Goal: Information Seeking & Learning: Check status

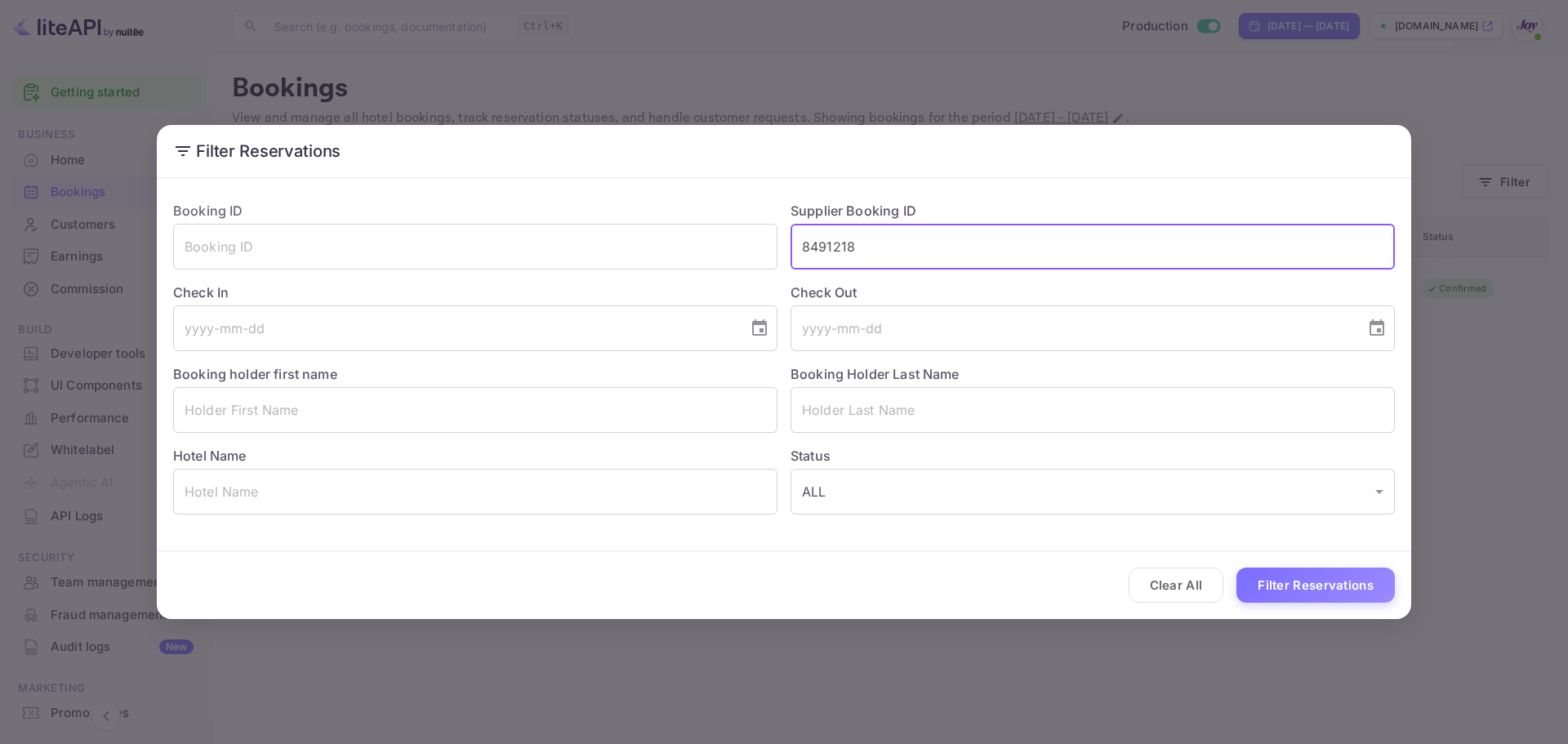
click at [750, 254] on div "Booking ID ​ Supplier Booking ID 8491218 ​ Check In ​ Check Out ​ Booking holde…" at bounding box center [777, 350] width 1235 height 327
type input "7478121"
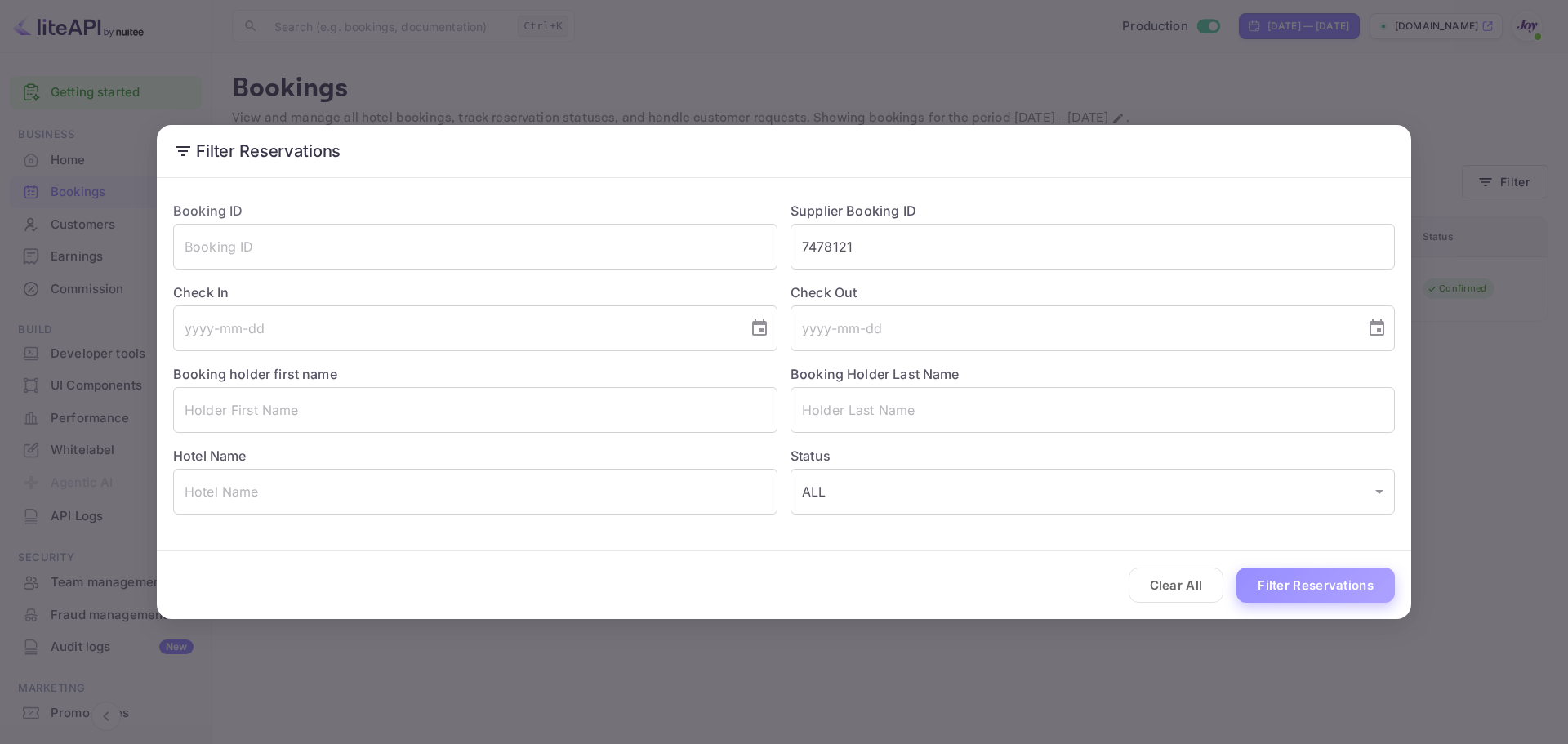
click at [1318, 582] on button "Filter Reservations" at bounding box center [1315, 585] width 158 height 35
click at [1187, 584] on button "Clear All" at bounding box center [1176, 585] width 96 height 35
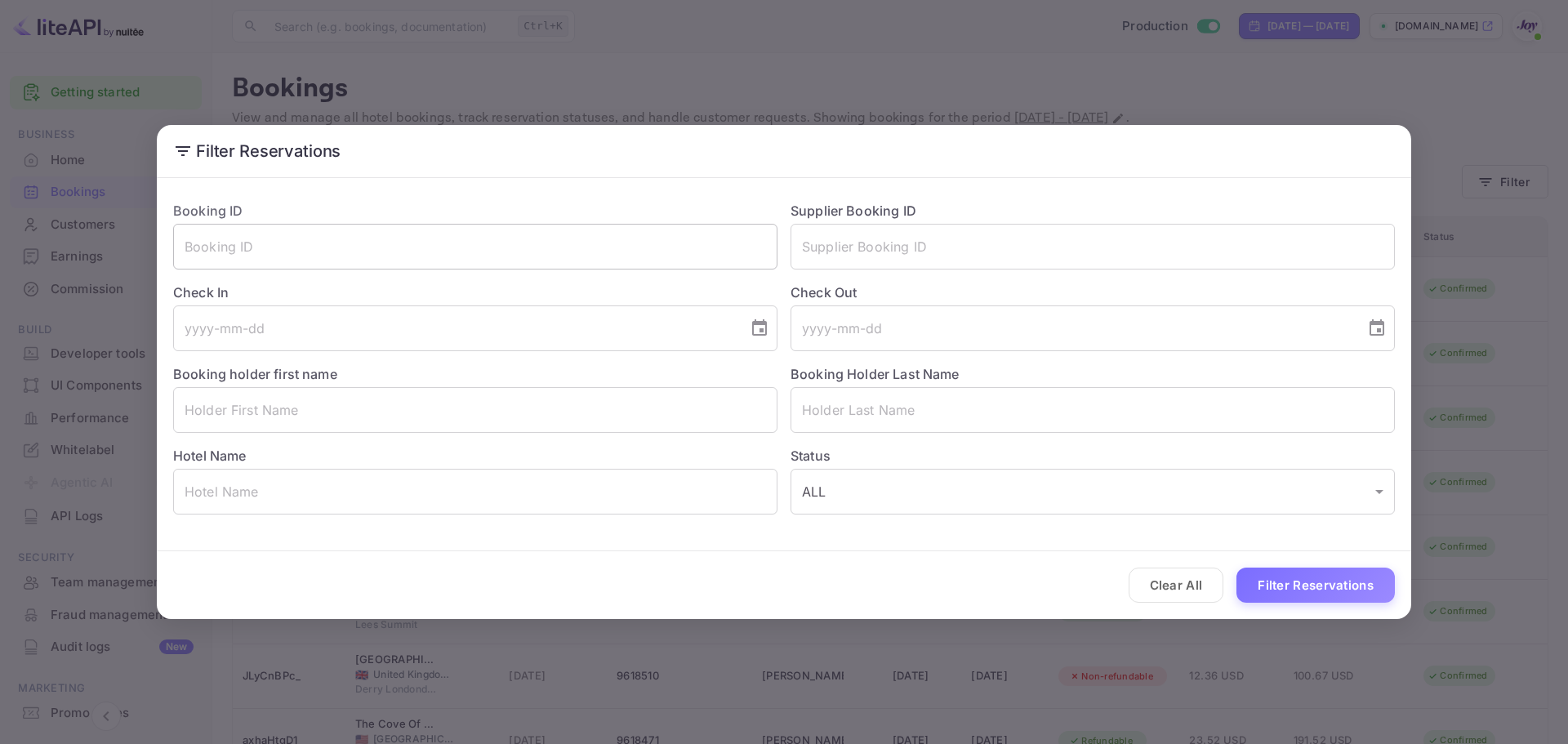
drag, startPoint x: 362, startPoint y: 219, endPoint x: 357, endPoint y: 232, distance: 13.9
click at [361, 219] on div "Booking ID ​" at bounding box center [468, 228] width 618 height 81
click at [357, 235] on input "text" at bounding box center [475, 247] width 604 height 46
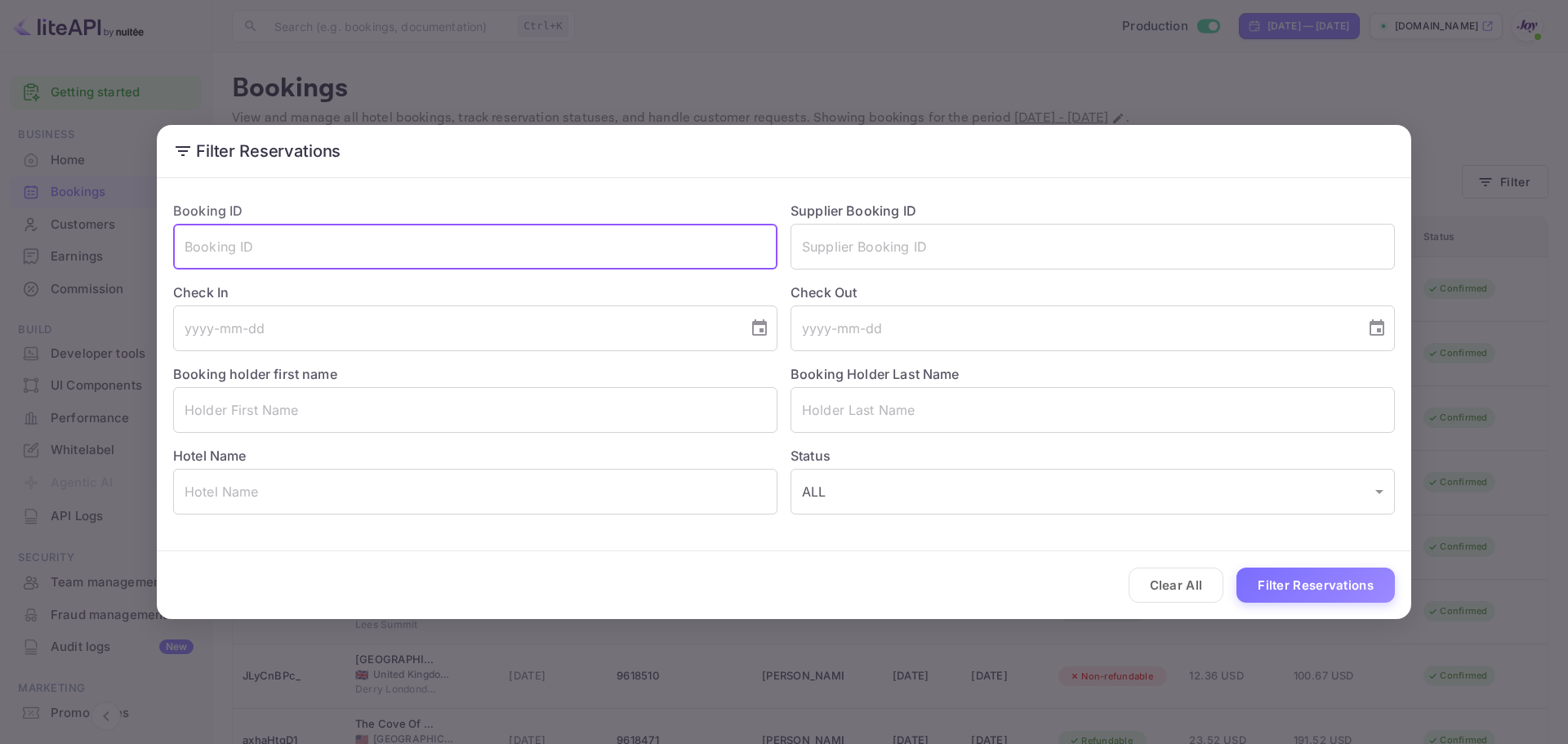
paste input "7478121"
type input "7478121"
click at [1322, 586] on button "Filter Reservations" at bounding box center [1315, 585] width 158 height 35
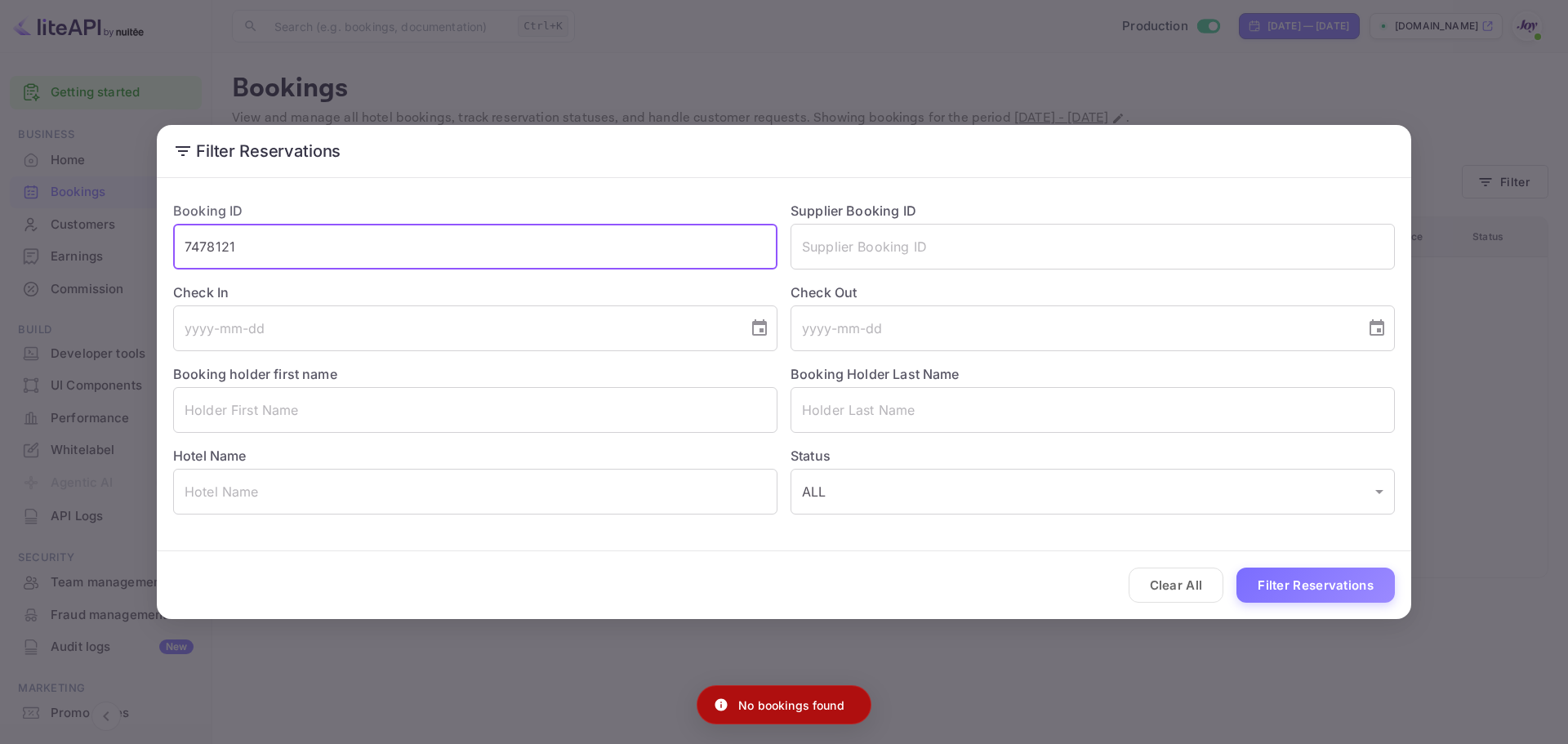
drag, startPoint x: 313, startPoint y: 250, endPoint x: 0, endPoint y: 242, distance: 313.1
click at [0, 242] on div "Filter Reservations Booking ID 7478121 ​ Supplier Booking ID ​ Check In ​ Check…" at bounding box center [784, 372] width 1568 height 744
click at [880, 252] on input "text" at bounding box center [1092, 247] width 604 height 46
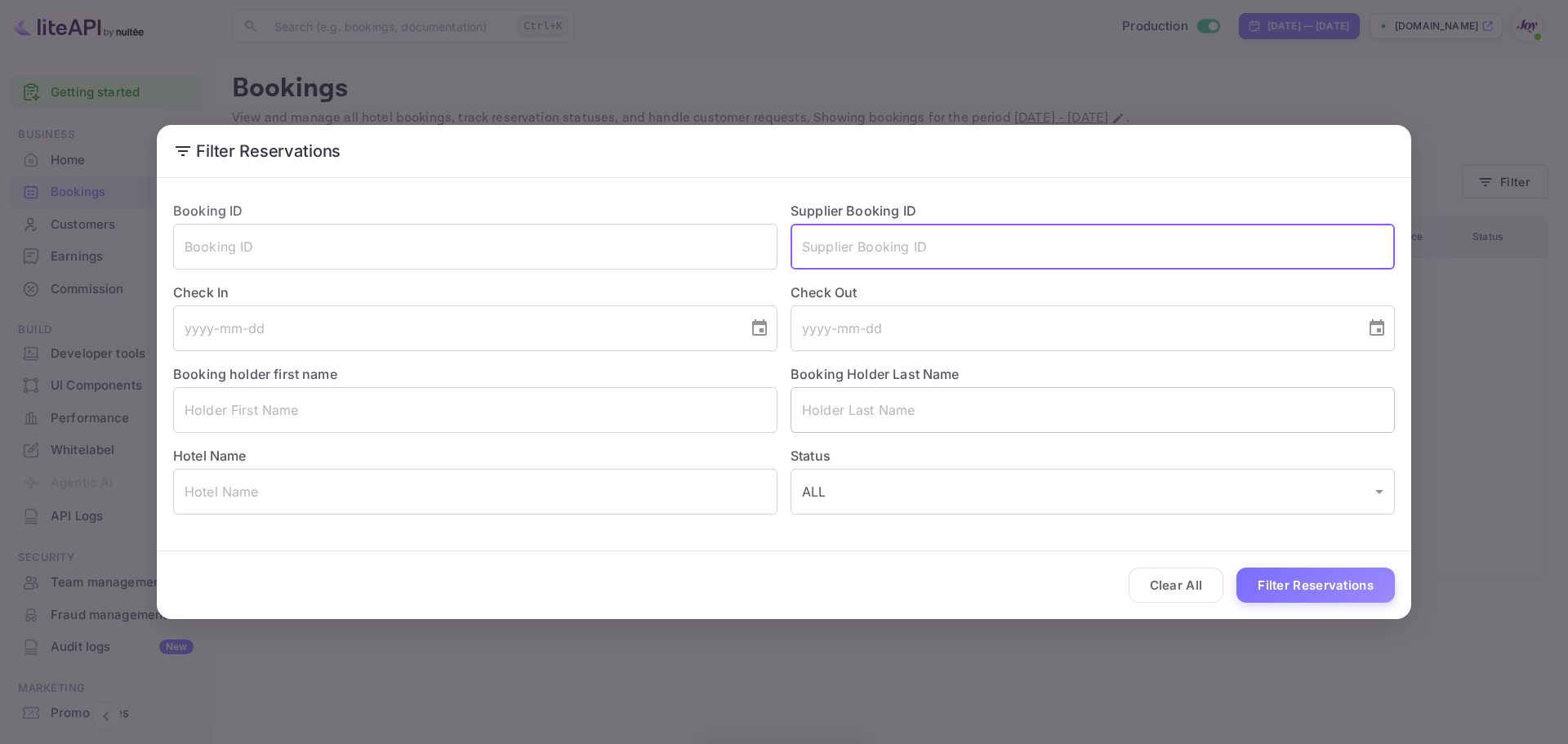
paste input "7478121"
type input "7478121"
click at [1279, 581] on button "Filter Reservations" at bounding box center [1315, 585] width 158 height 35
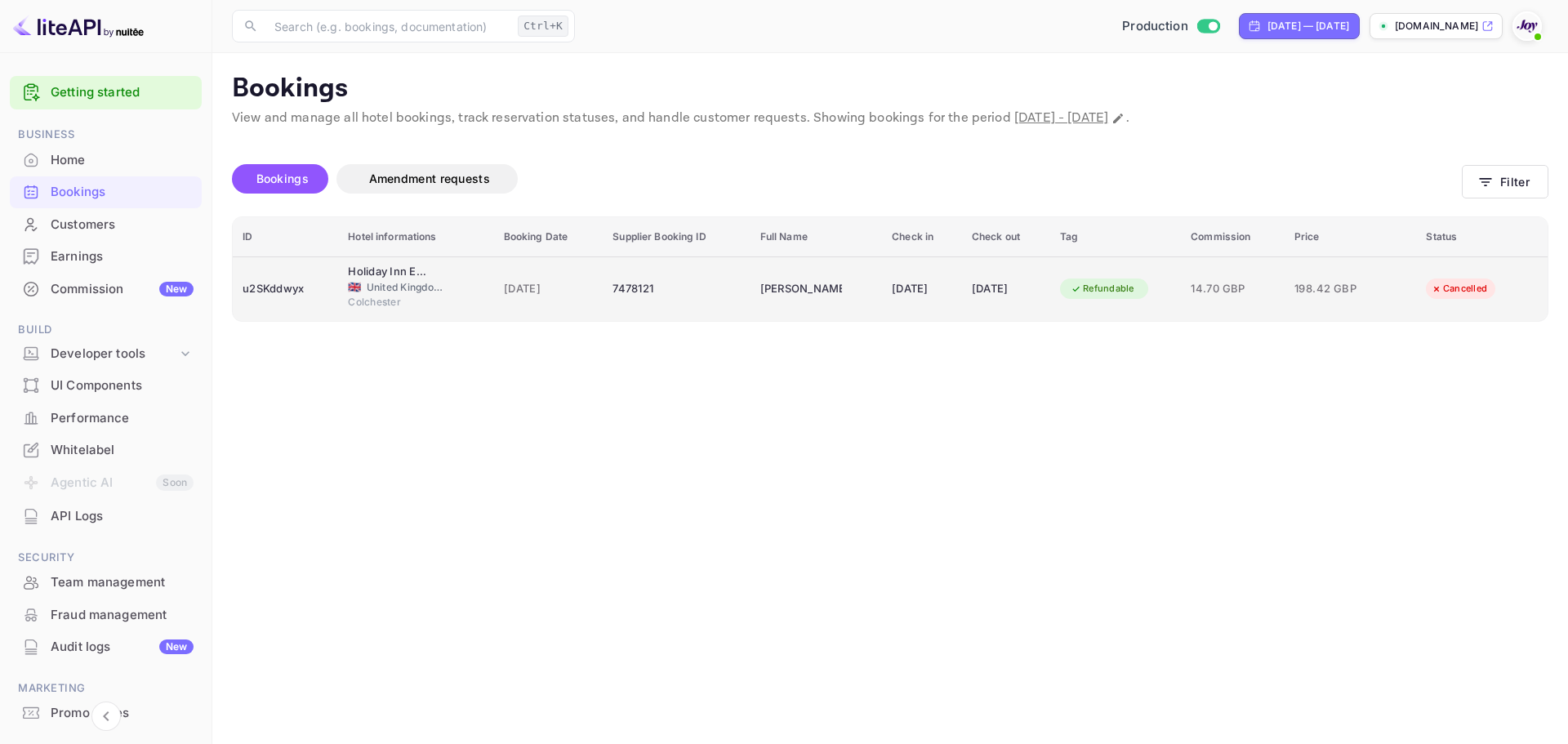
click at [716, 310] on td "7478121" at bounding box center [675, 288] width 147 height 64
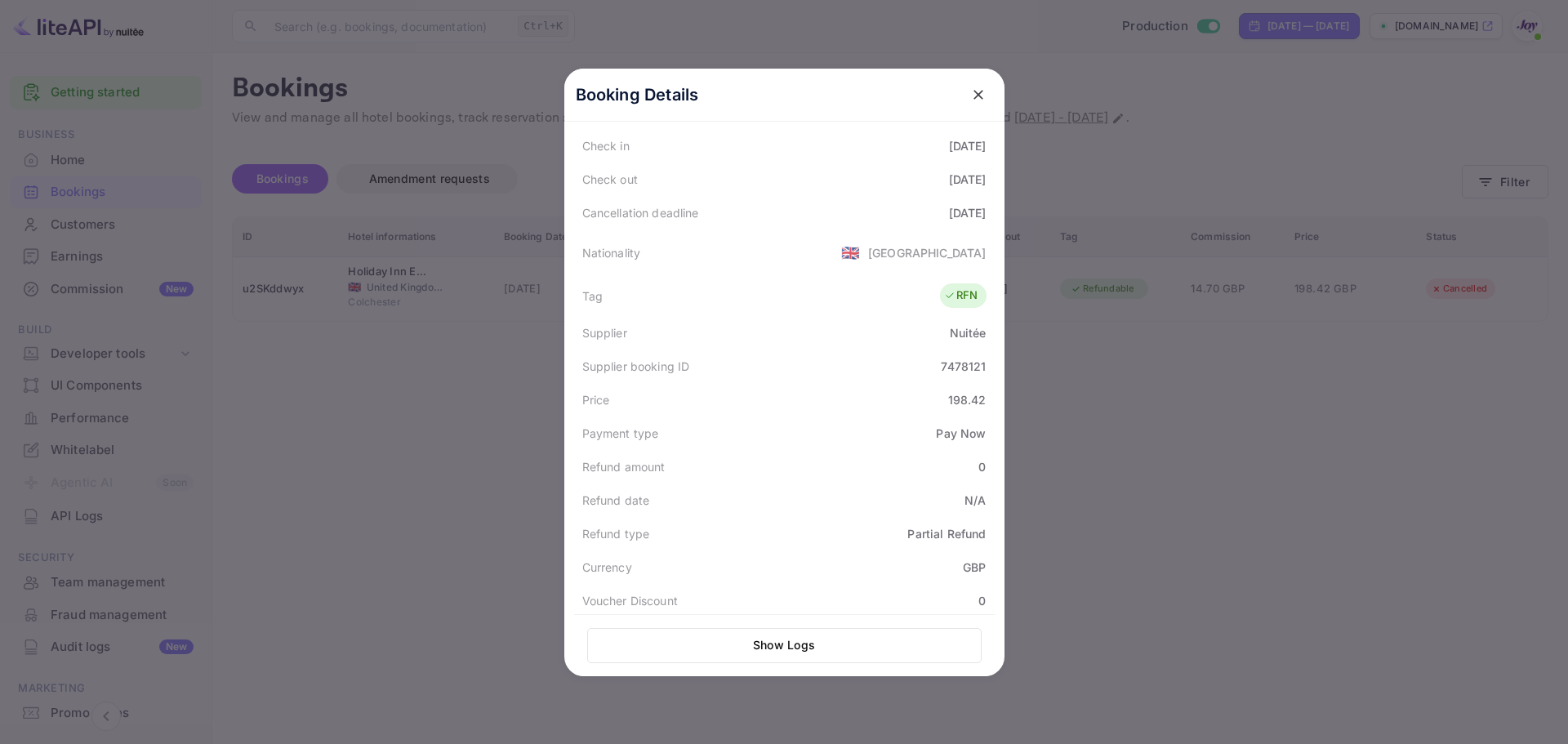
scroll to position [402, 0]
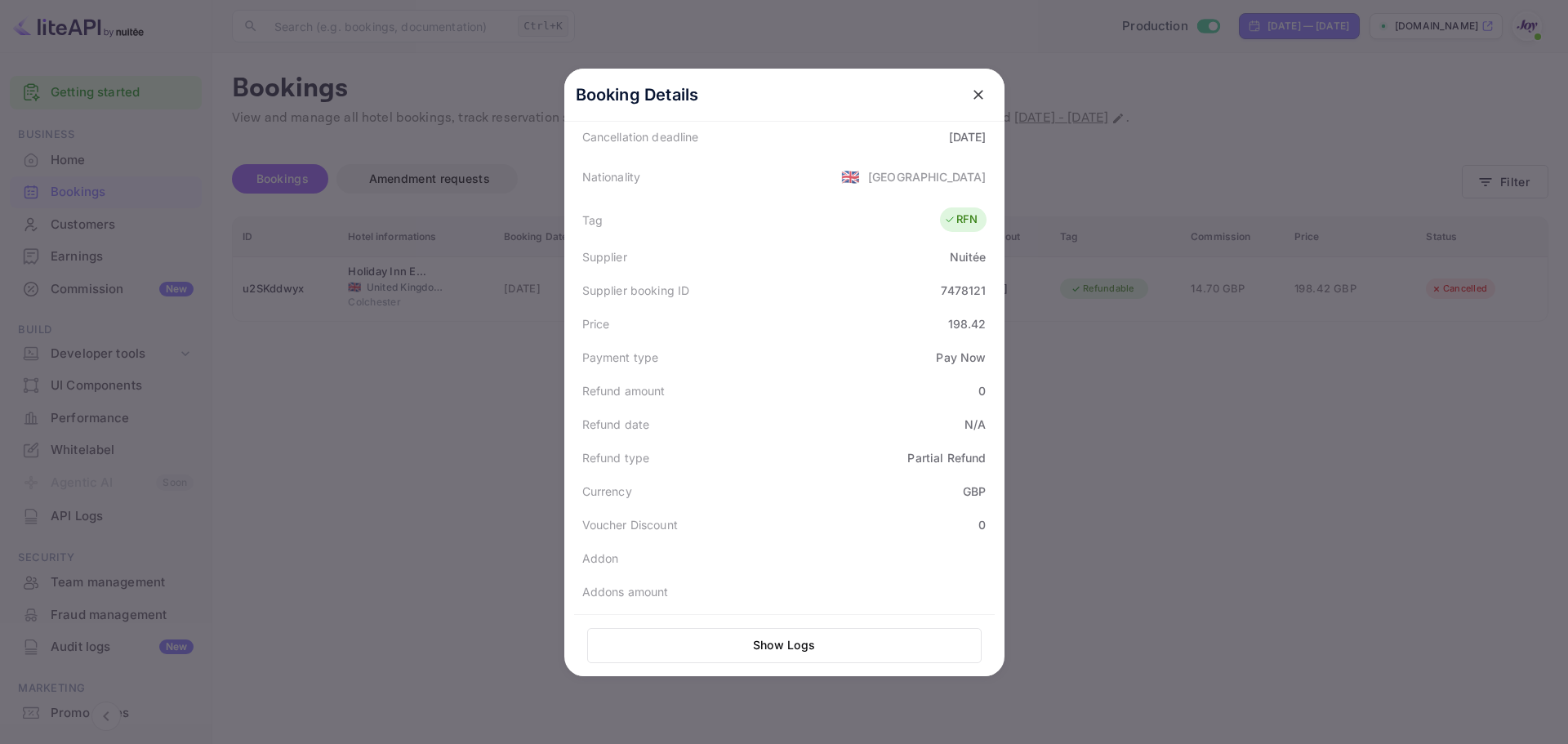
click at [459, 383] on div at bounding box center [784, 372] width 1568 height 744
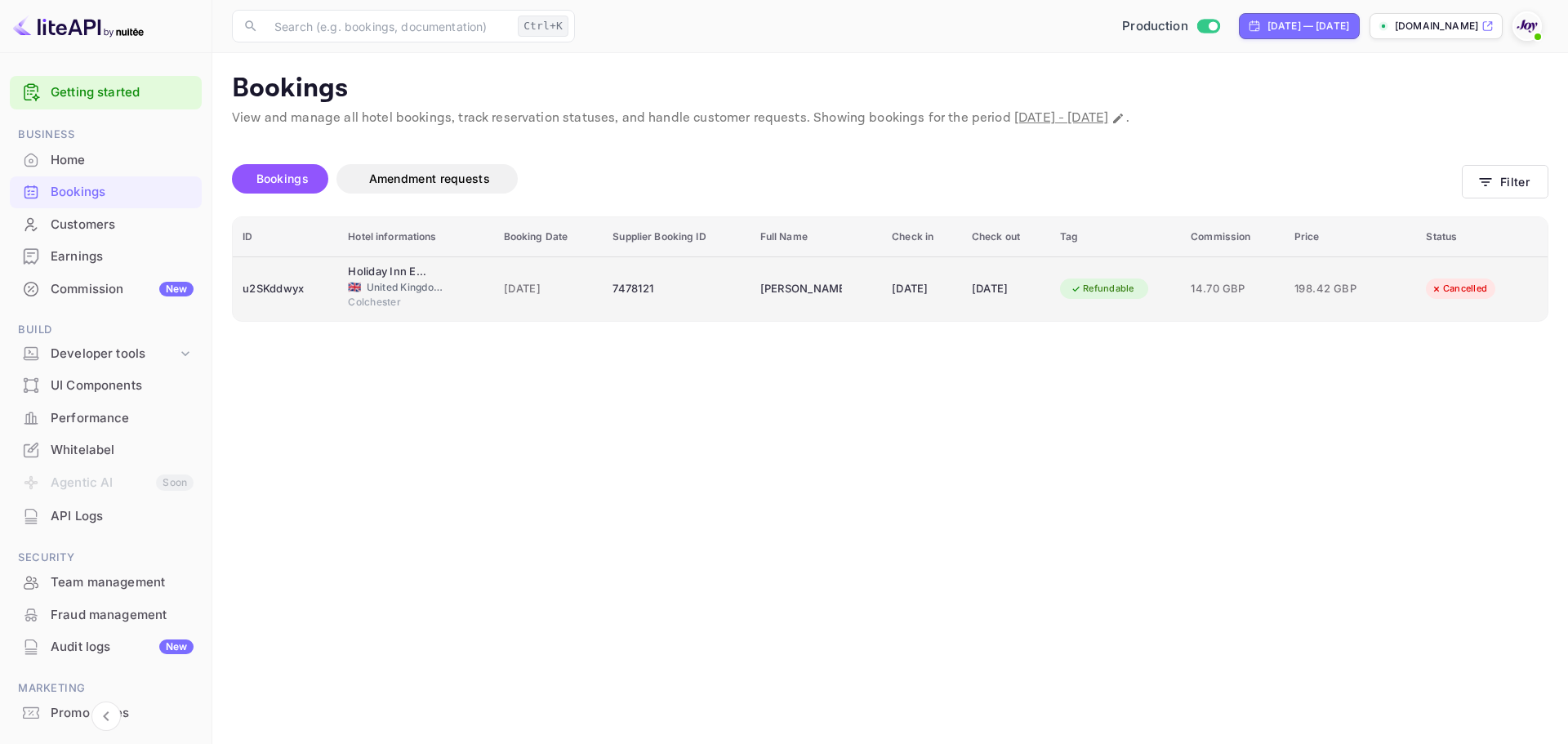
click at [624, 285] on div "7478121" at bounding box center [676, 288] width 127 height 26
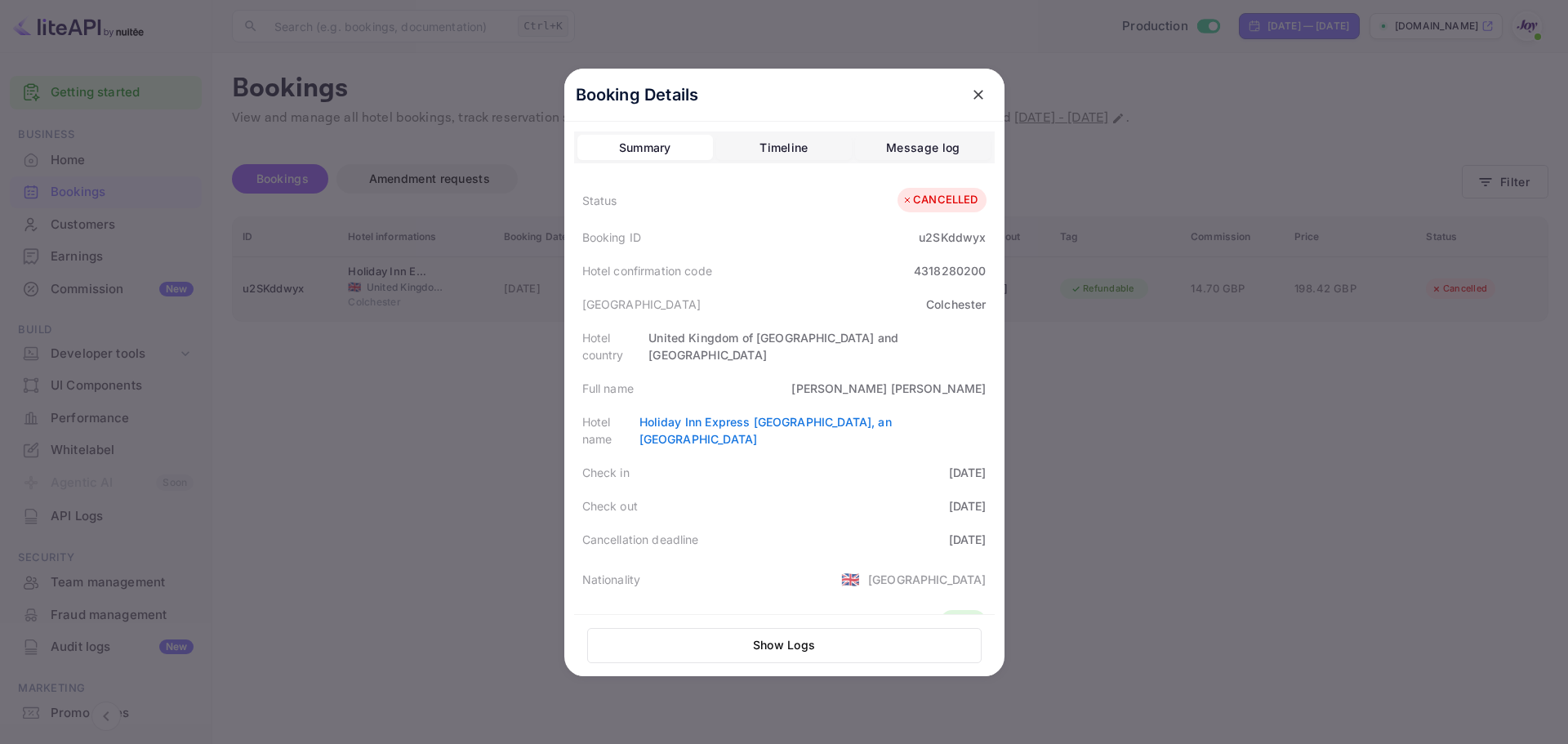
click at [625, 285] on div "Hotel confirmation code 4318280200" at bounding box center [784, 270] width 420 height 34
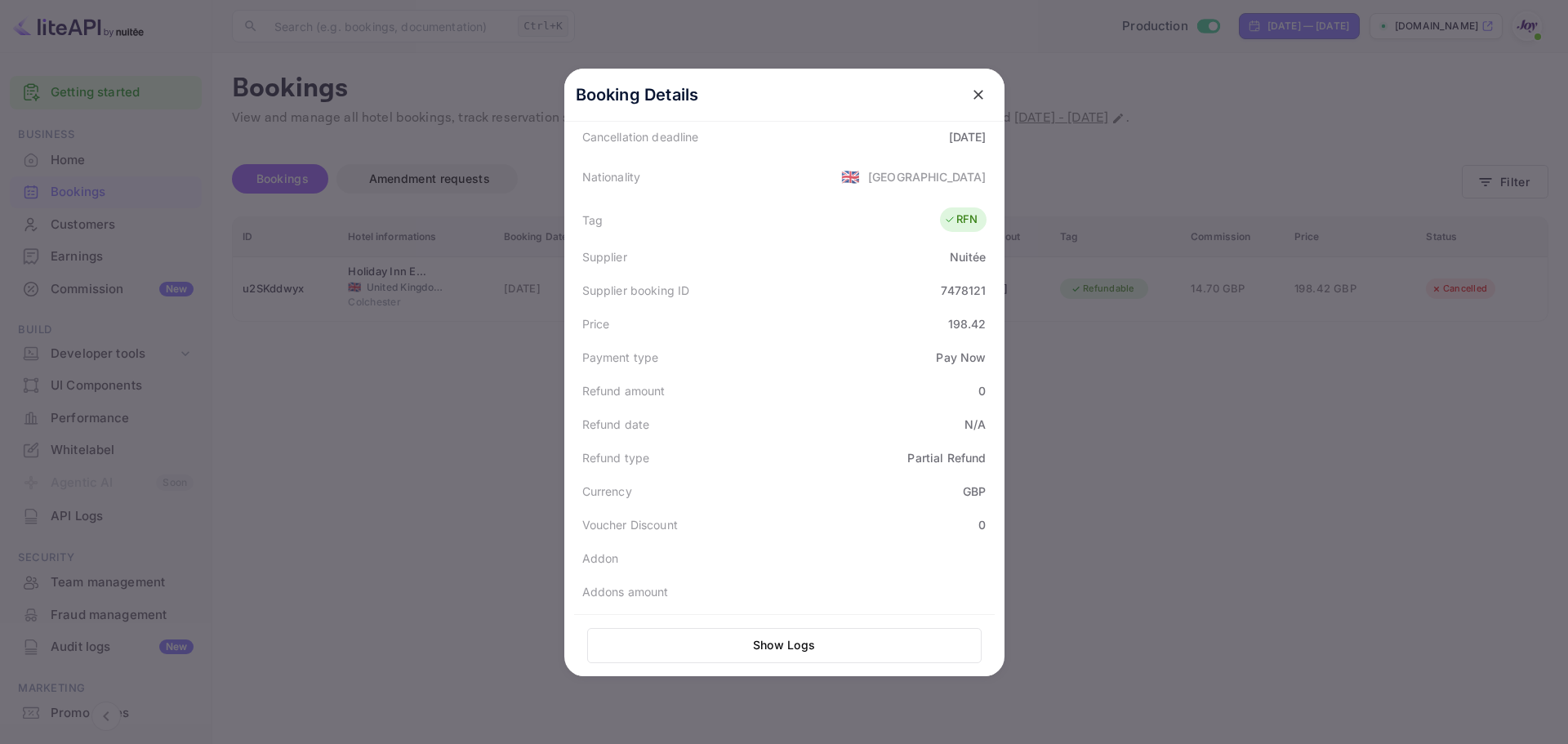
click at [962, 274] on div "Supplier booking ID 7478121" at bounding box center [784, 290] width 420 height 34
click at [962, 282] on div "7478121" at bounding box center [963, 290] width 45 height 17
copy div "7478121"
click at [973, 93] on icon "close" at bounding box center [978, 95] width 10 height 10
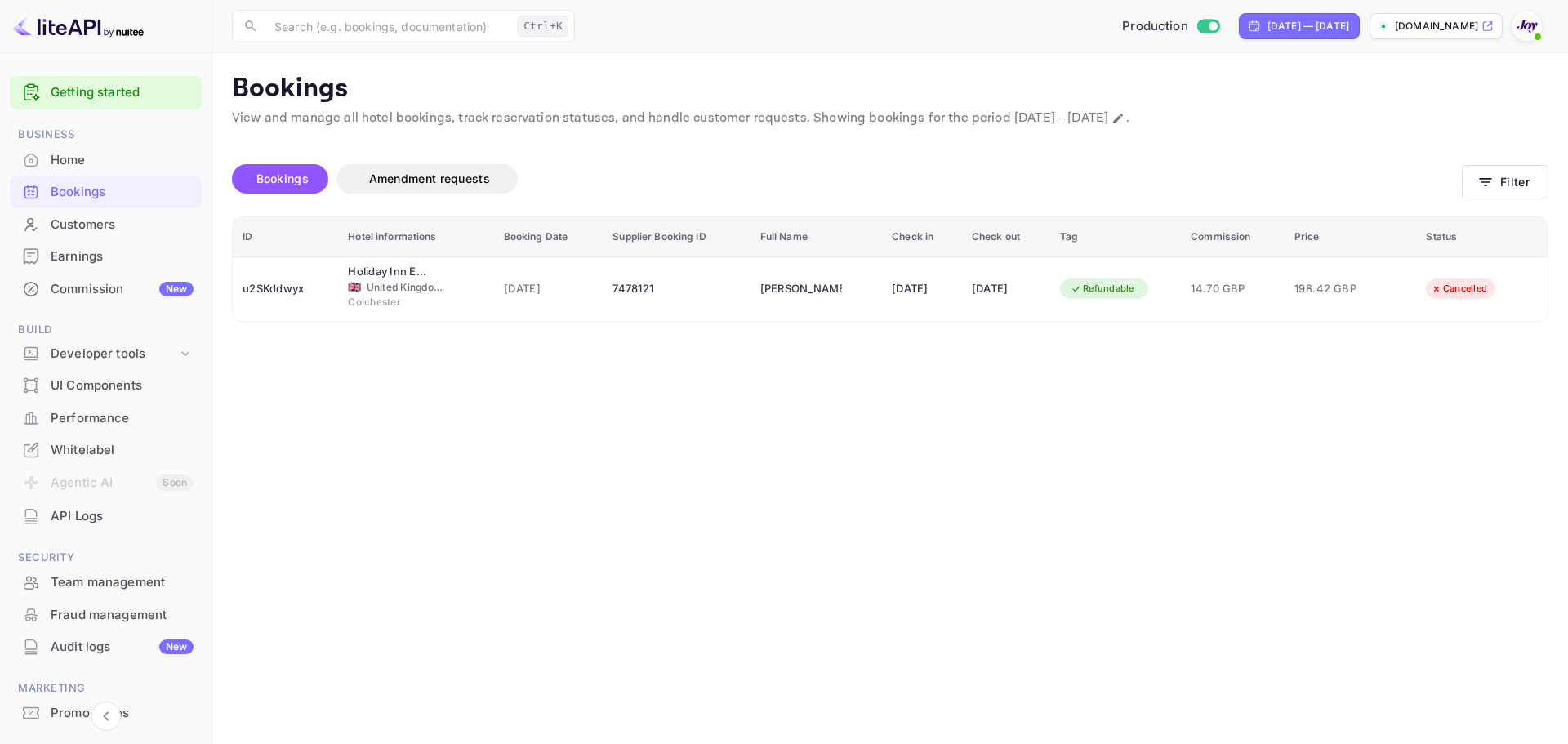
drag, startPoint x: 69, startPoint y: 5, endPoint x: 773, endPoint y: 460, distance: 838.2
click at [773, 471] on main "Bookings View and manage all hotel bookings, track reservation statuses, and ha…" at bounding box center [890, 397] width 1355 height 690
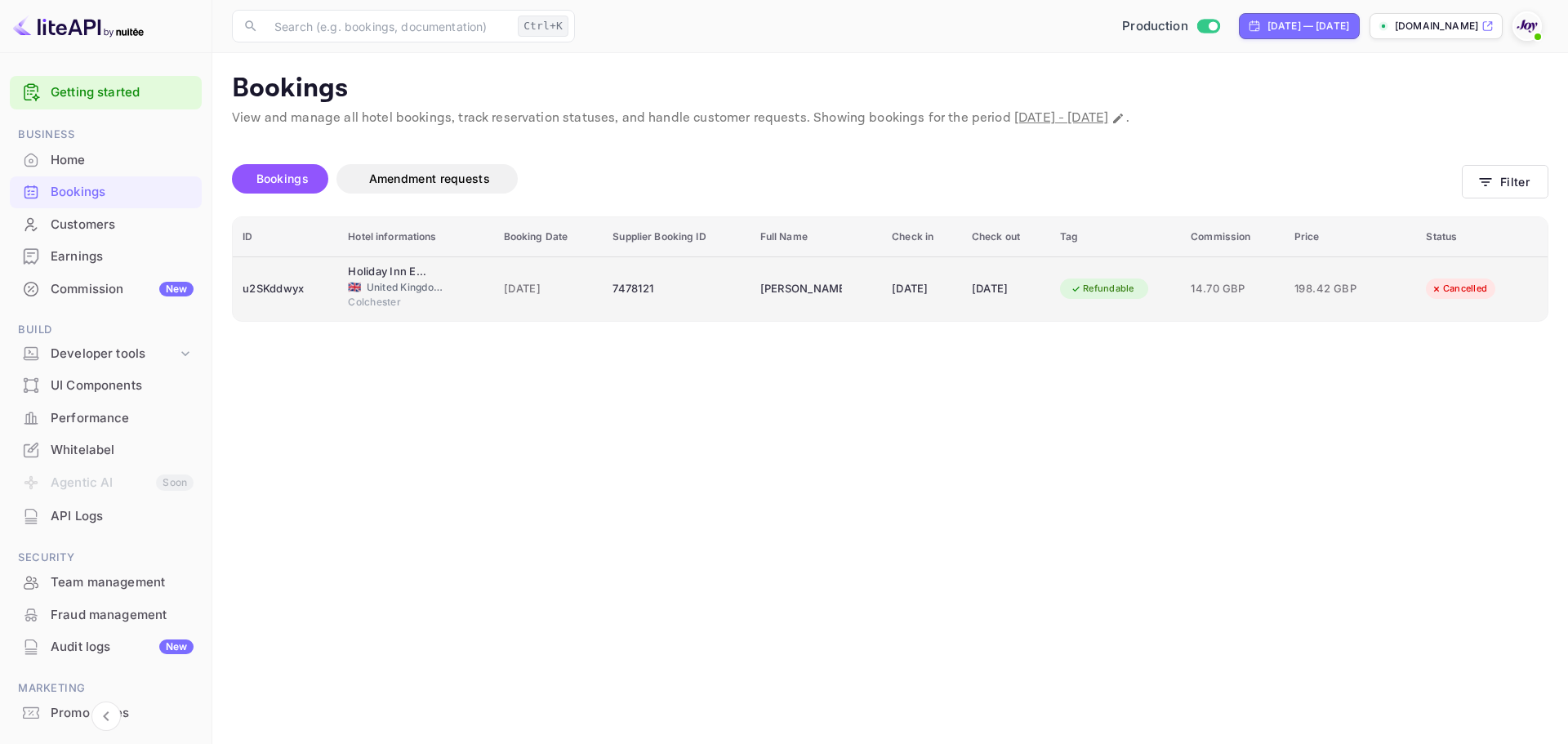
click at [711, 305] on td "7478121" at bounding box center [675, 288] width 147 height 64
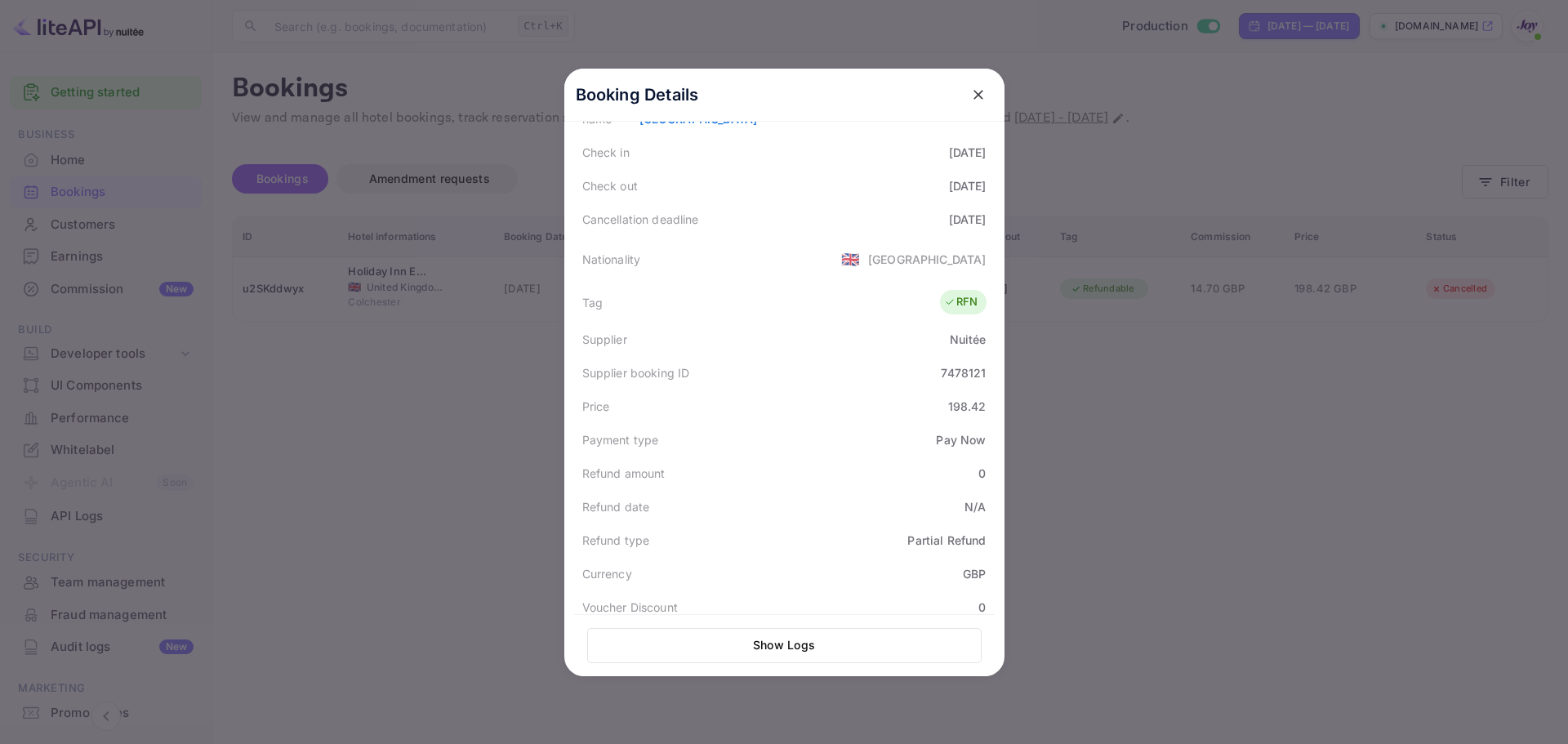
scroll to position [327, 0]
click at [973, 357] on div "7478121" at bounding box center [963, 366] width 45 height 17
copy div "7478121"
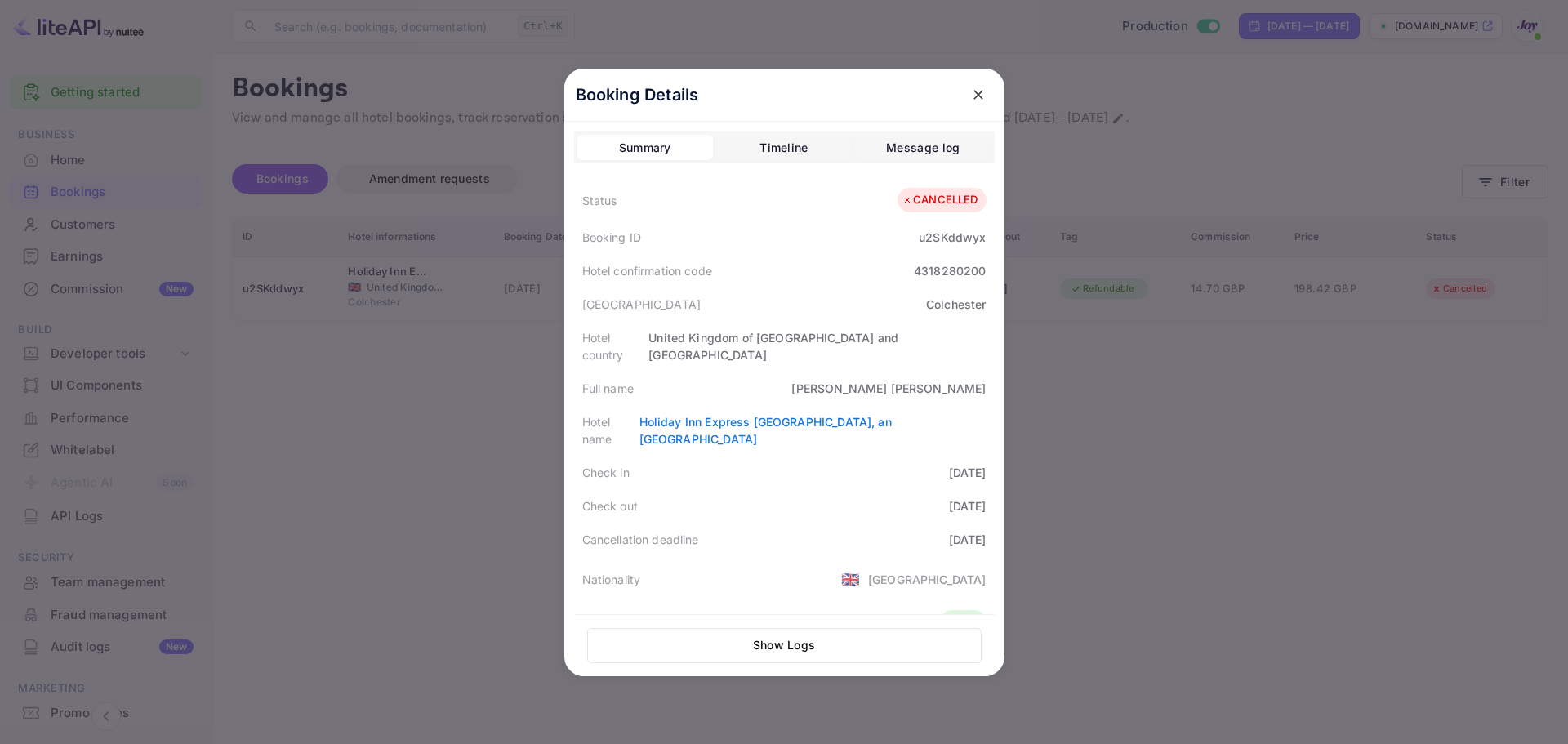
click at [779, 156] on div "Timeline" at bounding box center [784, 147] width 48 height 19
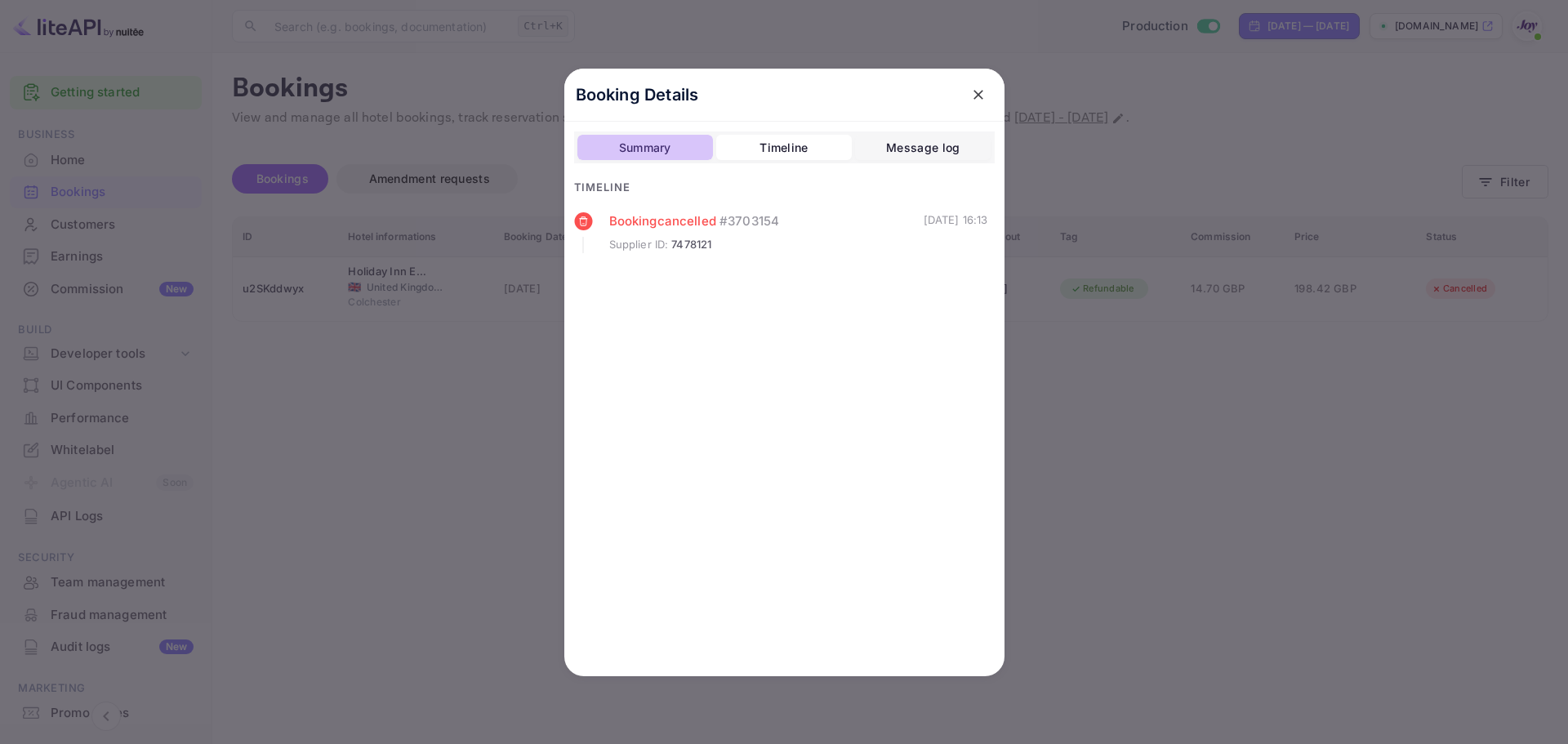
click at [660, 147] on div "Summary" at bounding box center [645, 147] width 53 height 19
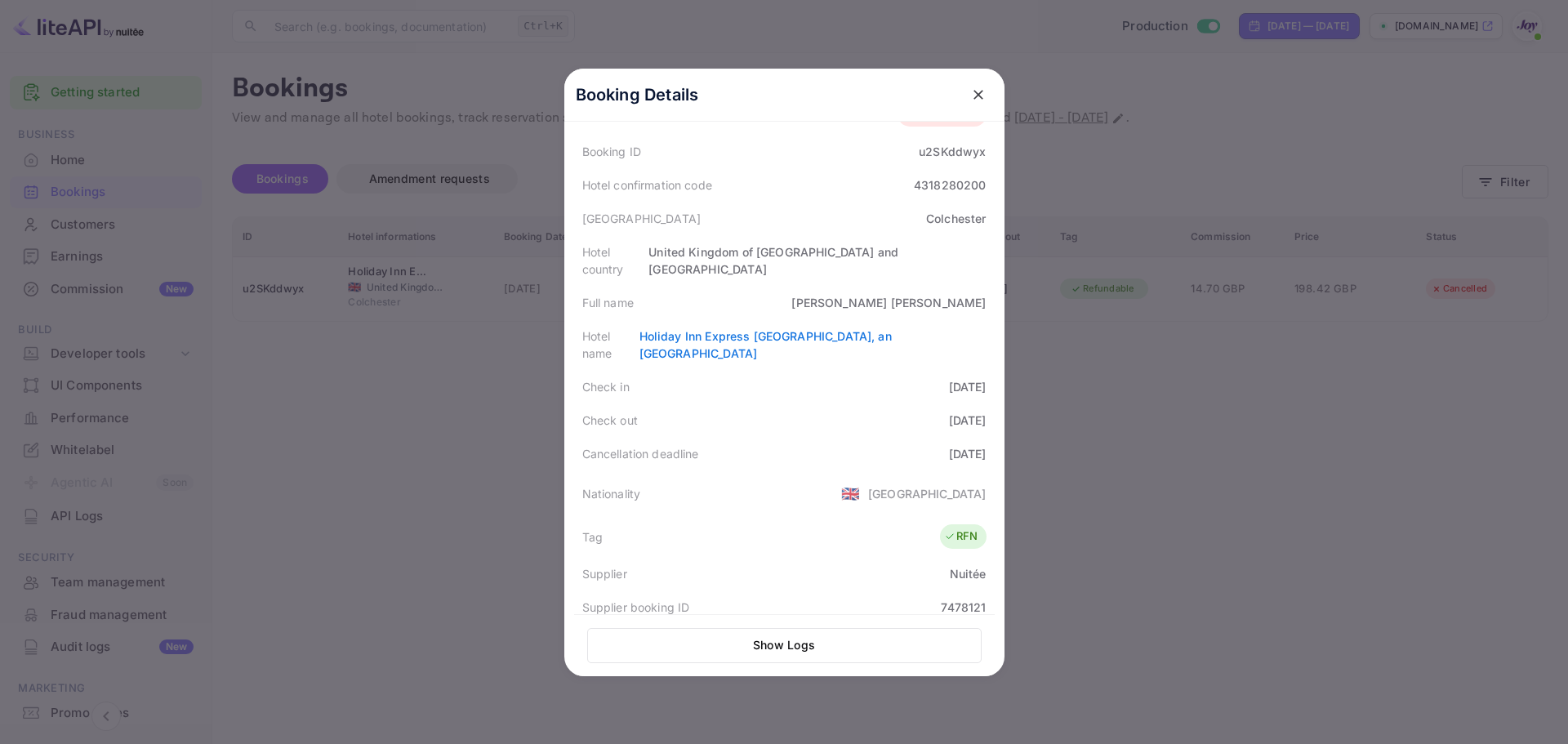
scroll to position [164, 0]
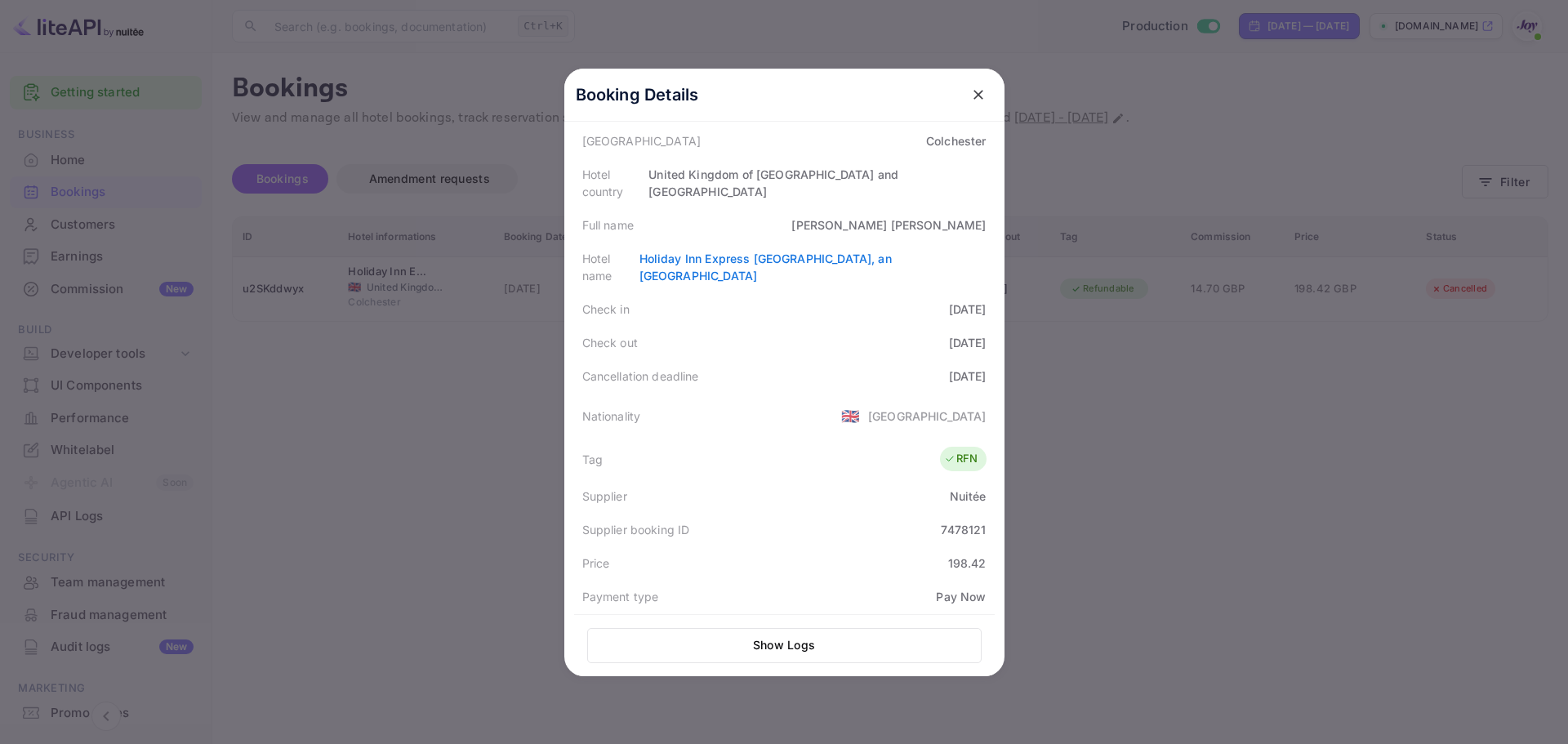
click at [476, 358] on div at bounding box center [784, 372] width 1568 height 744
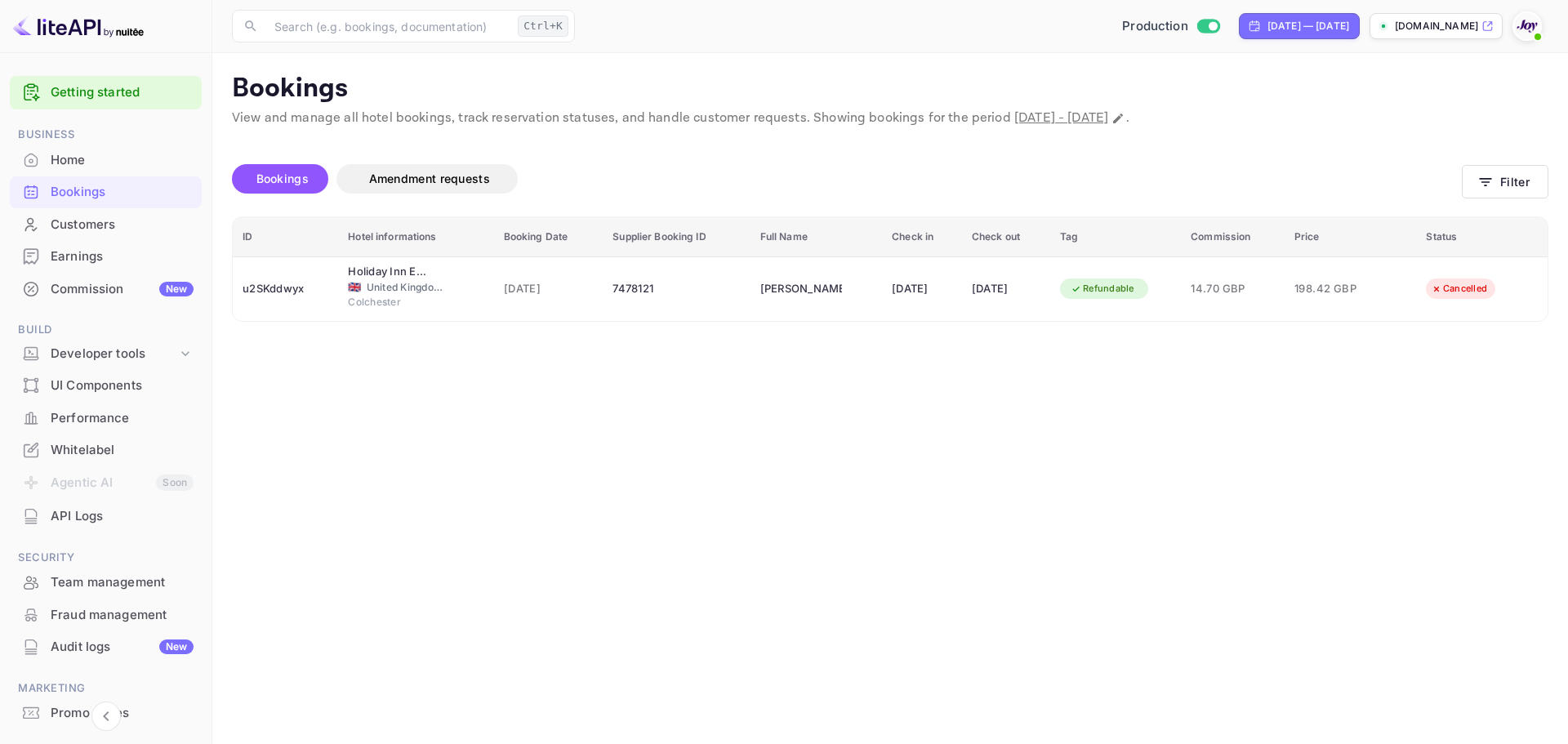
click at [104, 225] on div "Customers" at bounding box center [122, 225] width 143 height 19
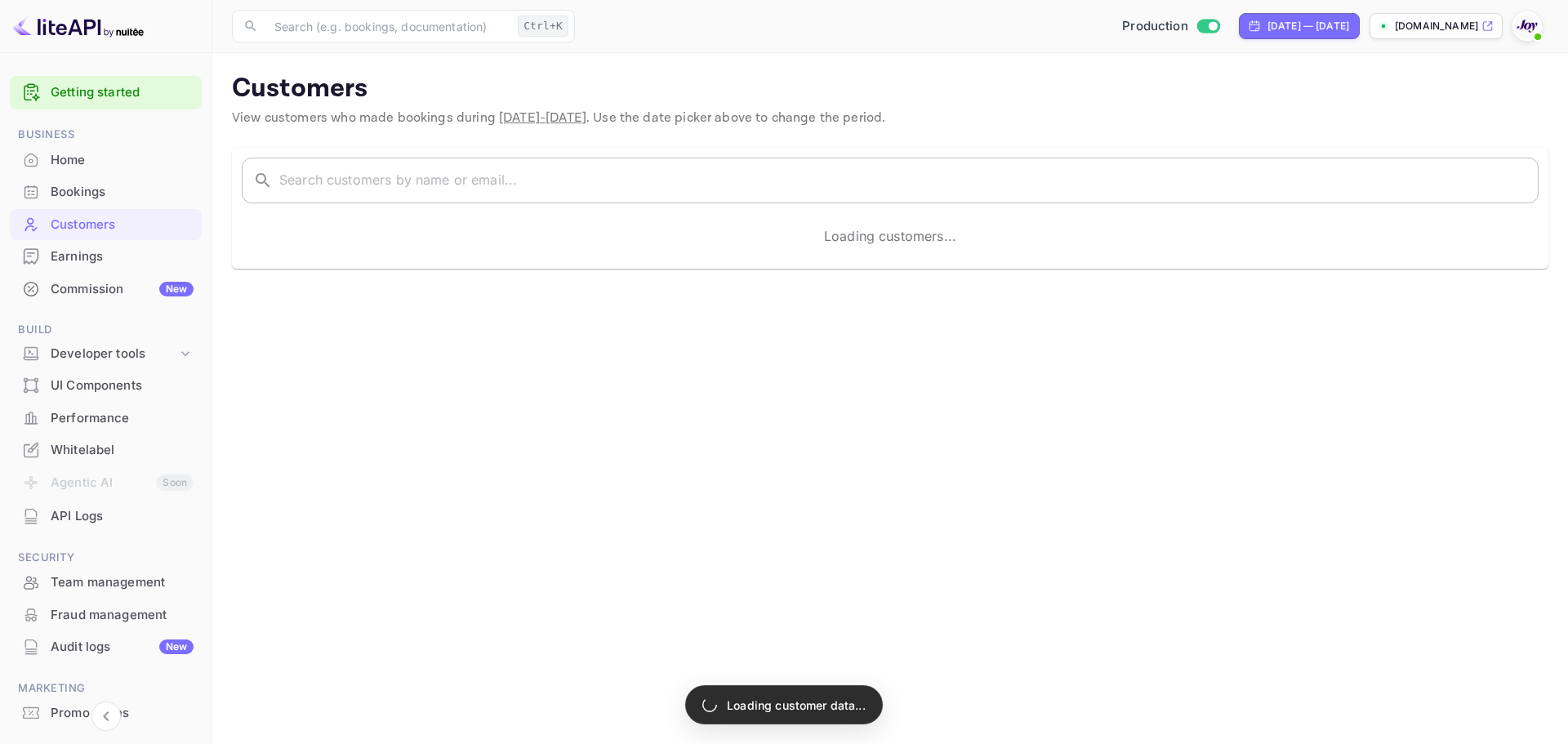
click at [424, 180] on input "text" at bounding box center [909, 181] width 1260 height 46
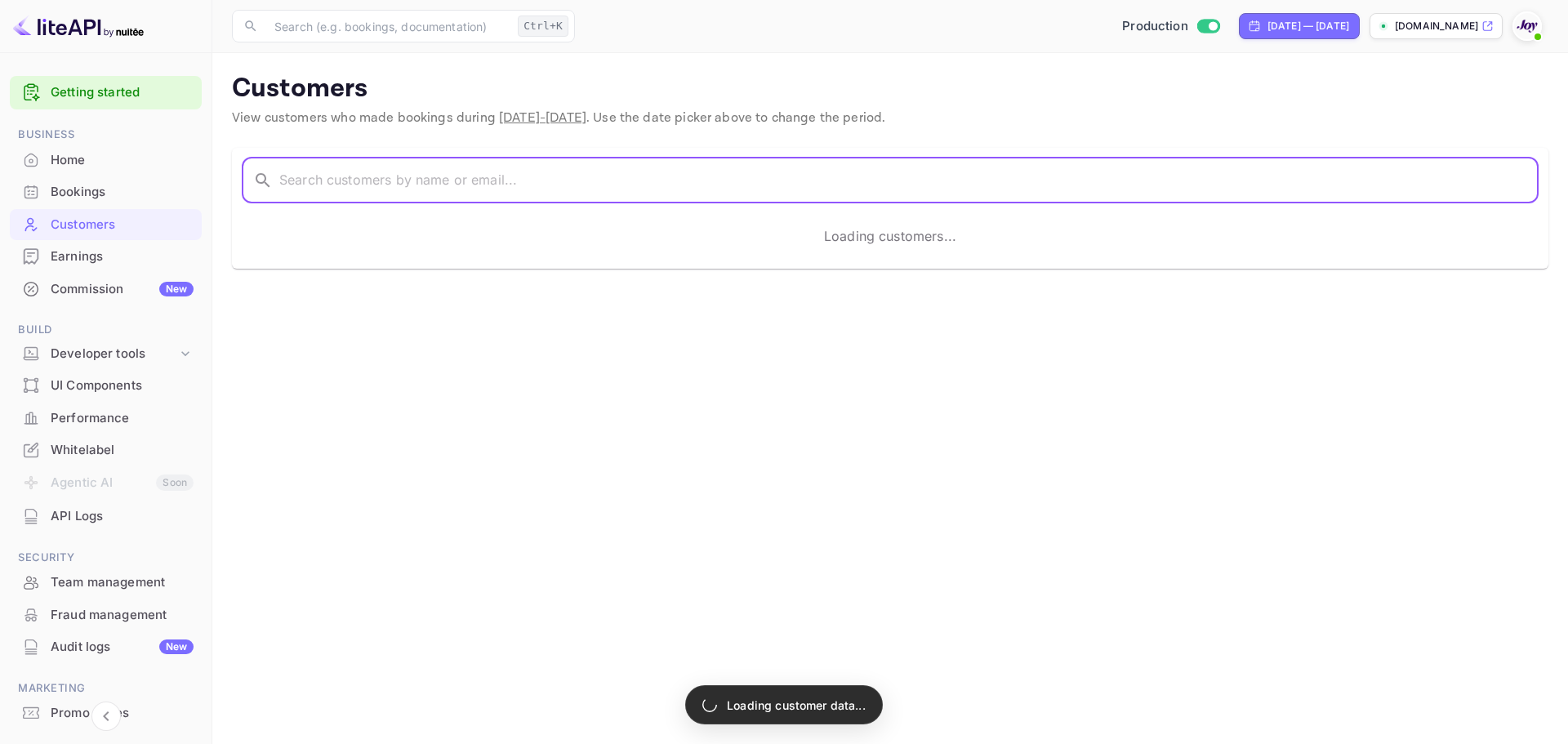
paste input "[PERSON_NAME]"
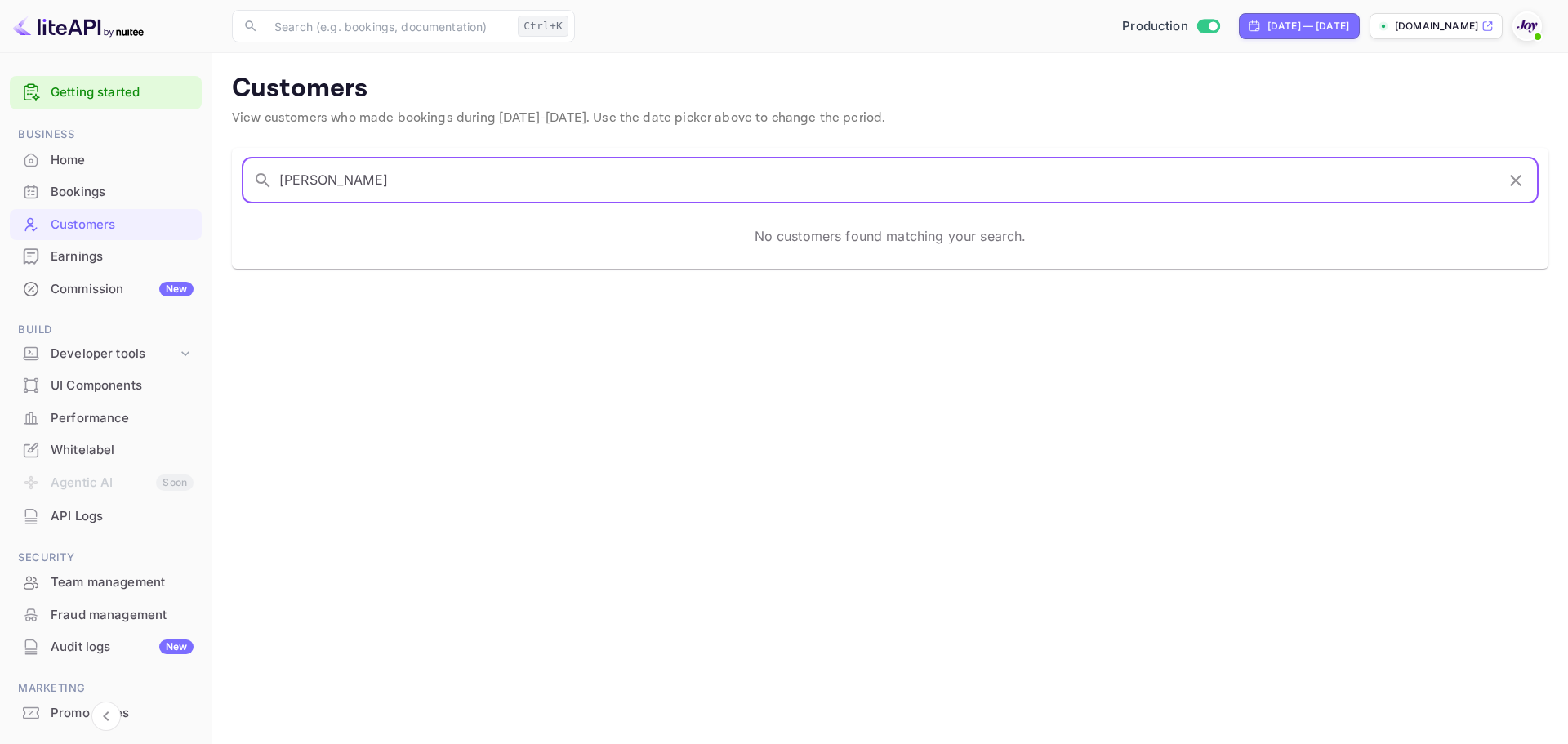
drag, startPoint x: 318, startPoint y: 180, endPoint x: 255, endPoint y: 192, distance: 64.1
click at [256, 192] on div "​ [PERSON_NAME] ​" at bounding box center [890, 181] width 1297 height 46
type input "[PERSON_NAME]"
drag, startPoint x: 1526, startPoint y: 184, endPoint x: 920, endPoint y: 208, distance: 606.5
click at [1522, 184] on button "button" at bounding box center [1515, 180] width 28 height 28
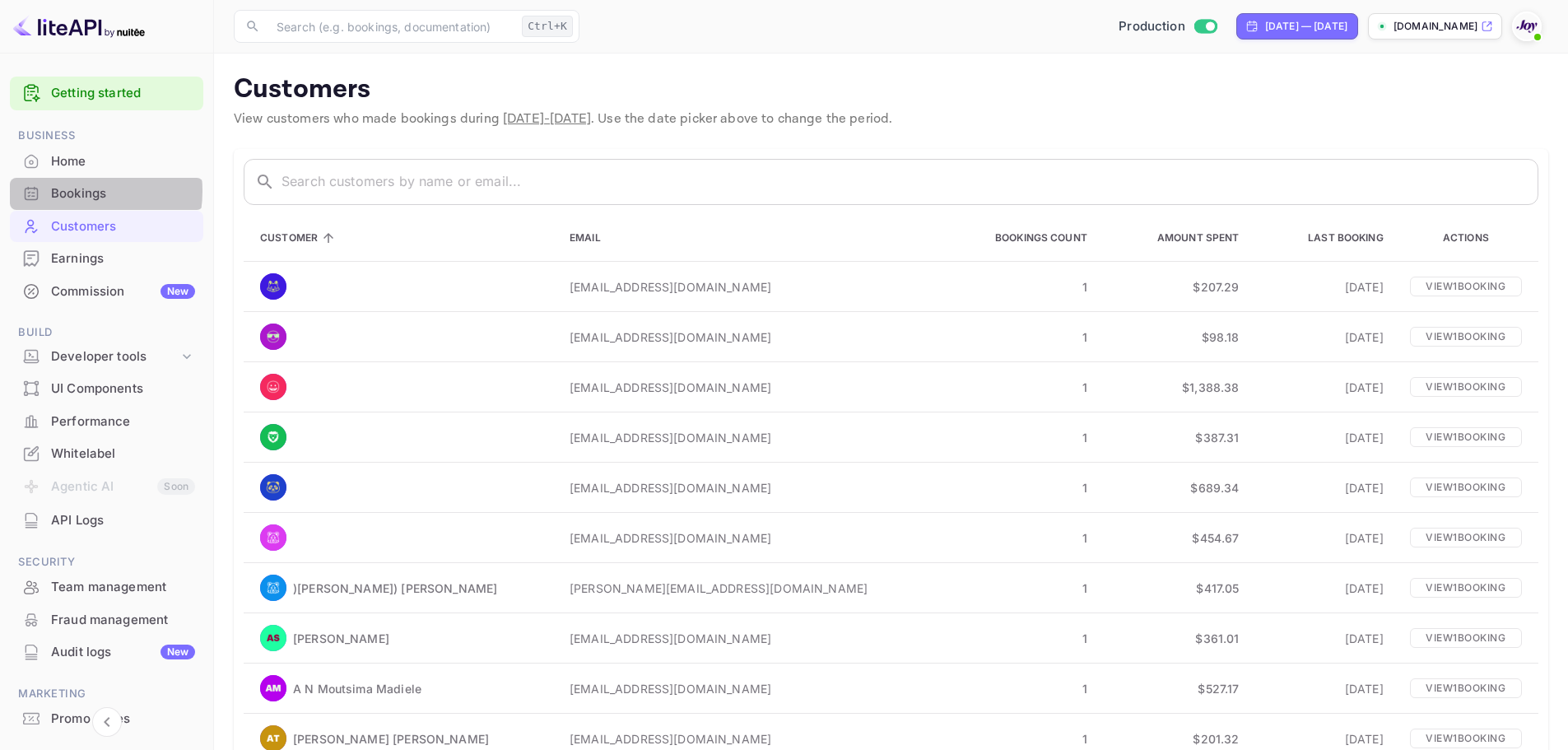
click at [71, 191] on div "Bookings" at bounding box center [123, 194] width 144 height 19
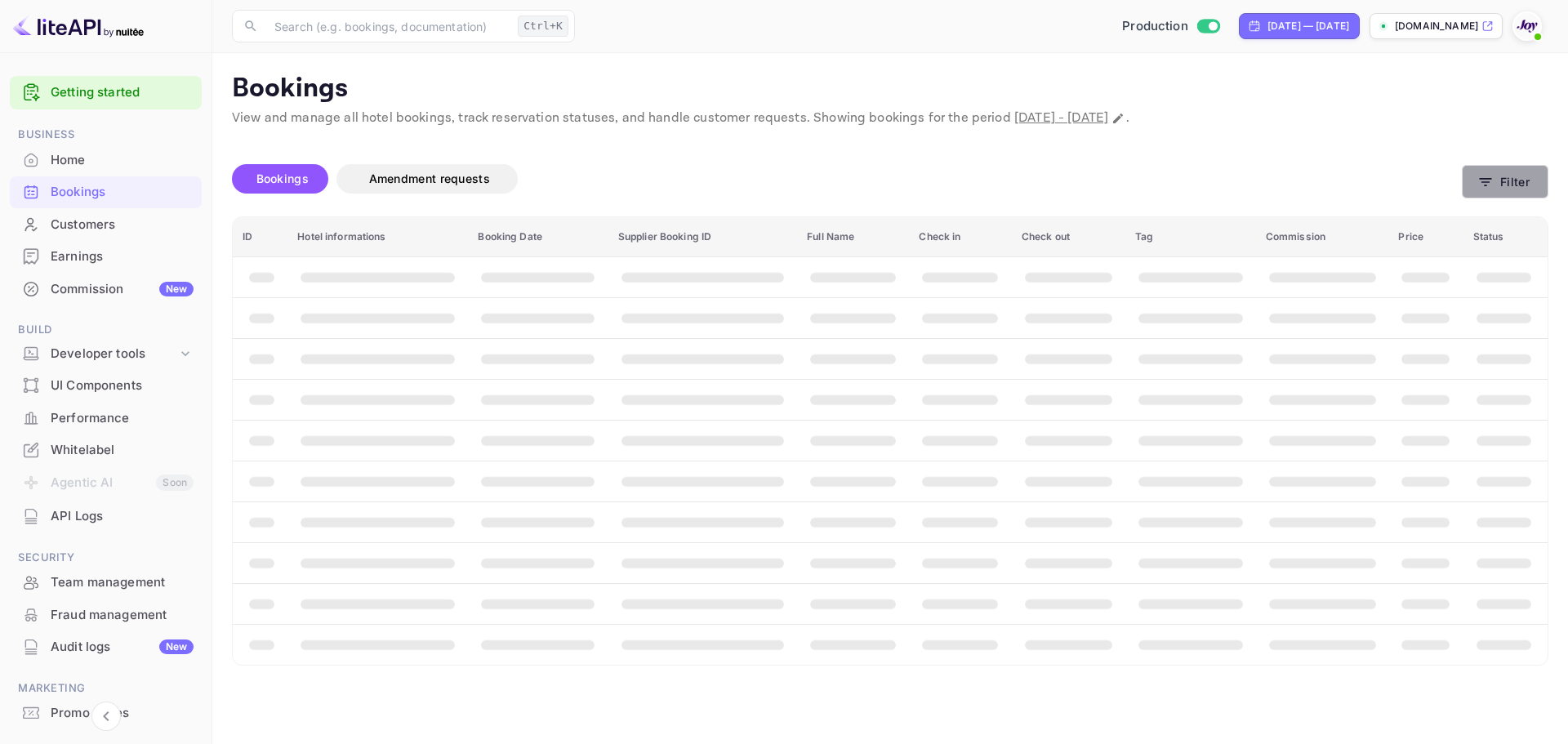
click at [1524, 187] on button "Filter" at bounding box center [1505, 181] width 86 height 34
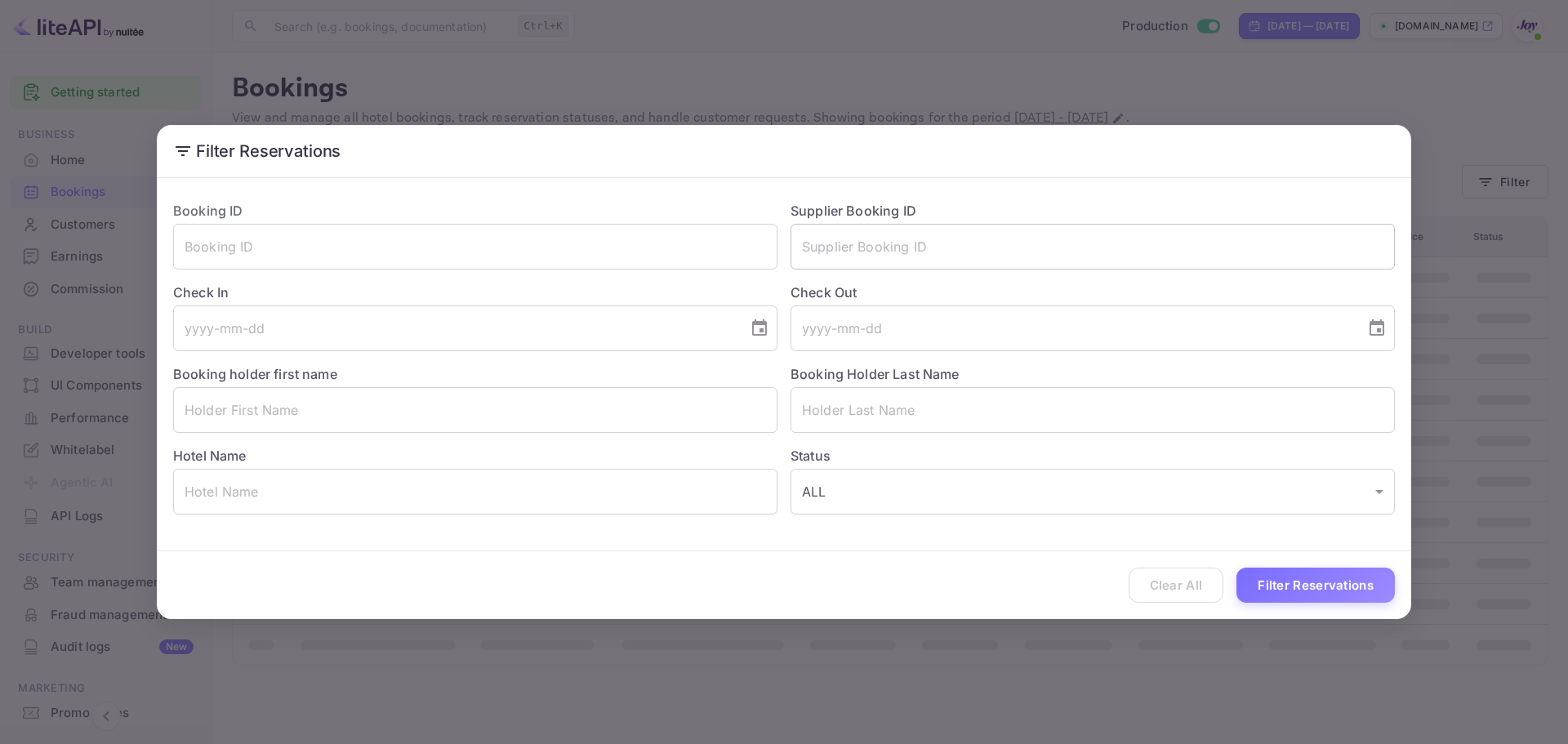
drag, startPoint x: 860, startPoint y: 246, endPoint x: 860, endPoint y: 259, distance: 13.0
click at [860, 247] on input "text" at bounding box center [1092, 247] width 604 height 46
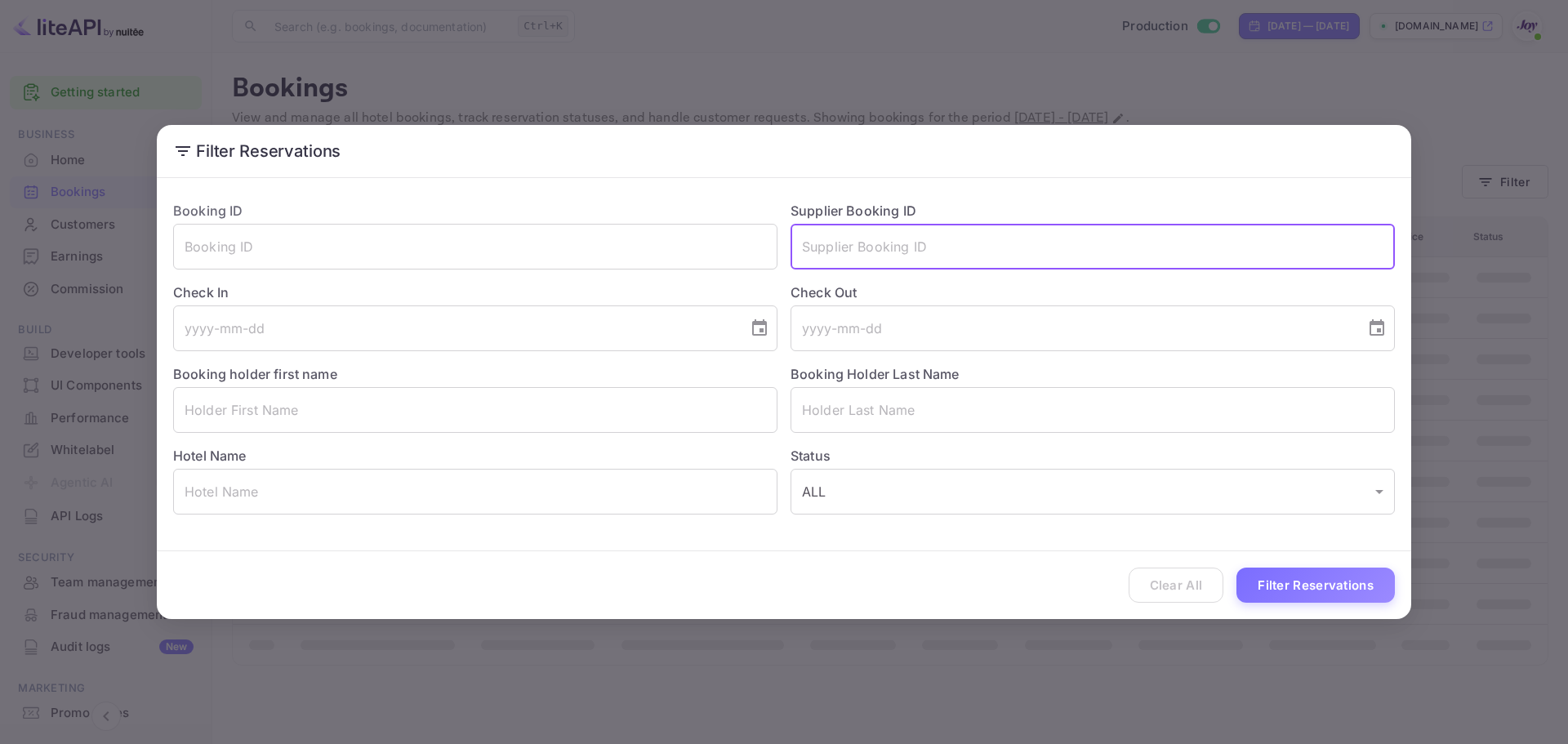
paste input "8448790"
type input "8448790"
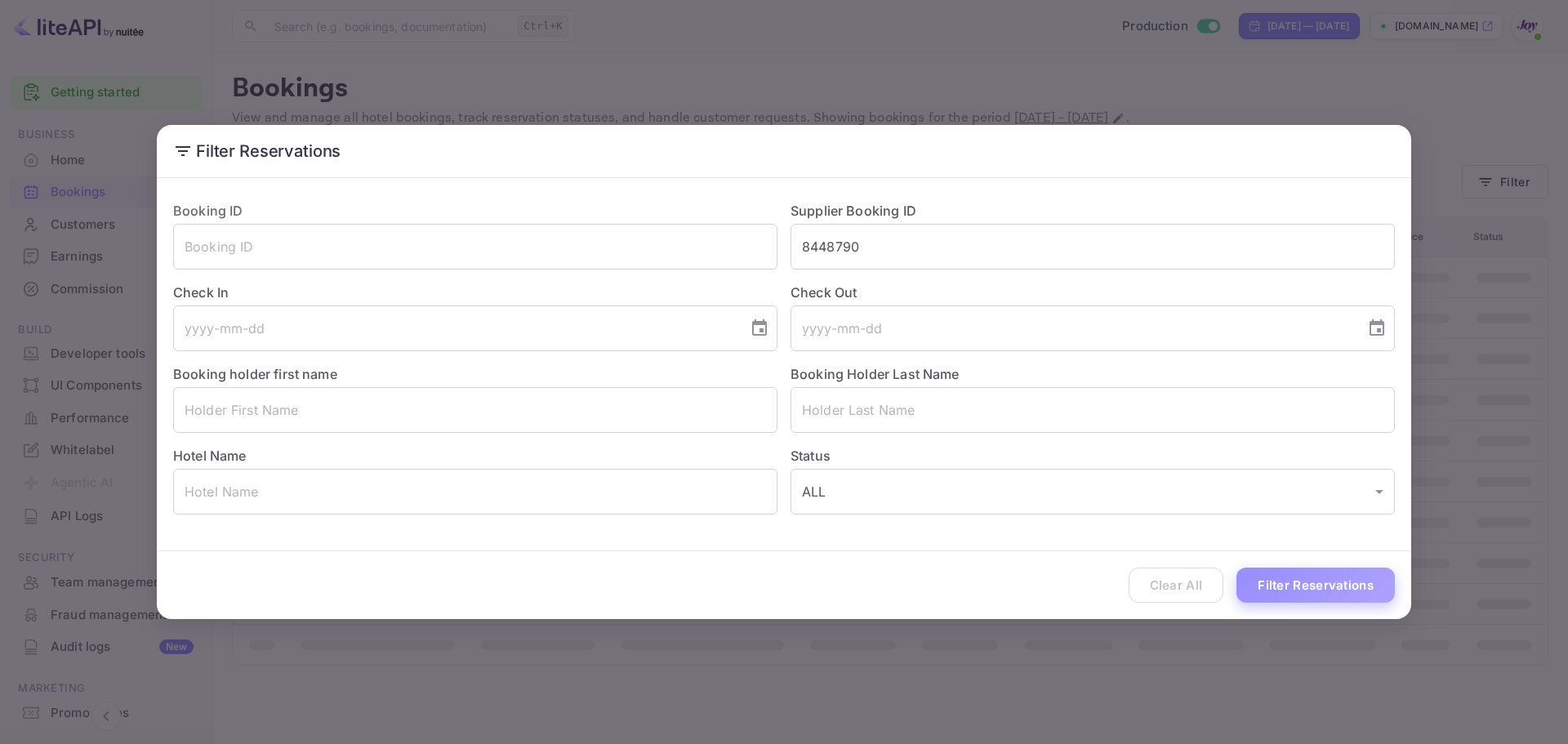
click at [1269, 580] on button "Filter Reservations" at bounding box center [1315, 585] width 158 height 35
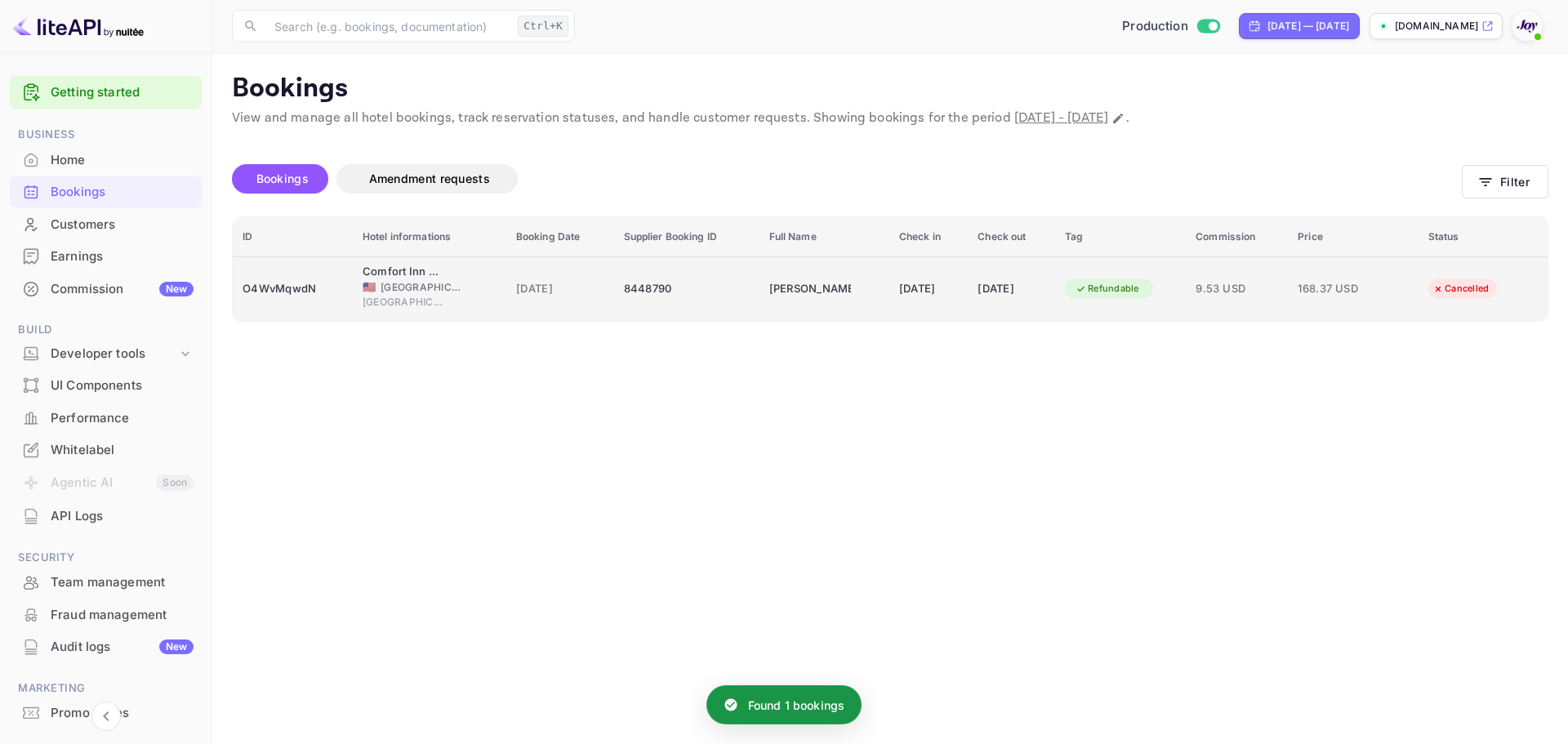
click at [690, 306] on td "8448790" at bounding box center [687, 288] width 146 height 64
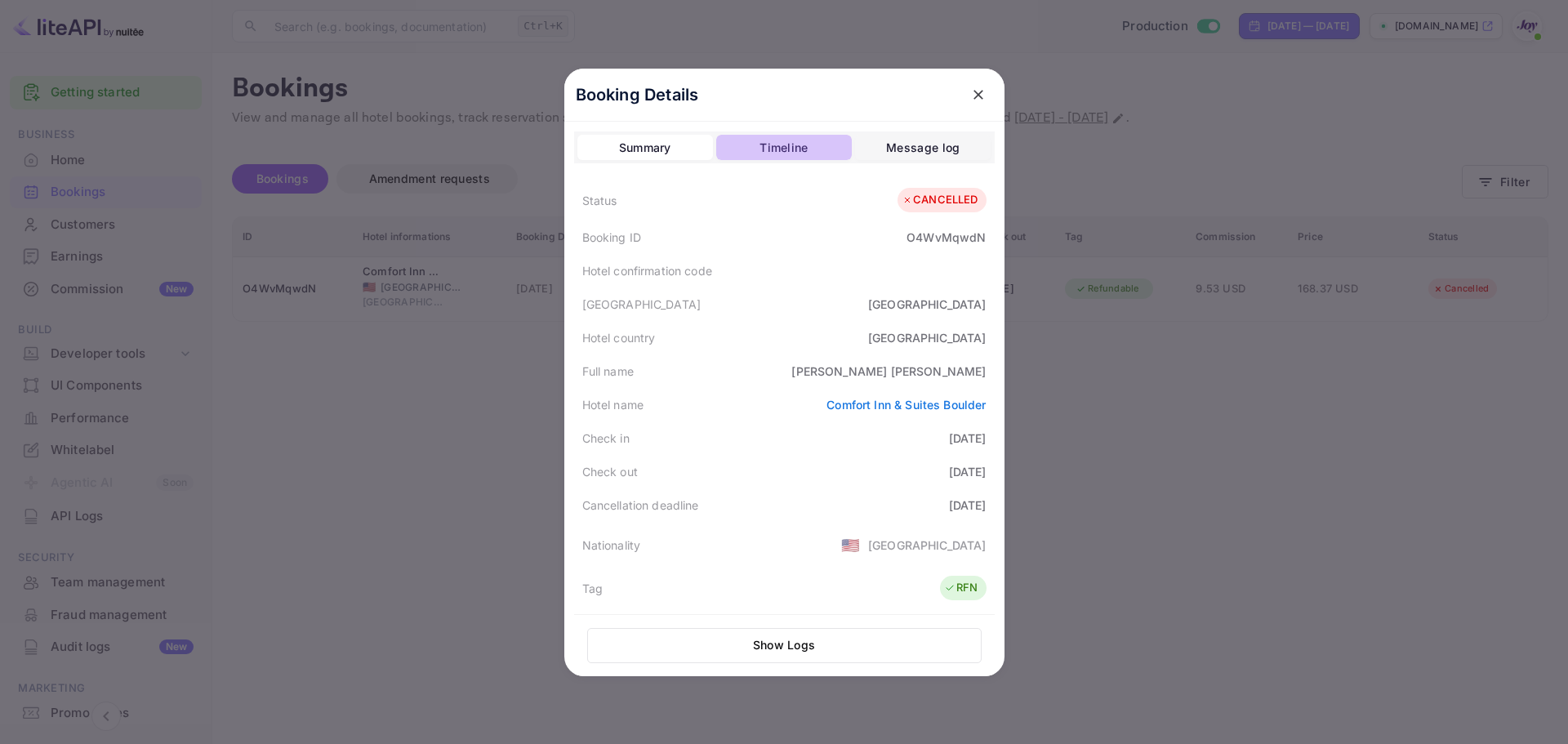
click at [765, 148] on div "Timeline" at bounding box center [784, 147] width 48 height 19
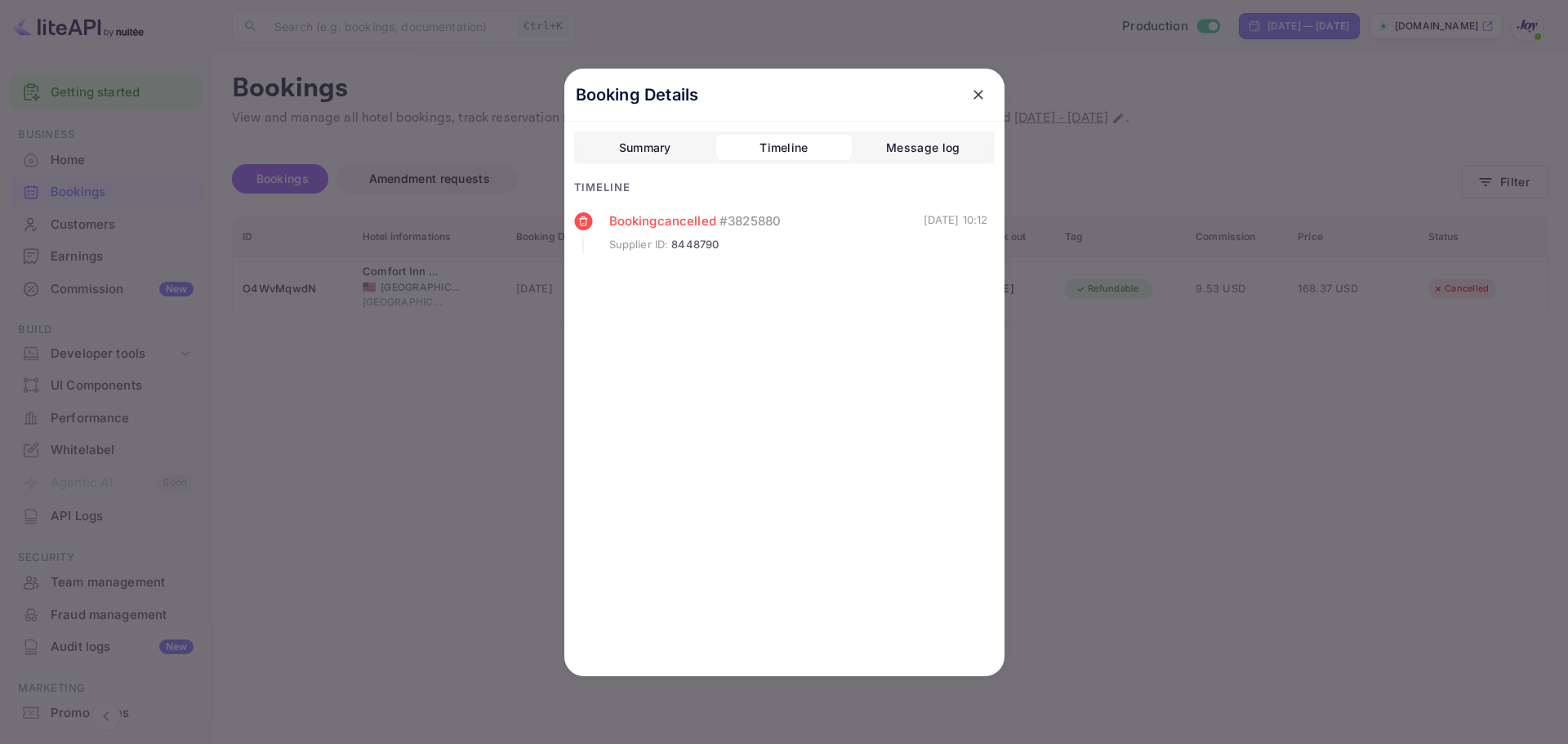
click at [644, 154] on div "Summary" at bounding box center [645, 147] width 53 height 19
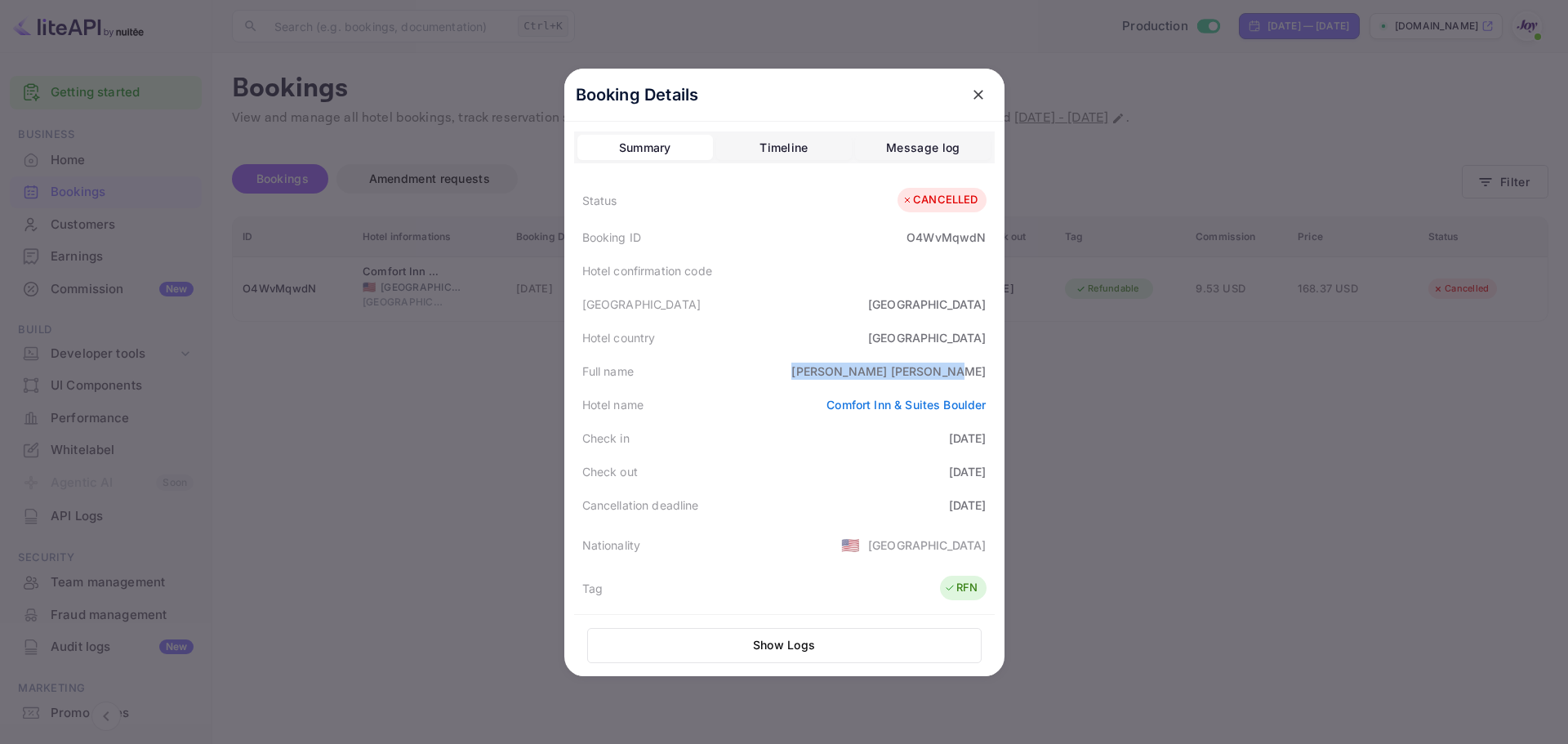
drag, startPoint x: 885, startPoint y: 374, endPoint x: 989, endPoint y: 372, distance: 104.0
click at [989, 372] on div "Booking Details Summary Timeline Message log Status CANCELLED Booking ID O4WvMq…" at bounding box center [784, 372] width 441 height 607
copy div "[PERSON_NAME]"
click at [968, 235] on div "O4WvMqwdN" at bounding box center [945, 237] width 80 height 17
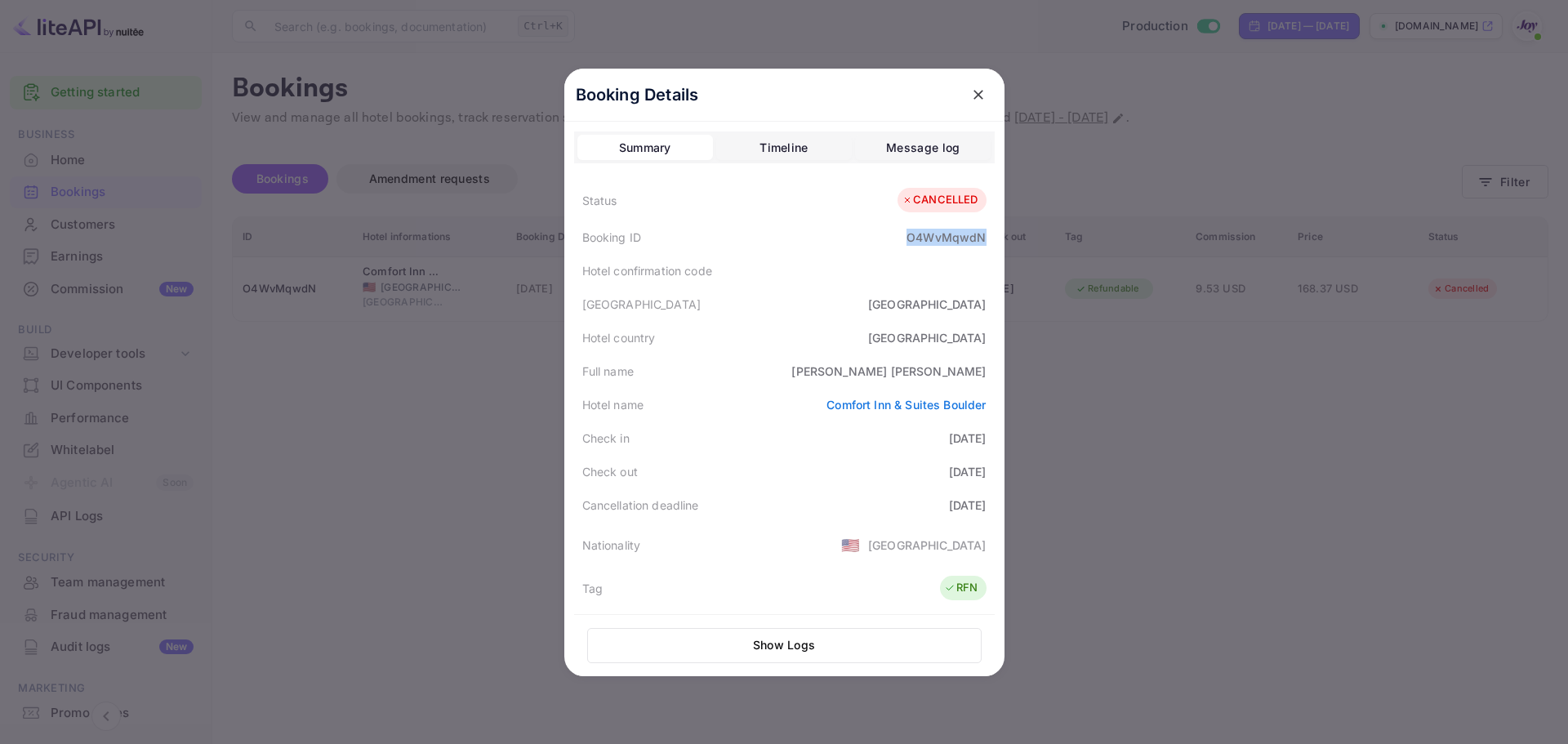
copy div "O4WvMqwdN"
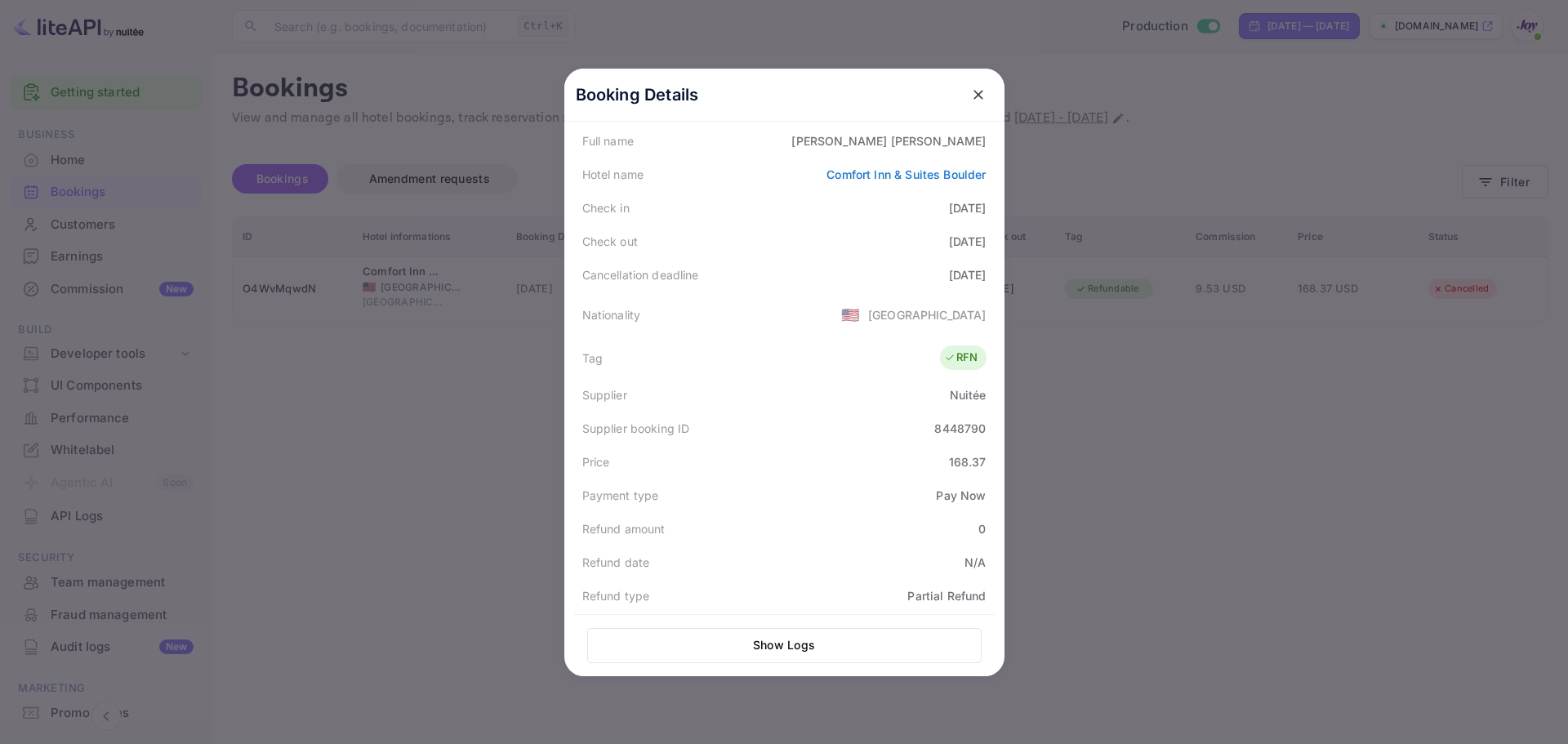
scroll to position [327, 0]
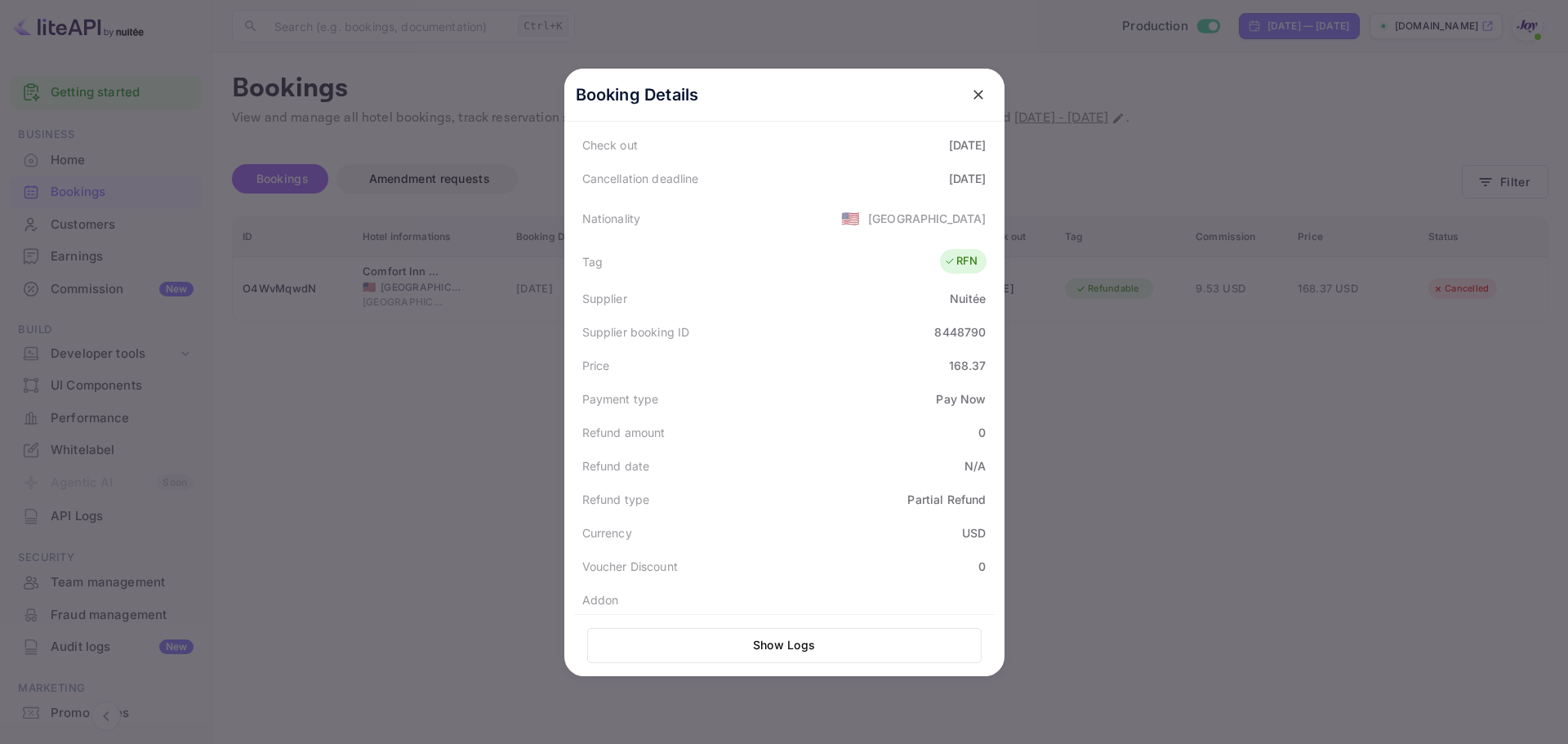
click at [955, 333] on div "8448790" at bounding box center [960, 332] width 52 height 17
copy div "8448790"
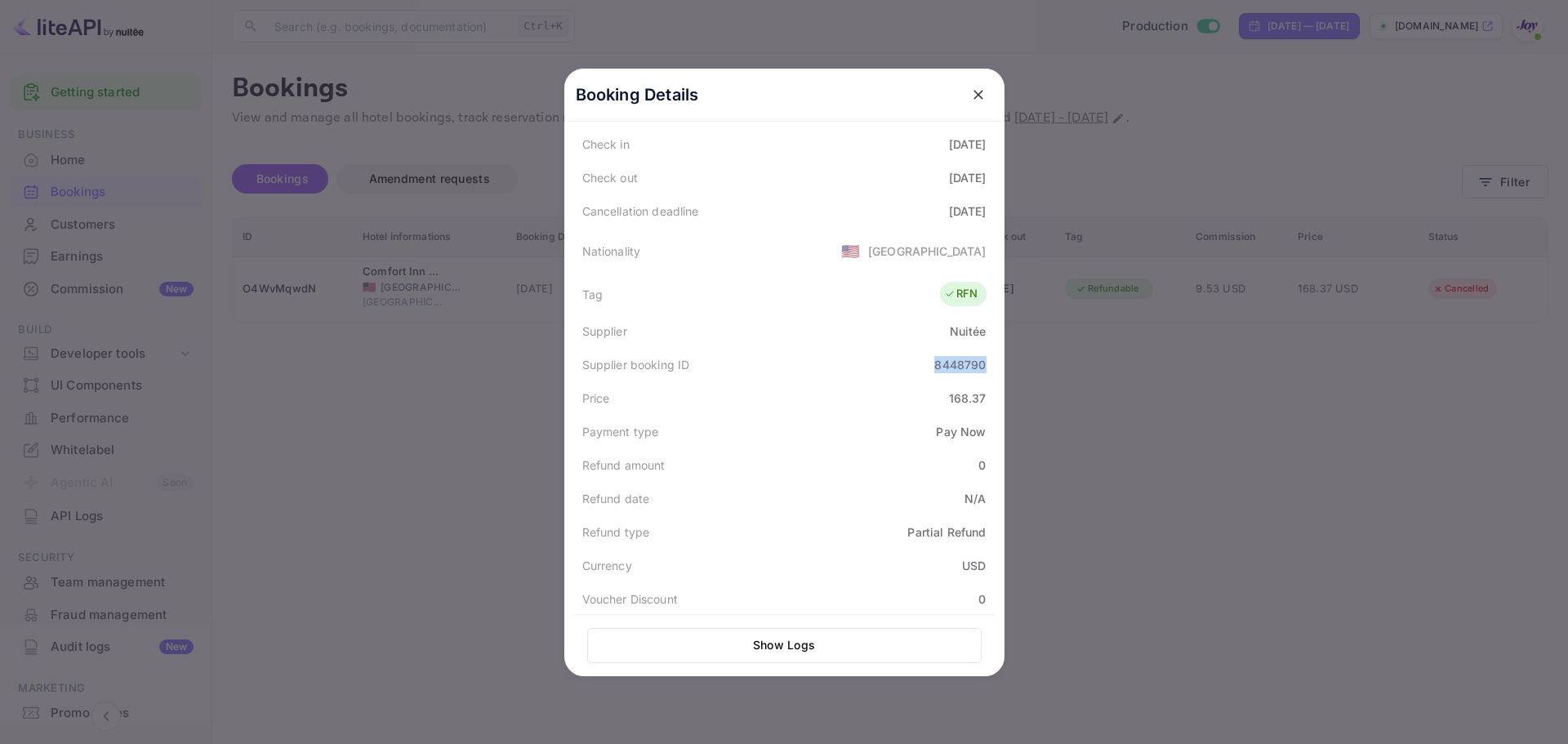
scroll to position [321, 0]
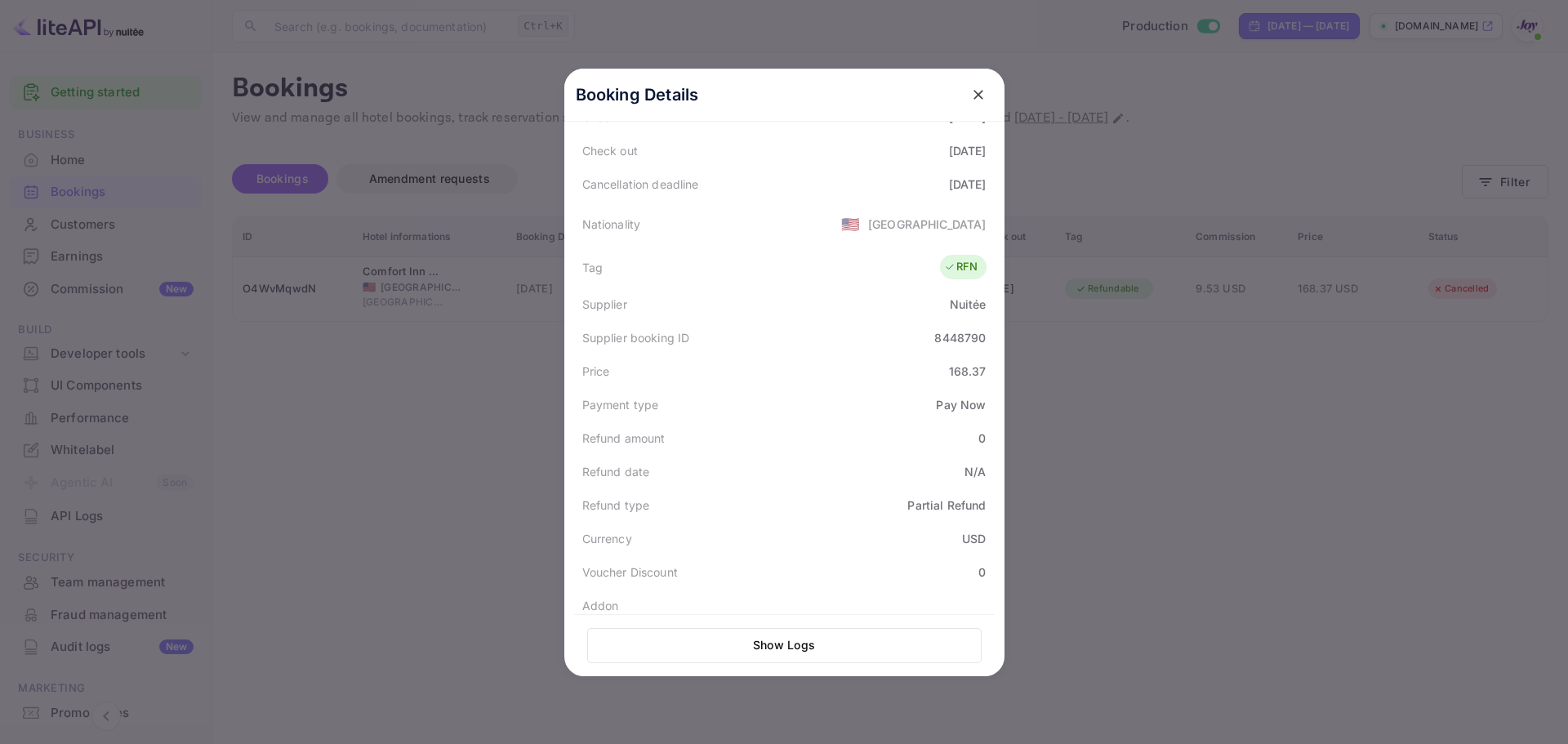
click at [596, 340] on div "Supplier booking ID" at bounding box center [636, 338] width 108 height 17
click at [595, 337] on div "Supplier booking ID" at bounding box center [636, 338] width 108 height 17
click at [591, 333] on div "Supplier booking ID" at bounding box center [636, 338] width 108 height 17
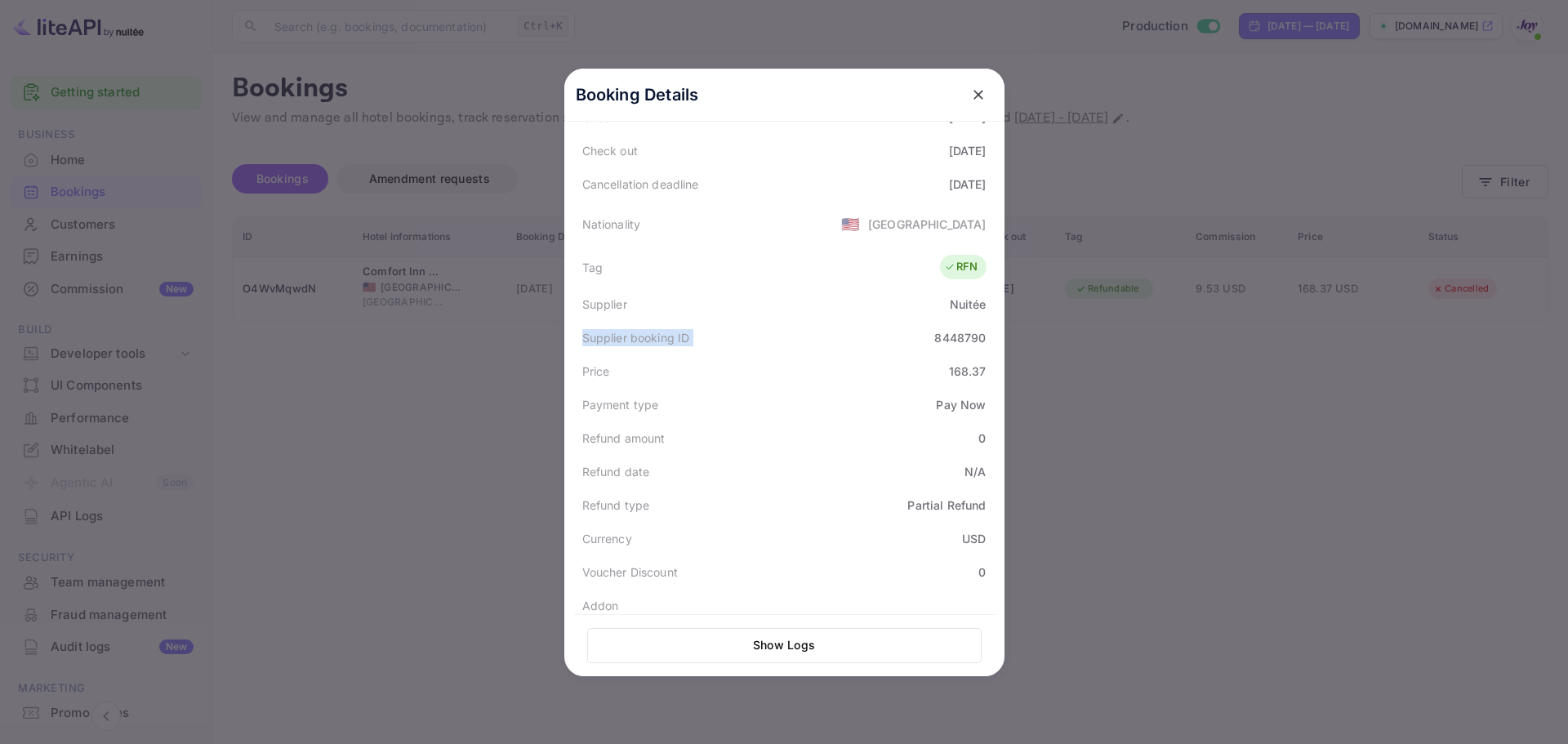
copy div "Supplier booking ID"
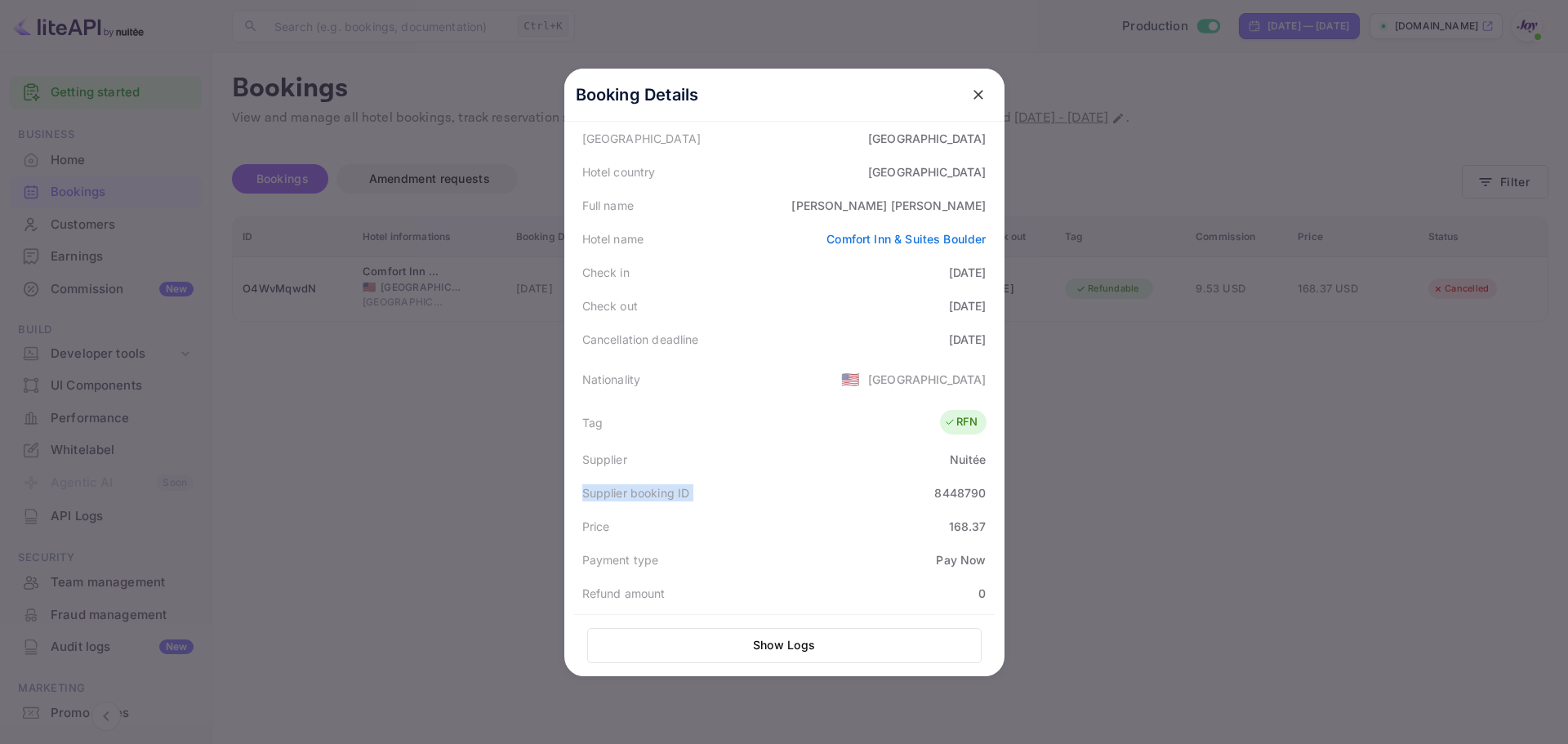
scroll to position [327, 0]
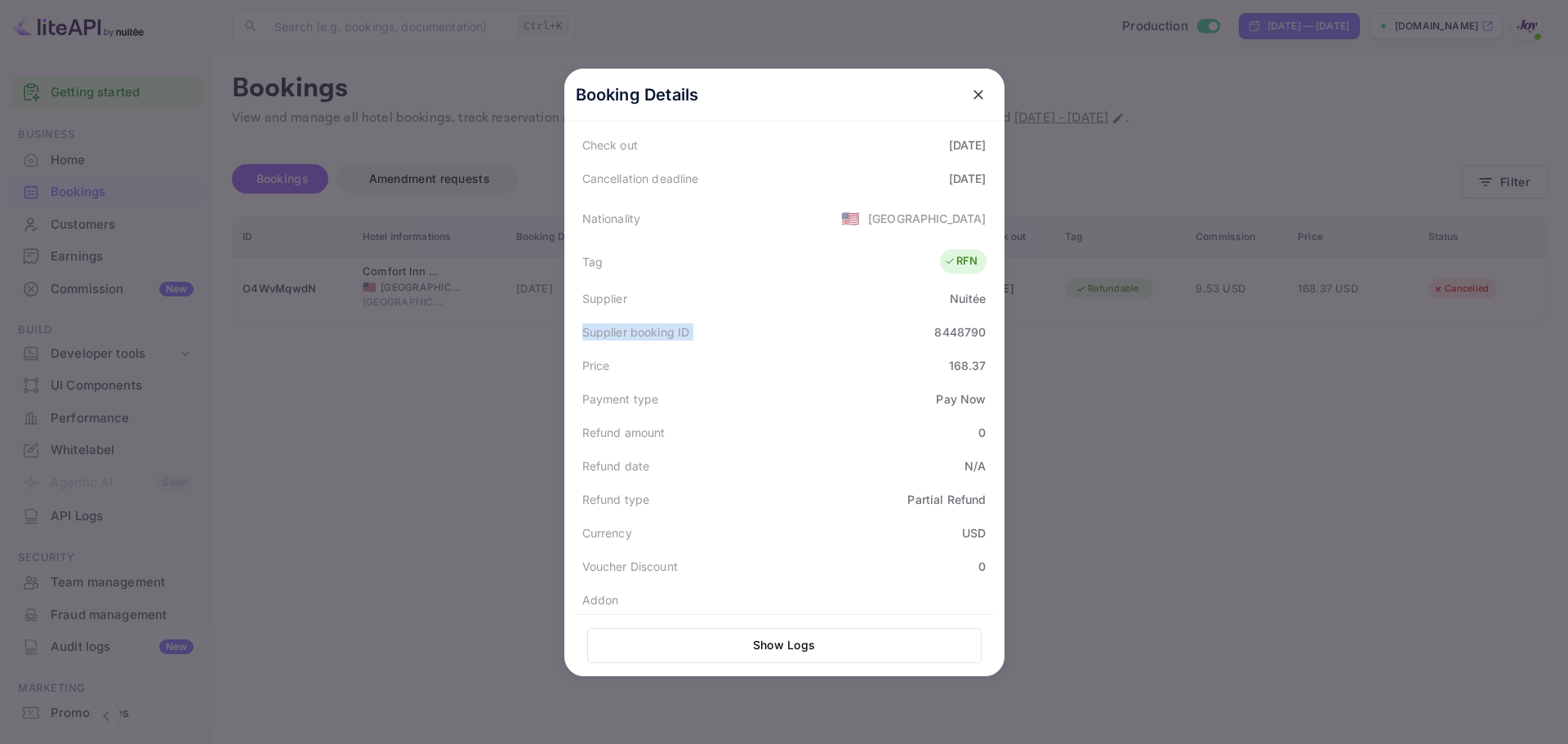
click at [973, 93] on icon "close" at bounding box center [978, 95] width 10 height 10
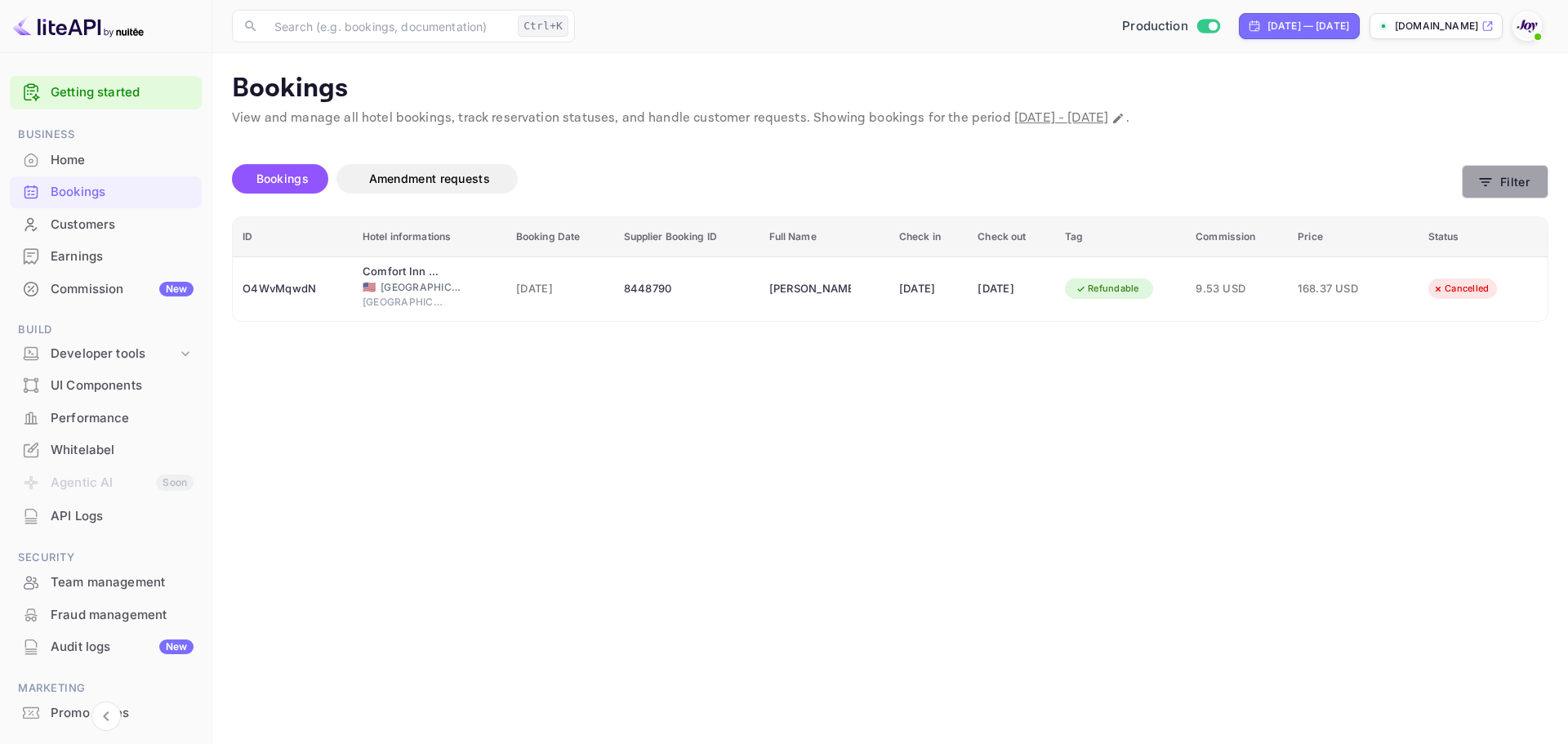
click at [1499, 185] on button "Filter" at bounding box center [1505, 181] width 86 height 34
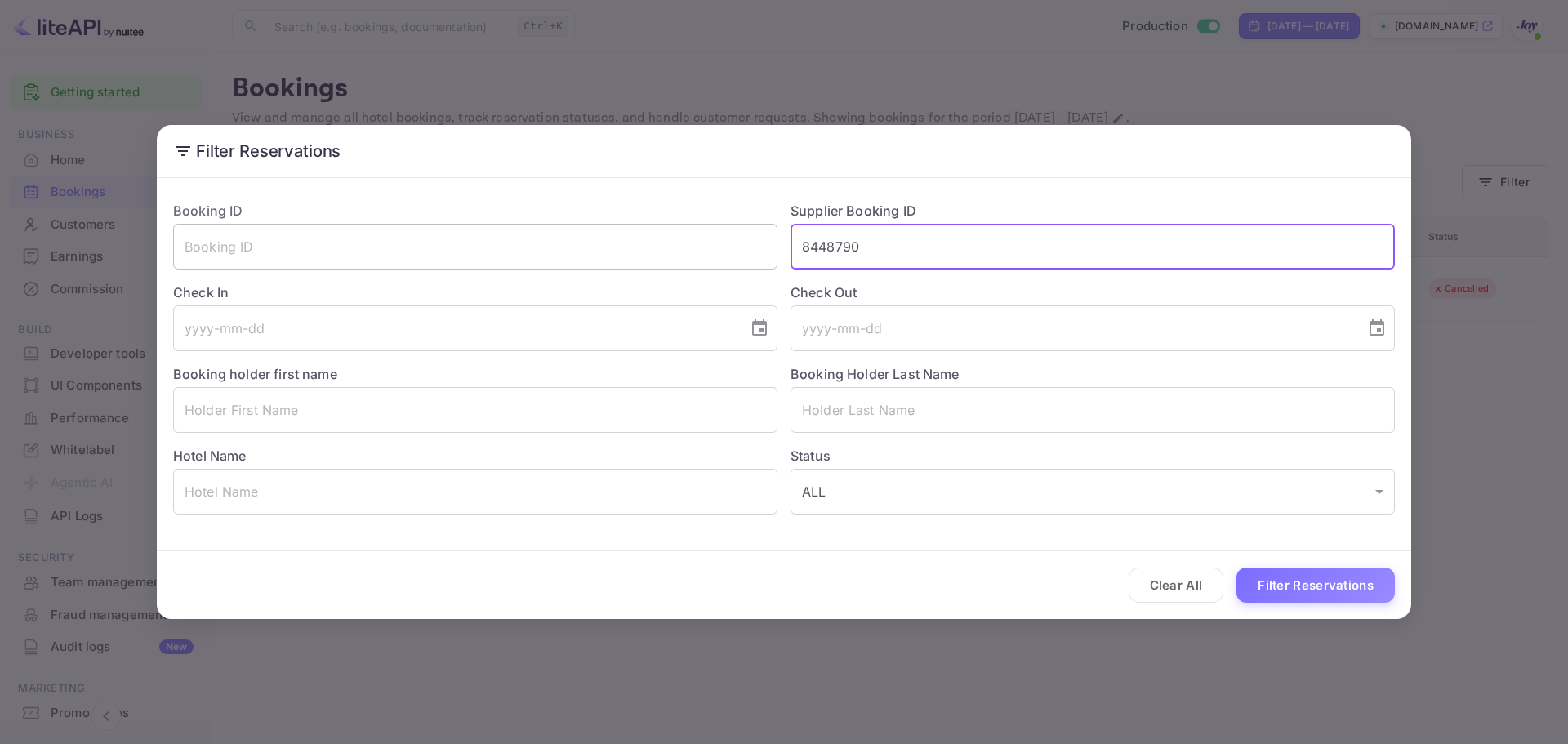
drag, startPoint x: 895, startPoint y: 250, endPoint x: 708, endPoint y: 250, distance: 187.0
click at [708, 250] on div "Booking ID ​ Supplier Booking ID 8448790 ​ Check In ​ Check Out ​ Booking holde…" at bounding box center [777, 350] width 1235 height 327
paste input "7361909"
type input "7361909"
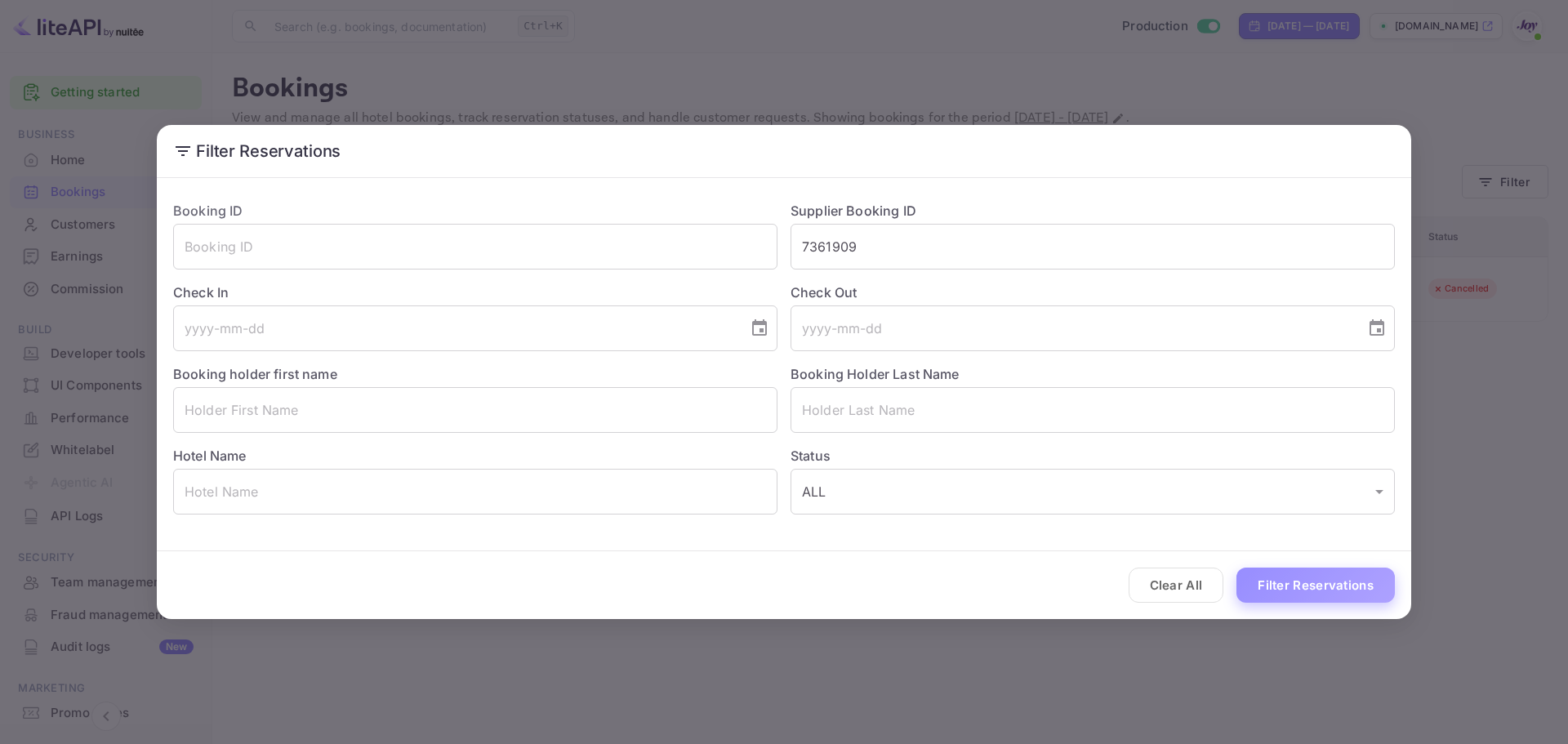
click at [1284, 580] on button "Filter Reservations" at bounding box center [1315, 585] width 158 height 35
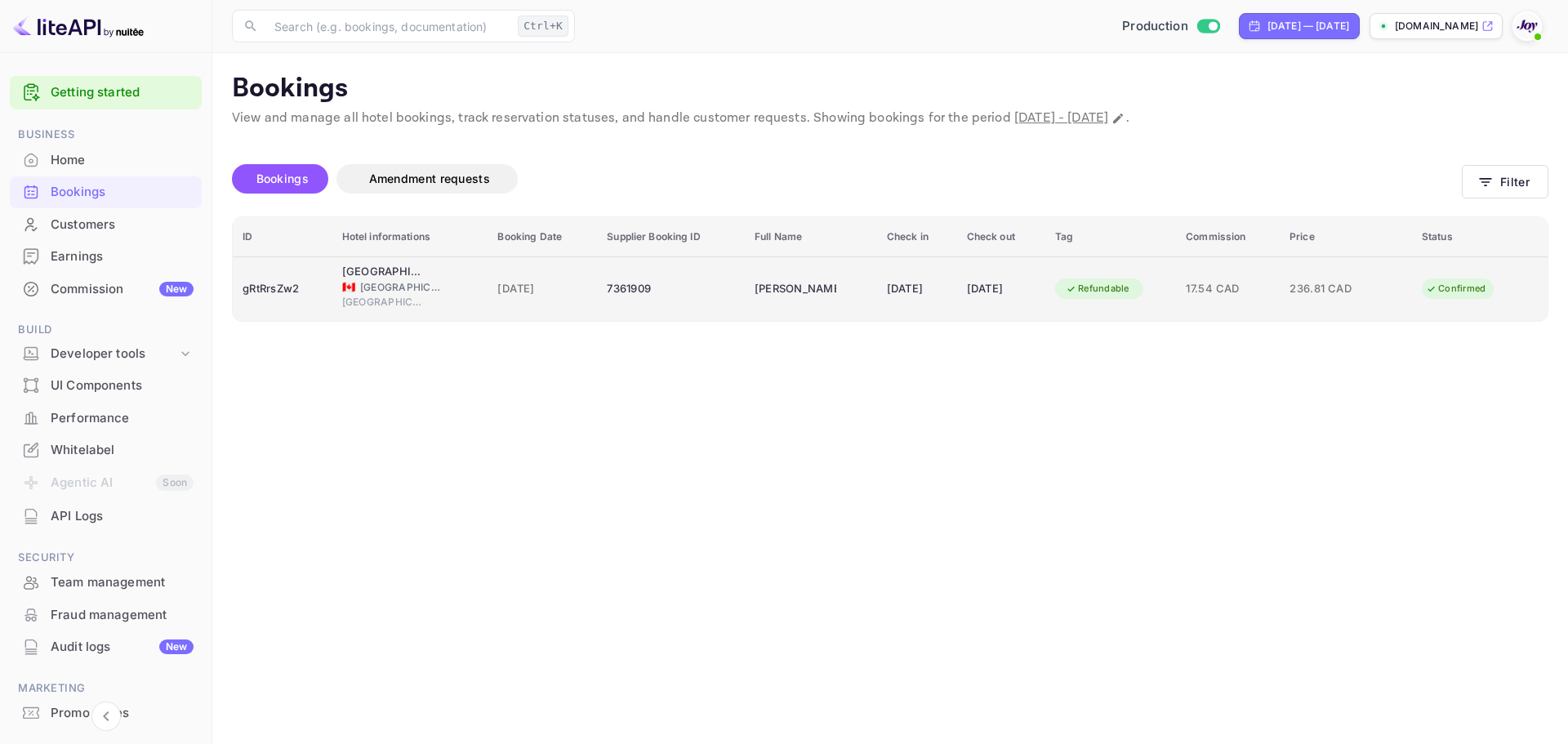
click at [670, 297] on div "7361909" at bounding box center [671, 288] width 128 height 26
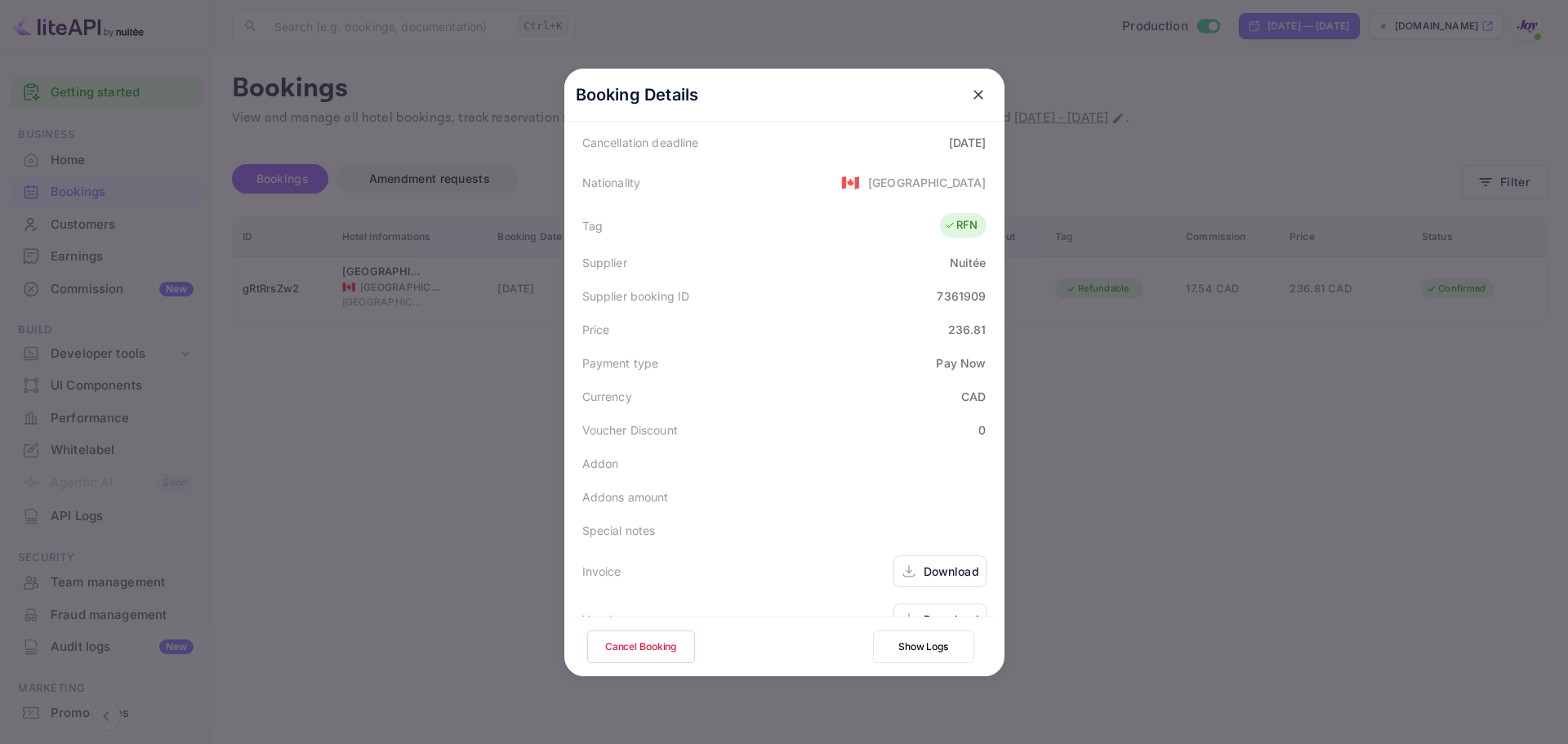
scroll to position [396, 0]
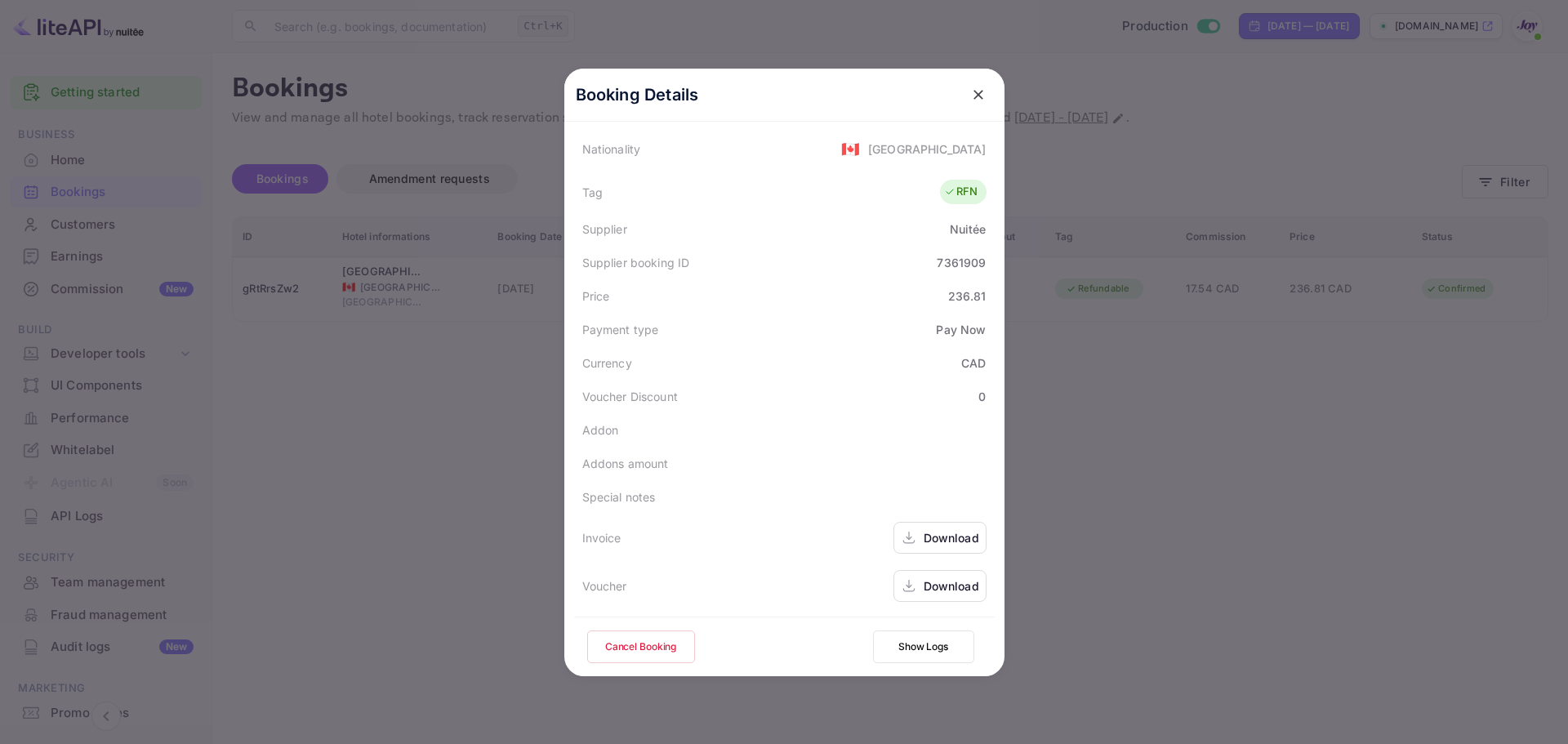
click at [515, 396] on div at bounding box center [784, 372] width 1568 height 744
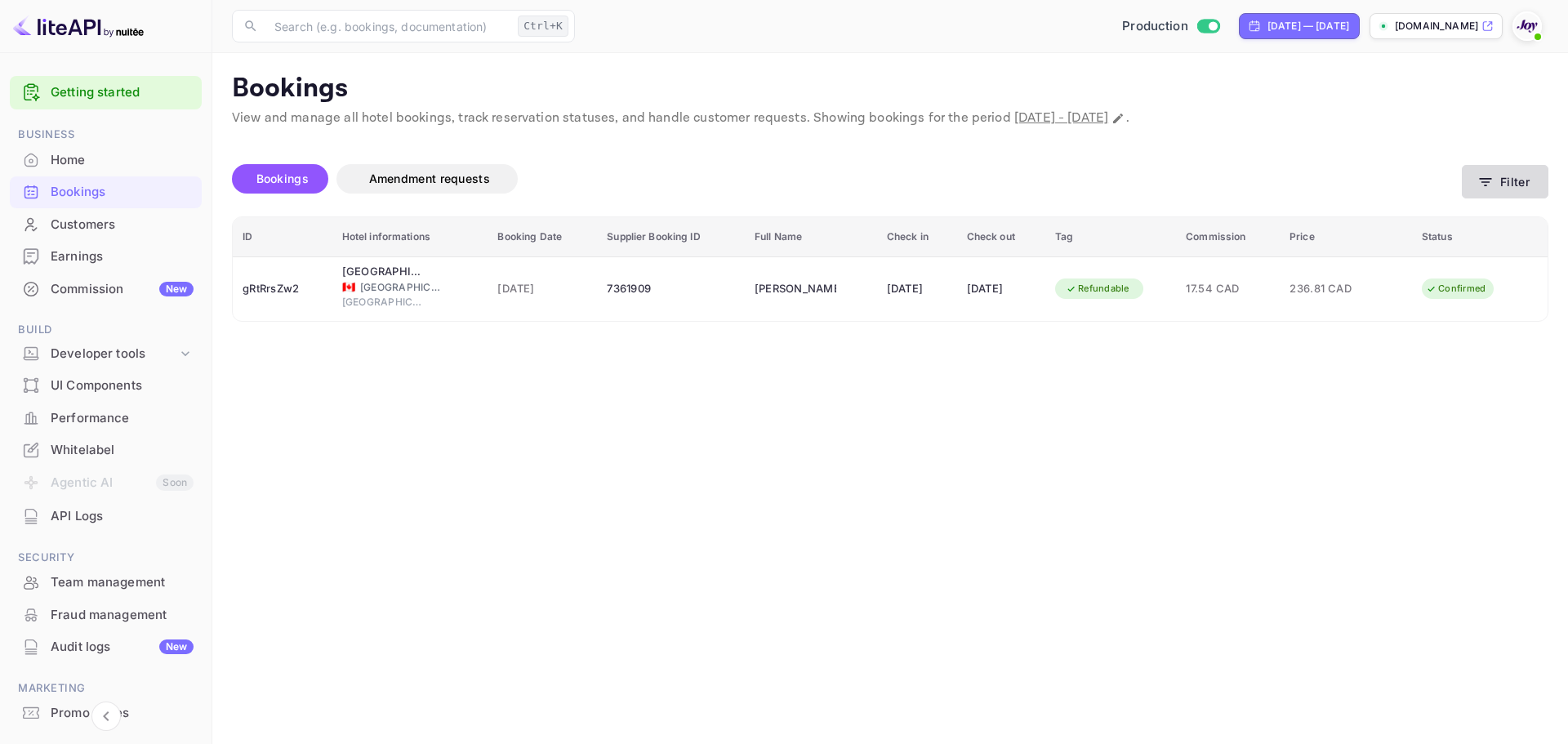
click at [1522, 180] on button "Filter" at bounding box center [1505, 181] width 86 height 34
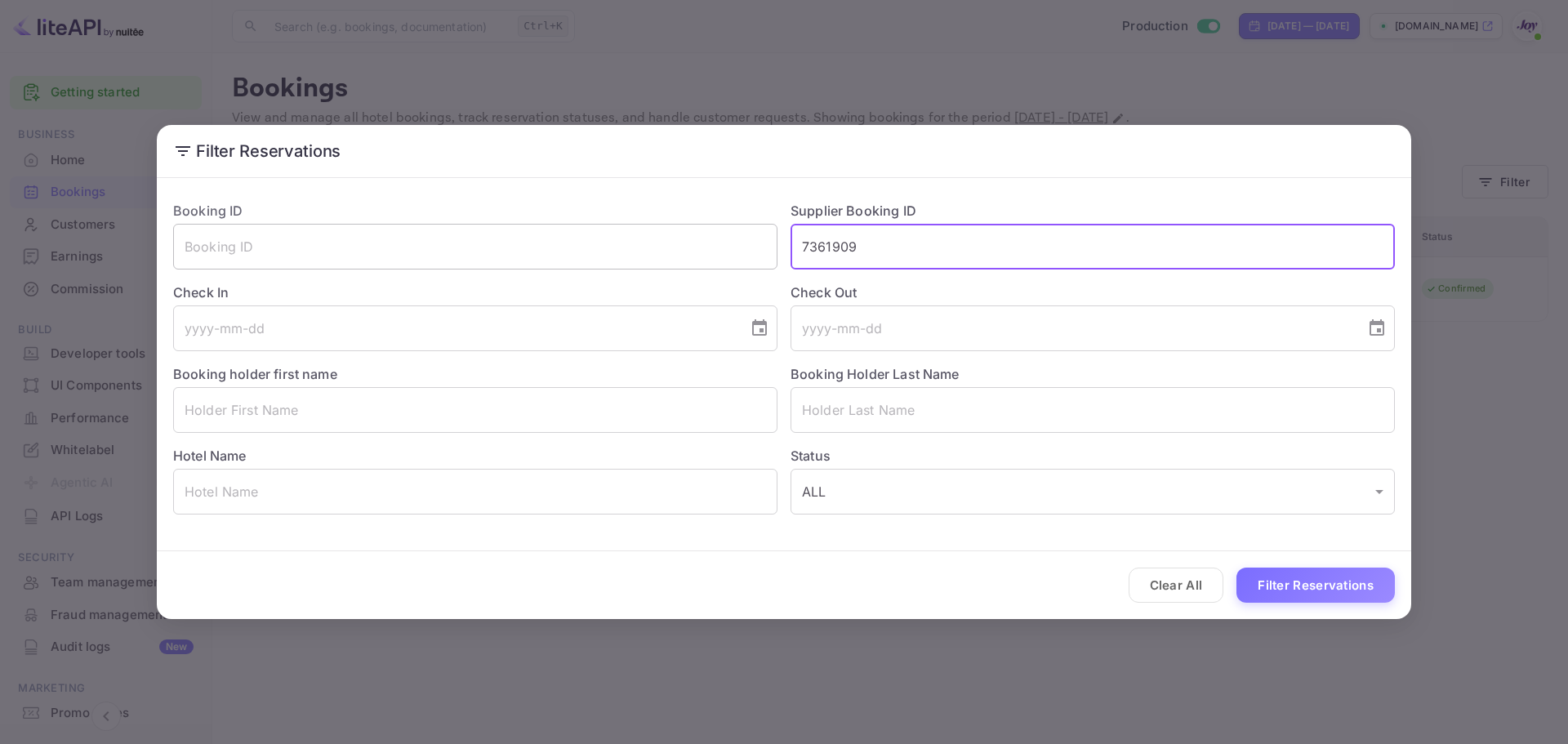
drag, startPoint x: 885, startPoint y: 251, endPoint x: 691, endPoint y: 251, distance: 194.0
click at [691, 251] on div "Booking ID ​ Supplier Booking ID 7361909 ​ Check In ​ Check Out ​ Booking holde…" at bounding box center [777, 350] width 1235 height 327
click at [552, 424] on input "text" at bounding box center [475, 410] width 604 height 46
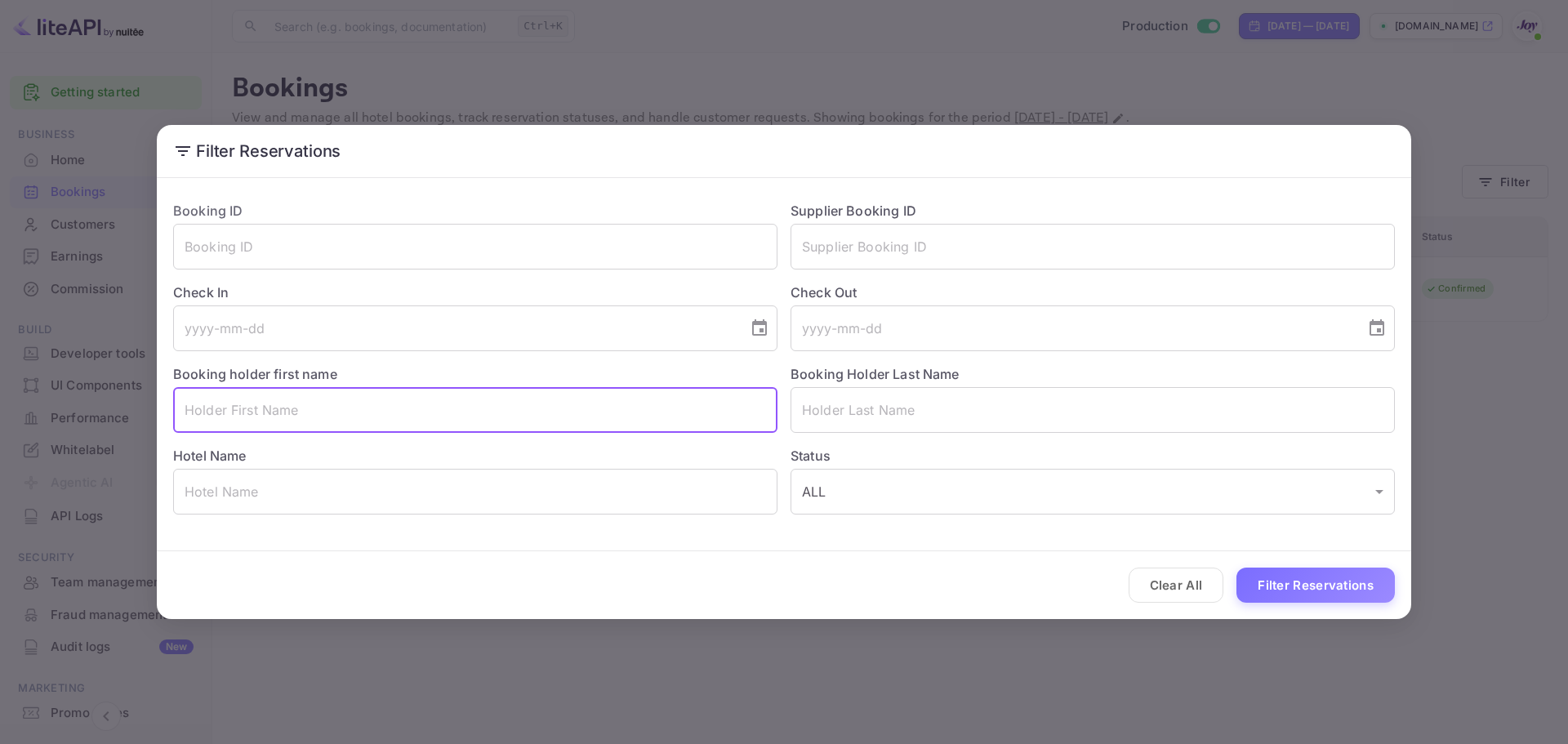
paste input "[PERSON_NAME]"
click at [247, 409] on input "[PERSON_NAME]" at bounding box center [475, 410] width 604 height 46
click at [254, 407] on input "[PERSON_NAME]" at bounding box center [475, 410] width 604 height 46
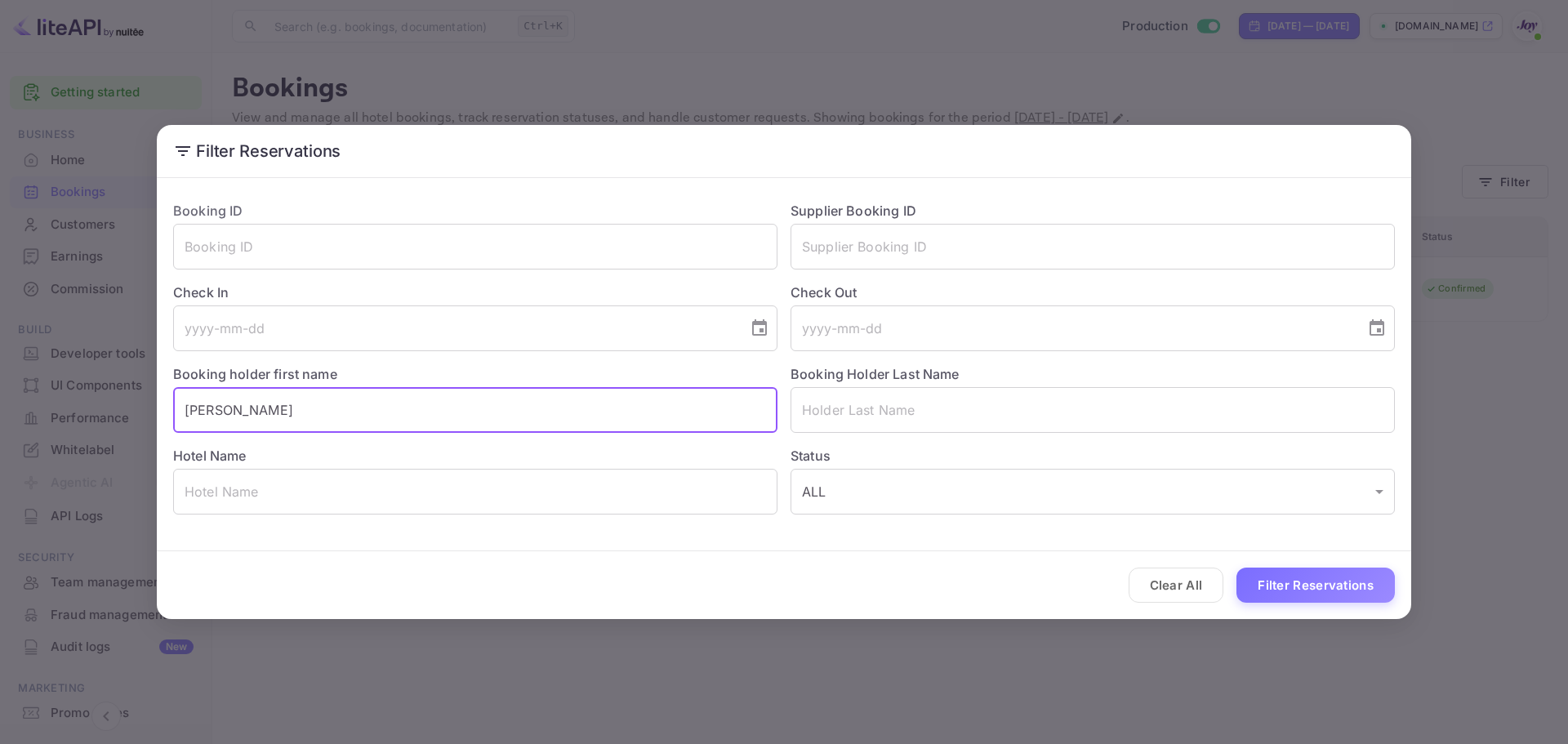
click at [259, 407] on input "[PERSON_NAME]" at bounding box center [475, 410] width 604 height 46
type input "Charlotte"
click at [898, 413] on input "text" at bounding box center [1092, 410] width 604 height 46
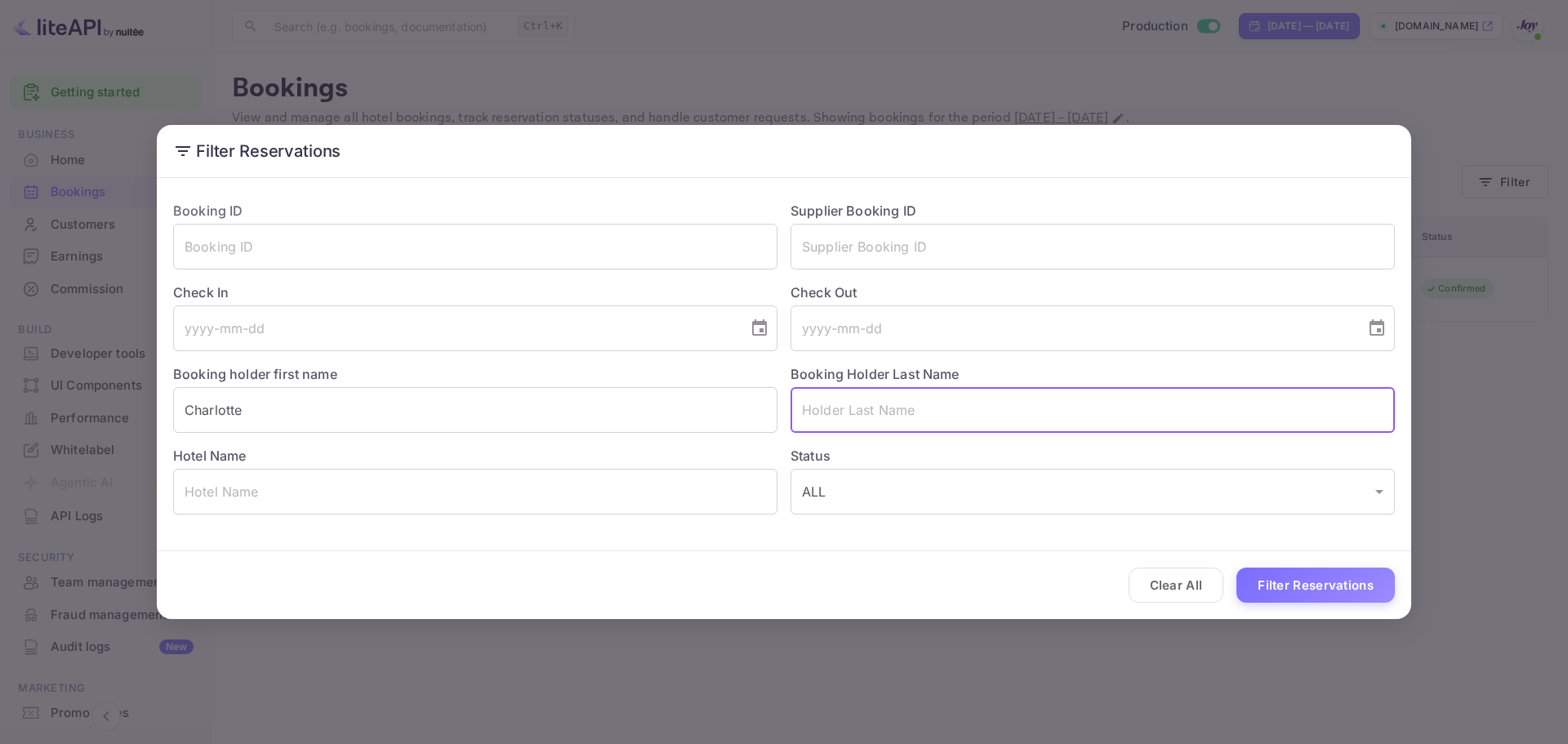
paste input "[PERSON_NAME]"
type input "[PERSON_NAME]"
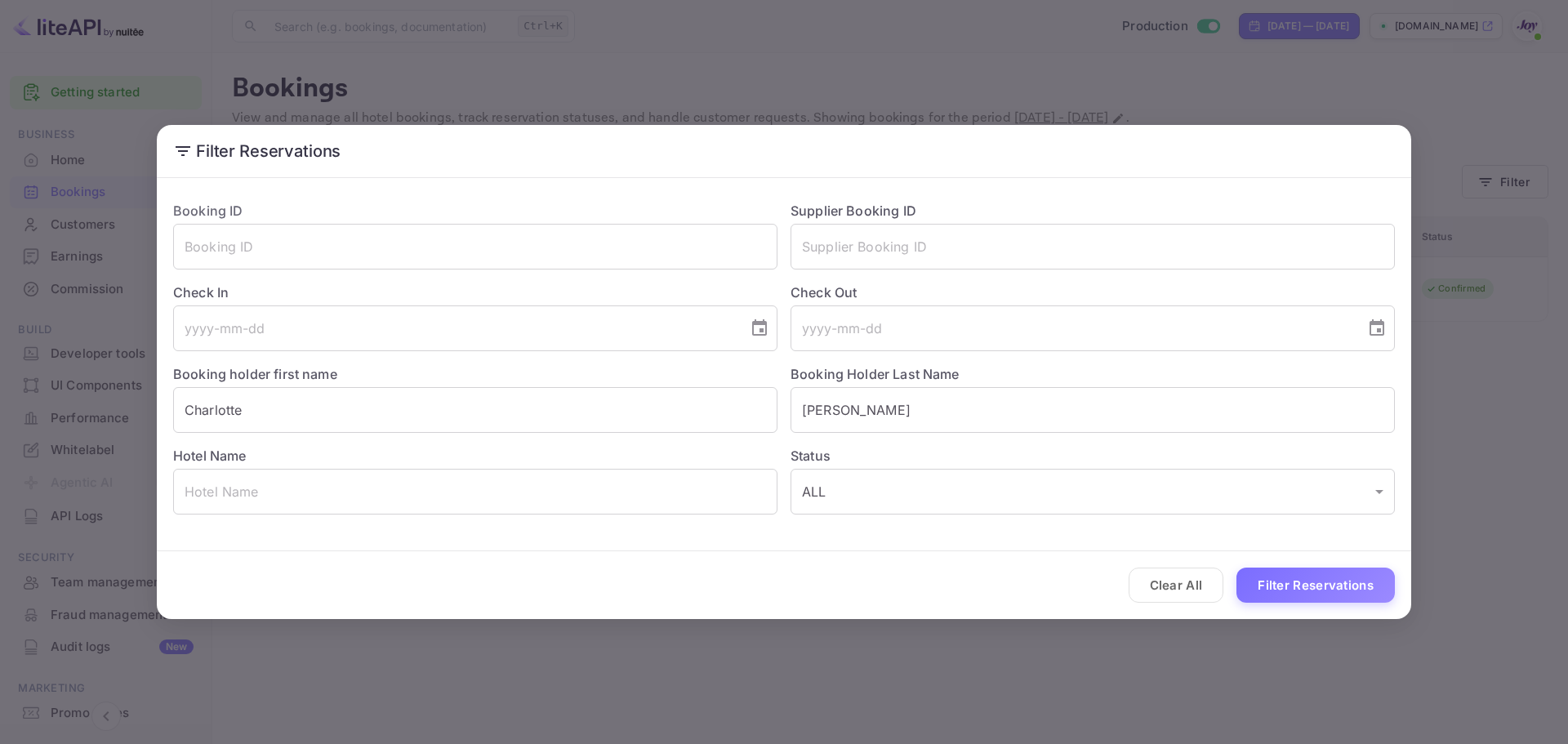
drag, startPoint x: 1279, startPoint y: 566, endPoint x: 1290, endPoint y: 587, distance: 23.7
click at [1280, 566] on div "Clear All Filter Reservations" at bounding box center [784, 585] width 1255 height 68
click at [1291, 588] on button "Filter Reservations" at bounding box center [1315, 585] width 158 height 35
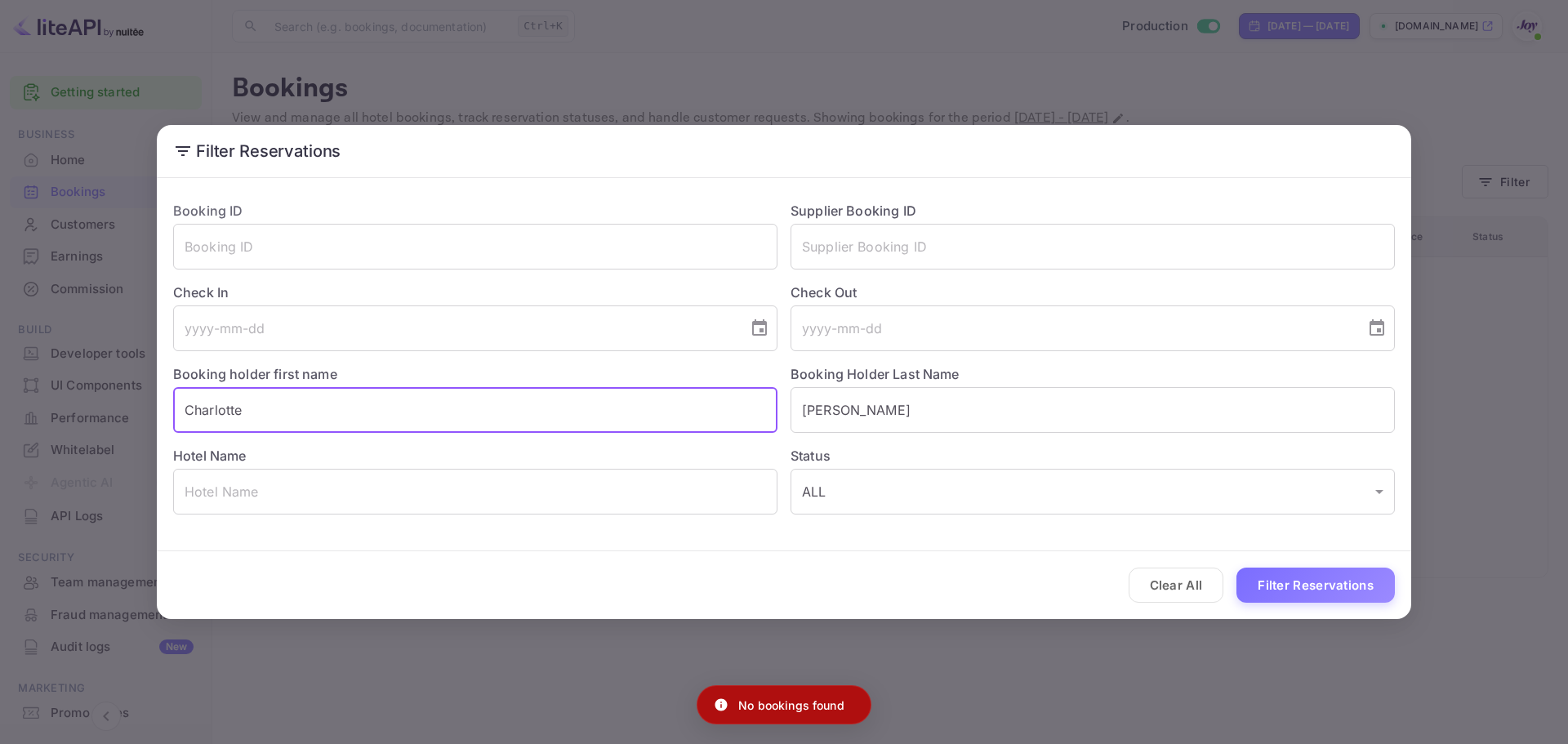
drag, startPoint x: 271, startPoint y: 413, endPoint x: 154, endPoint y: 418, distance: 117.1
click at [144, 413] on div "Filter Reservations Booking ID ​ Supplier Booking ID ​ Check In ​ Check Out ​ B…" at bounding box center [784, 372] width 1568 height 744
click at [1301, 584] on button "Filter Reservations" at bounding box center [1315, 585] width 158 height 35
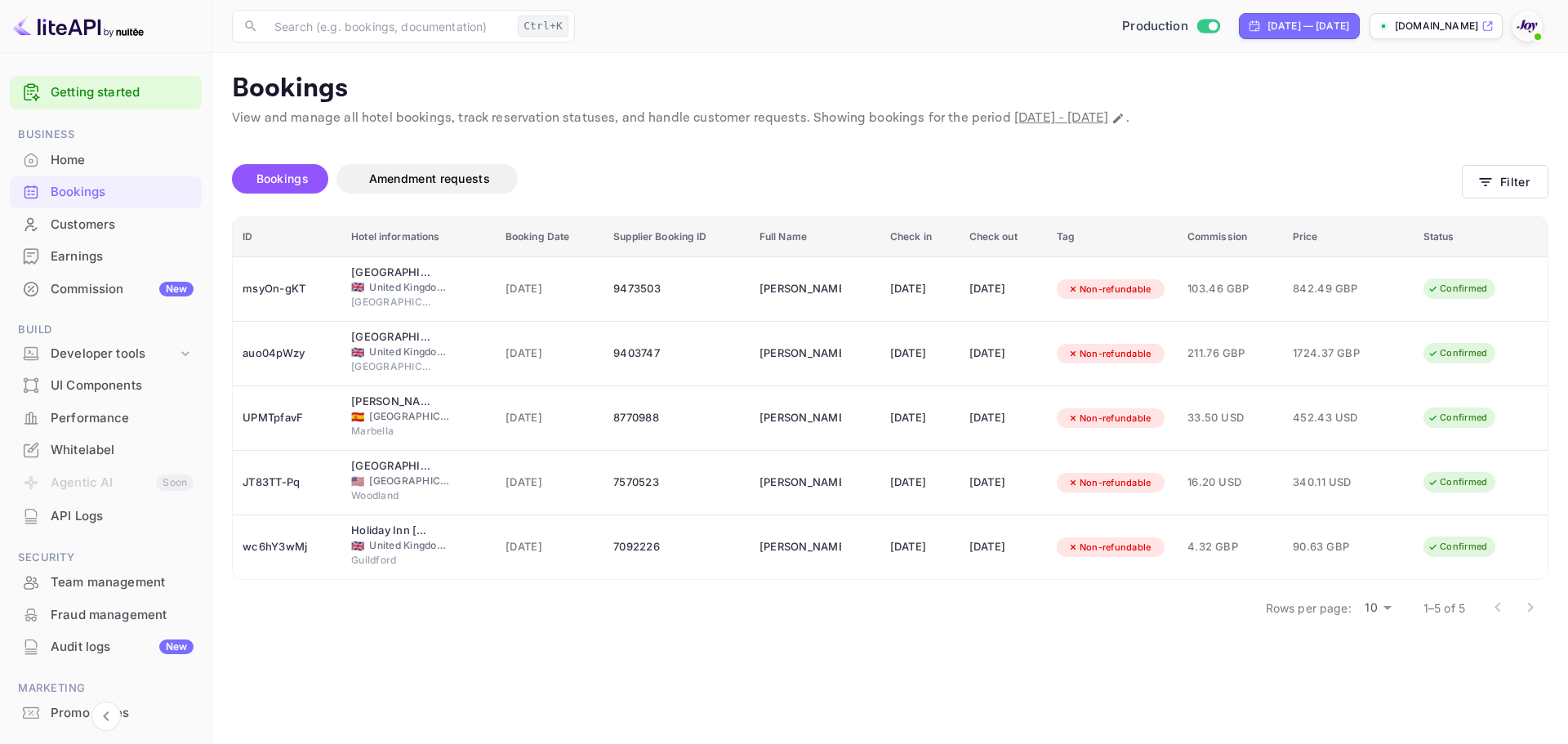
click at [93, 222] on div "Customers" at bounding box center [122, 225] width 143 height 19
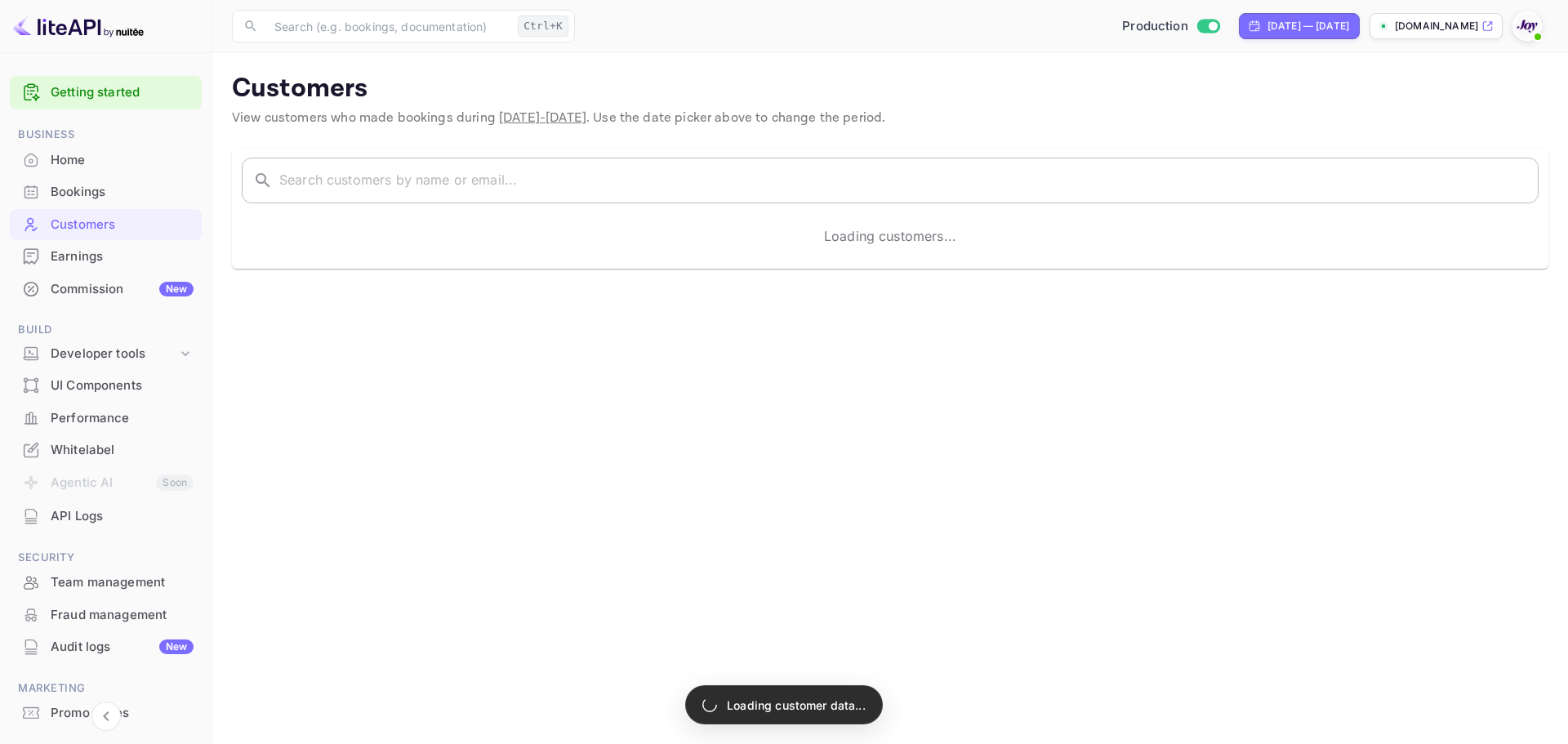
click at [463, 189] on input "text" at bounding box center [909, 181] width 1260 height 46
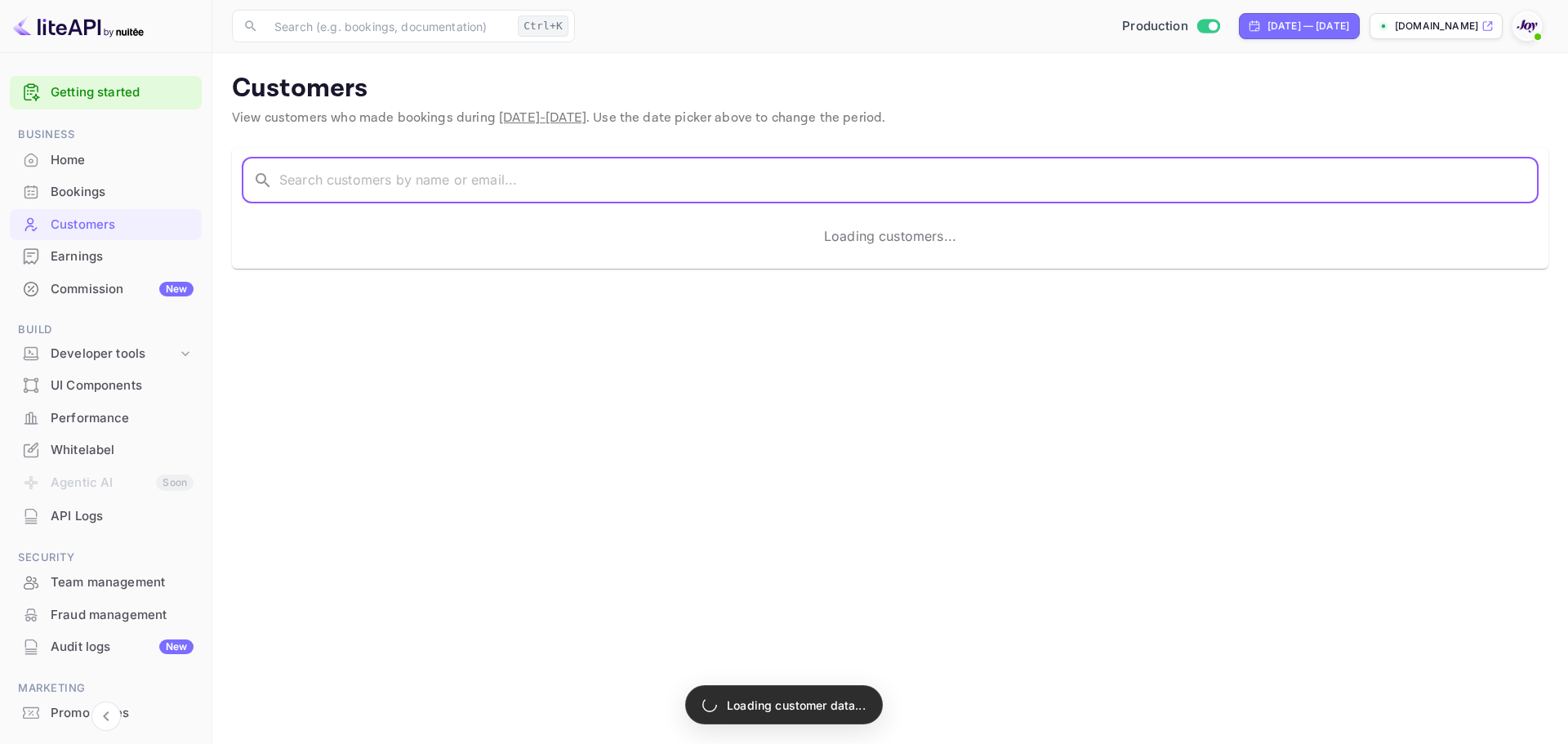
paste input "[PERSON_NAME]"
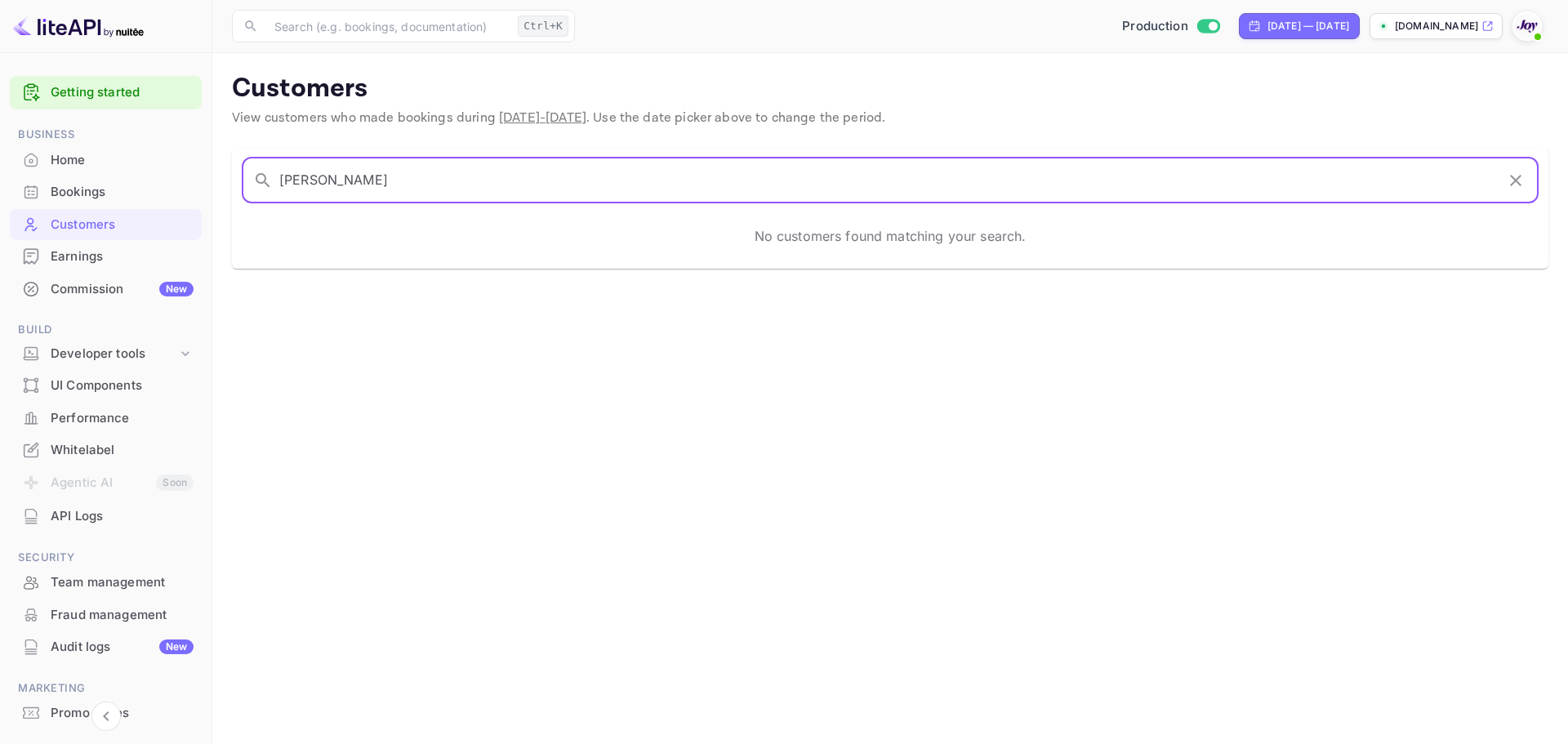
click at [358, 176] on input "[PERSON_NAME]" at bounding box center [888, 181] width 1216 height 46
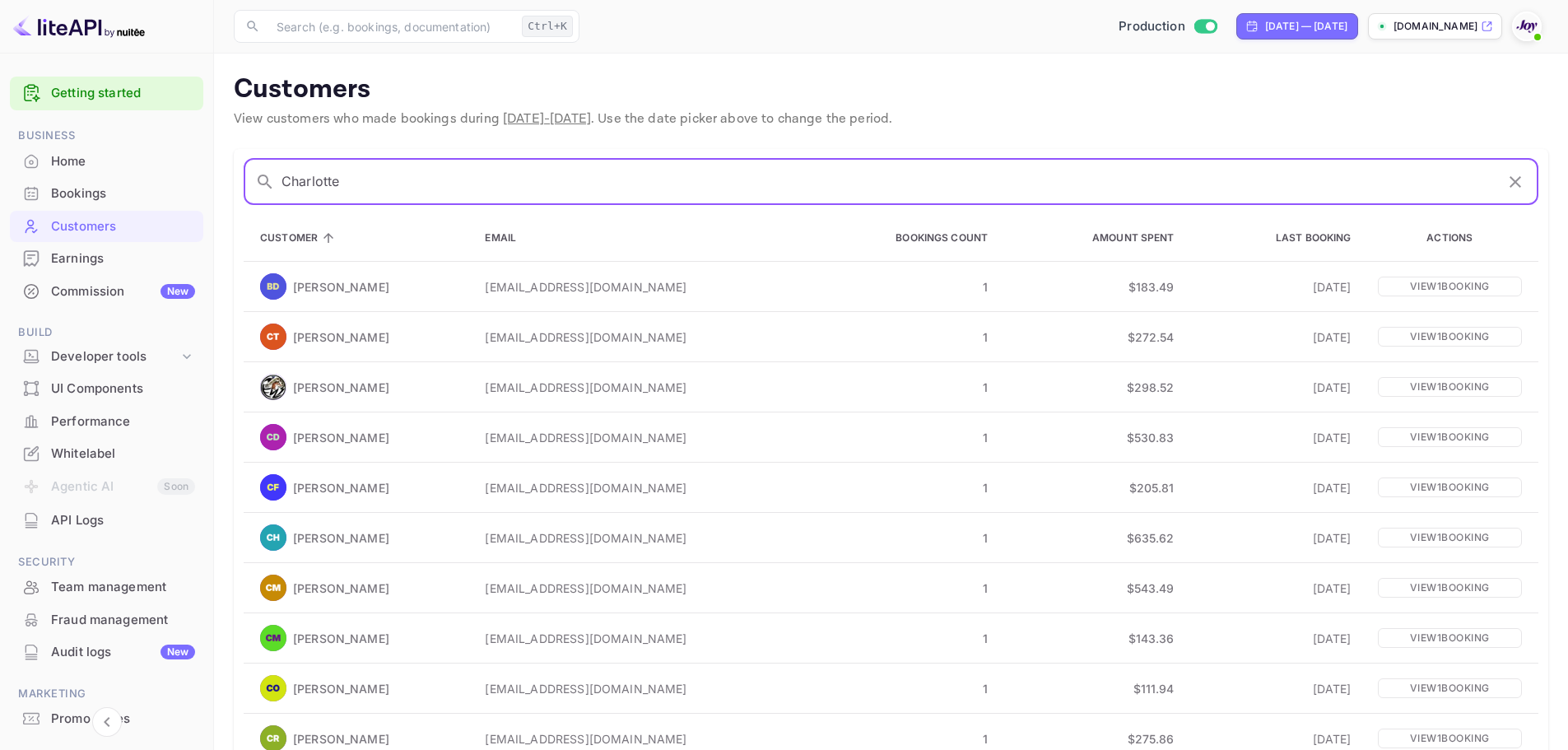
click at [275, 177] on div "​ Charlotte ​" at bounding box center [890, 182] width 1295 height 46
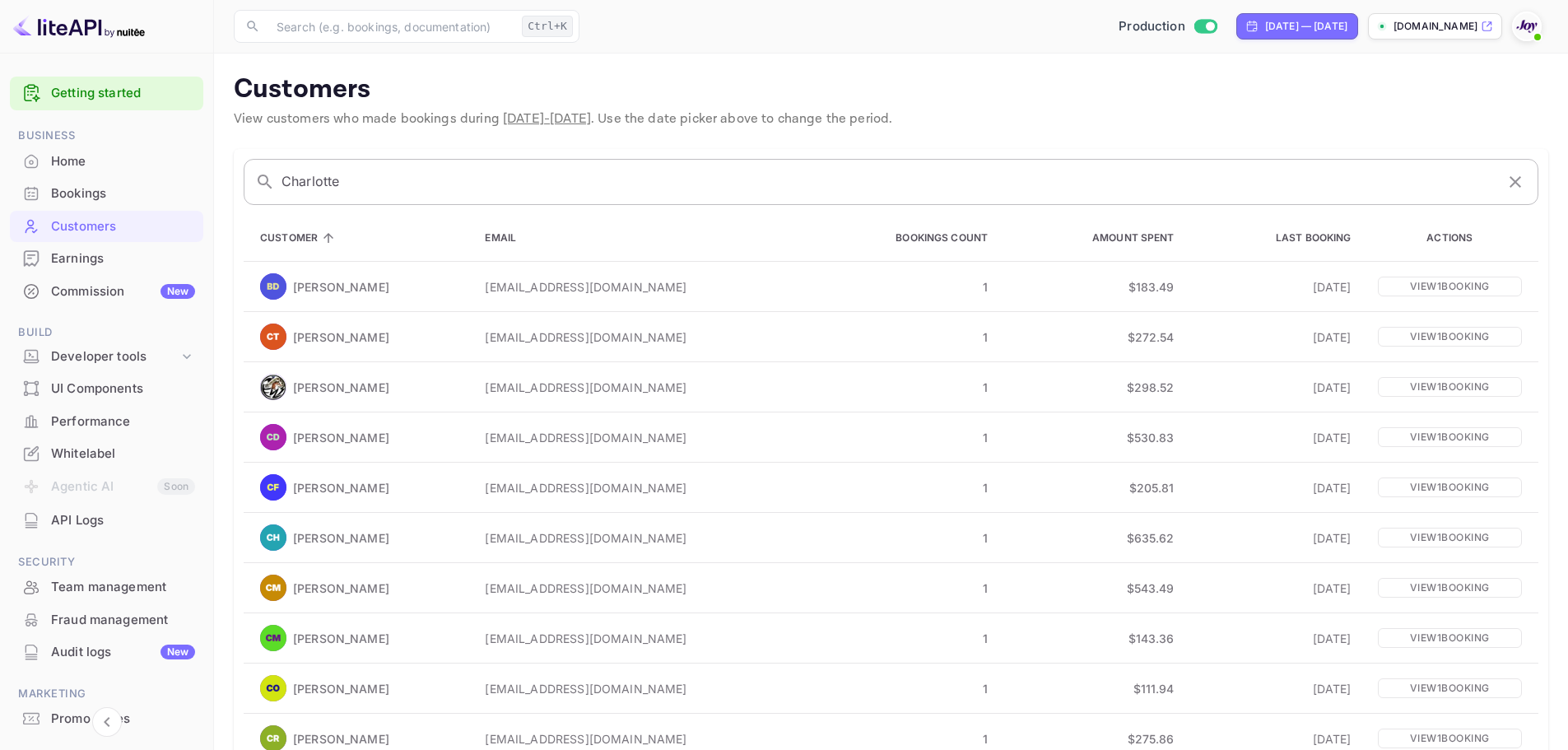
click at [280, 178] on div "​ Charlotte ​" at bounding box center [890, 182] width 1295 height 46
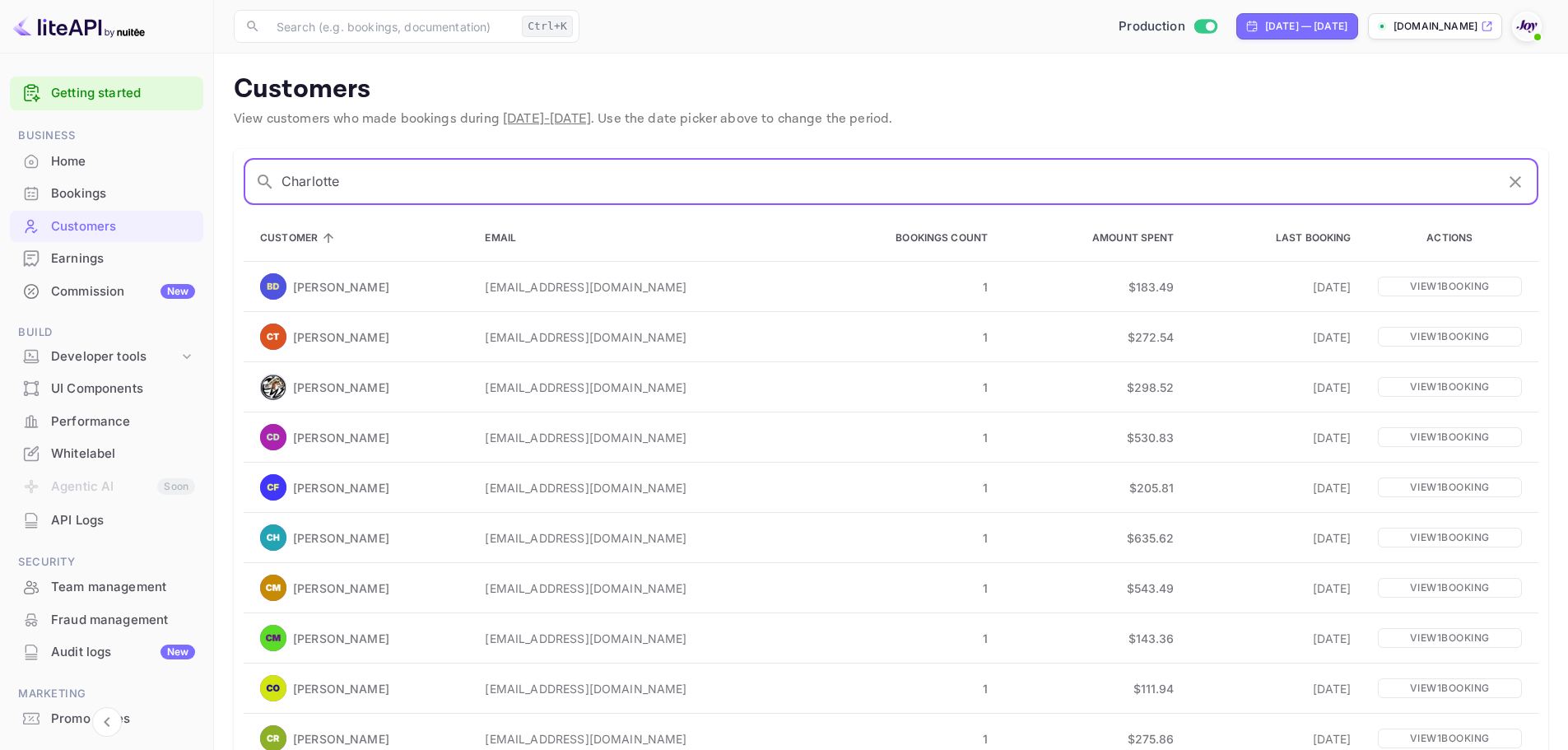
click at [282, 178] on input "Charlotte" at bounding box center [888, 182] width 1214 height 46
paste input "[PERSON_NAME]"
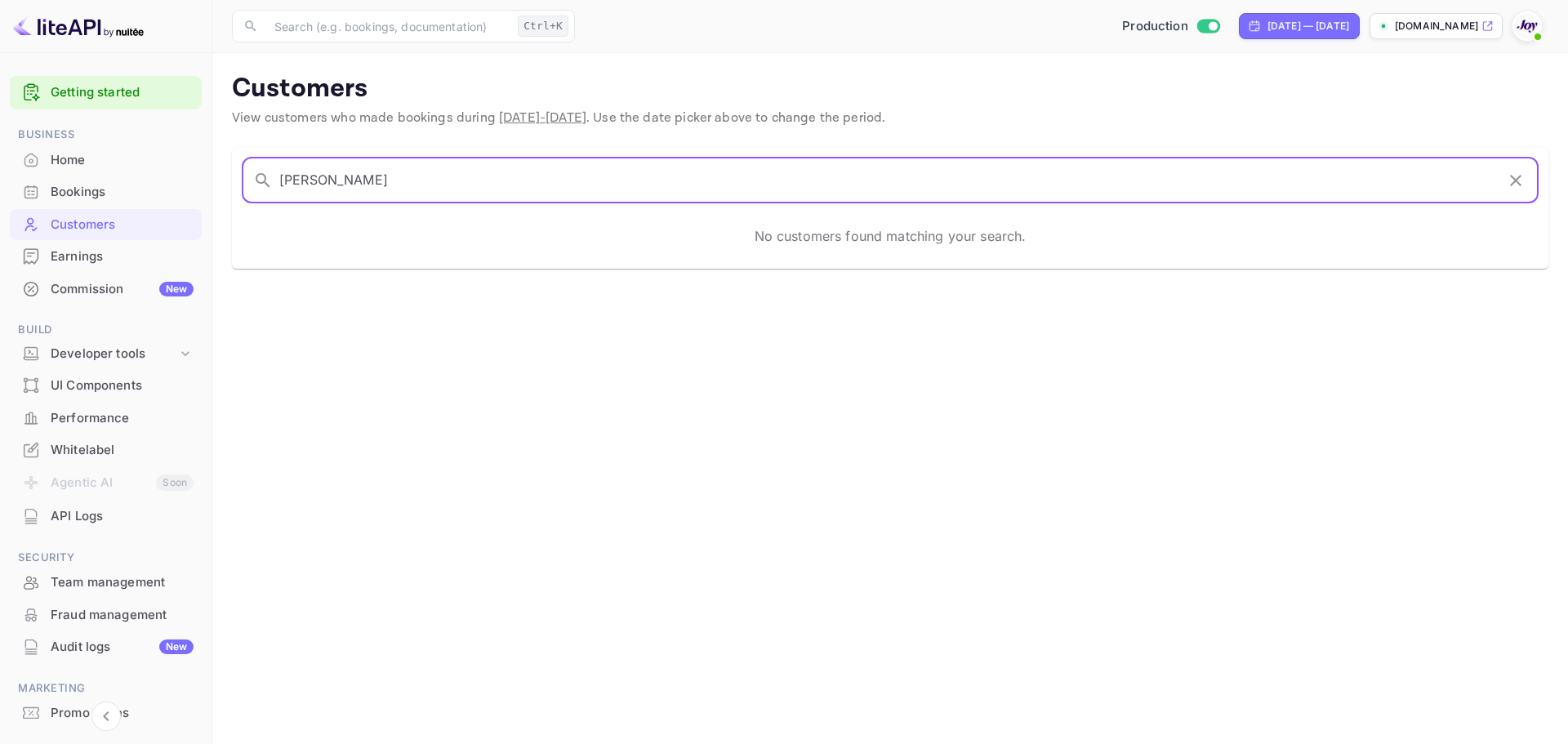
click at [618, 196] on input "[PERSON_NAME]" at bounding box center [888, 181] width 1216 height 46
type input "[PERSON_NAME]"
drag, startPoint x: 407, startPoint y: 180, endPoint x: 212, endPoint y: 172, distance: 195.2
click at [212, 172] on div "Getting started Business Home Bookings Customers Earnings Commission New Build …" at bounding box center [784, 372] width 1568 height 744
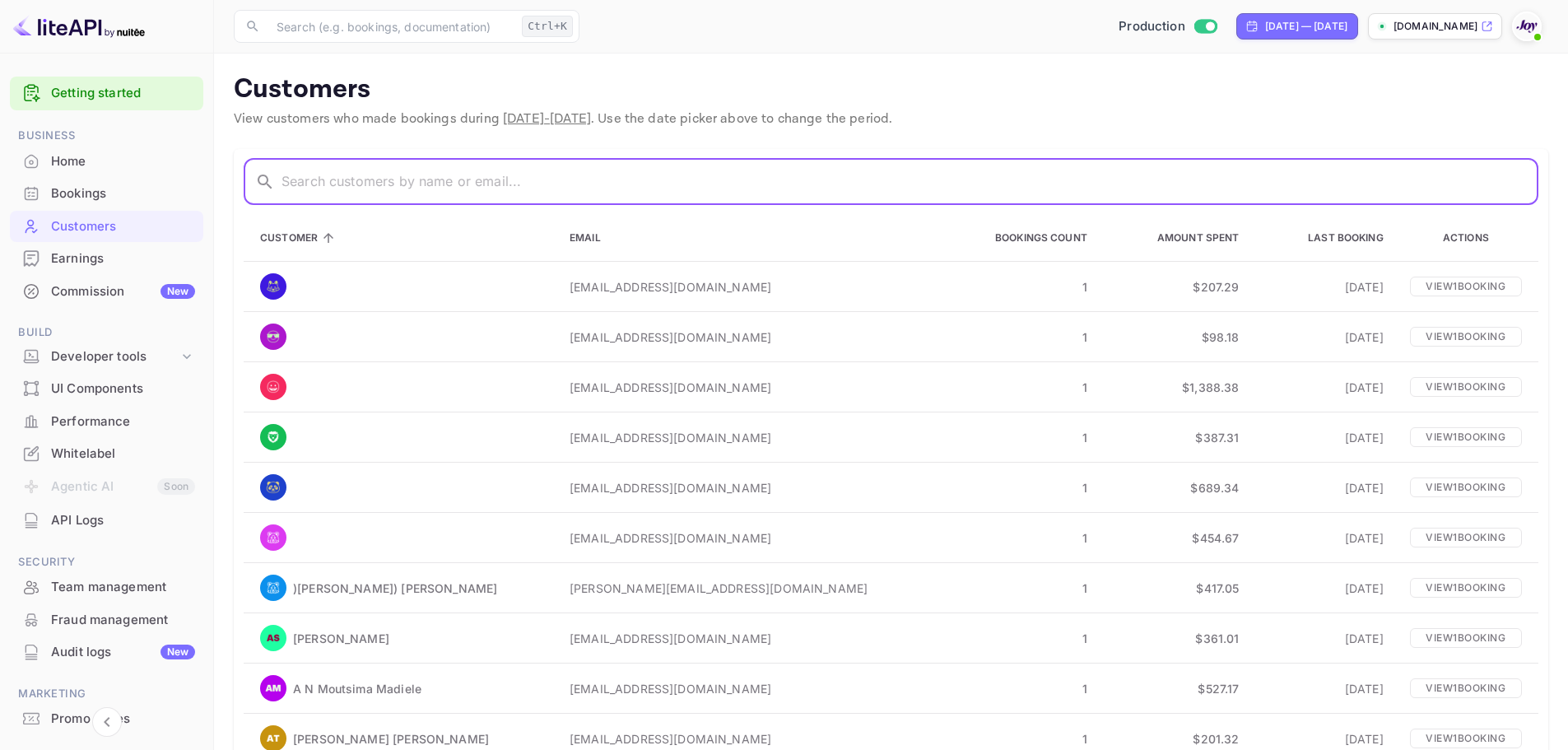
click at [98, 194] on div "Bookings" at bounding box center [123, 194] width 144 height 19
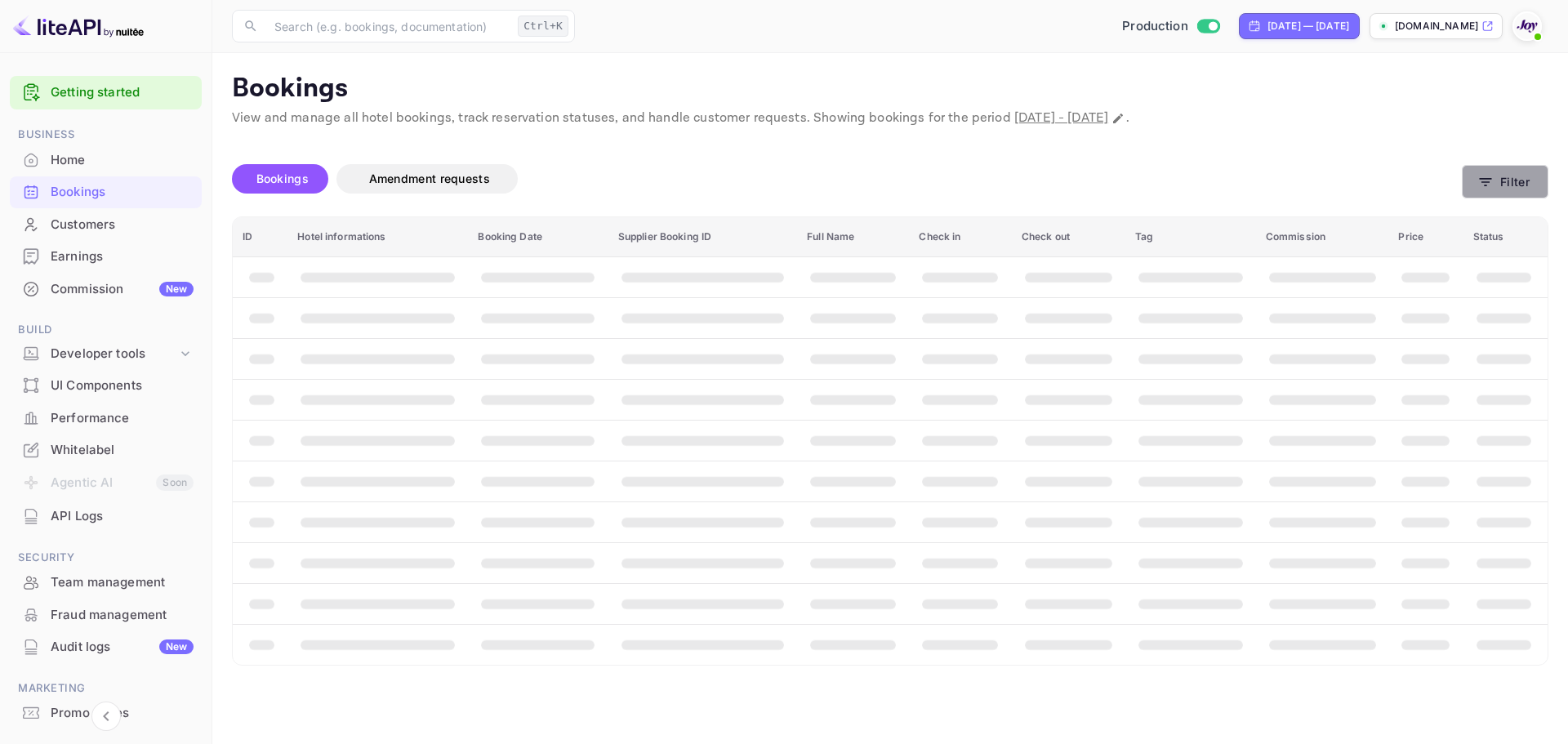
click at [1511, 180] on button "Filter" at bounding box center [1505, 181] width 86 height 34
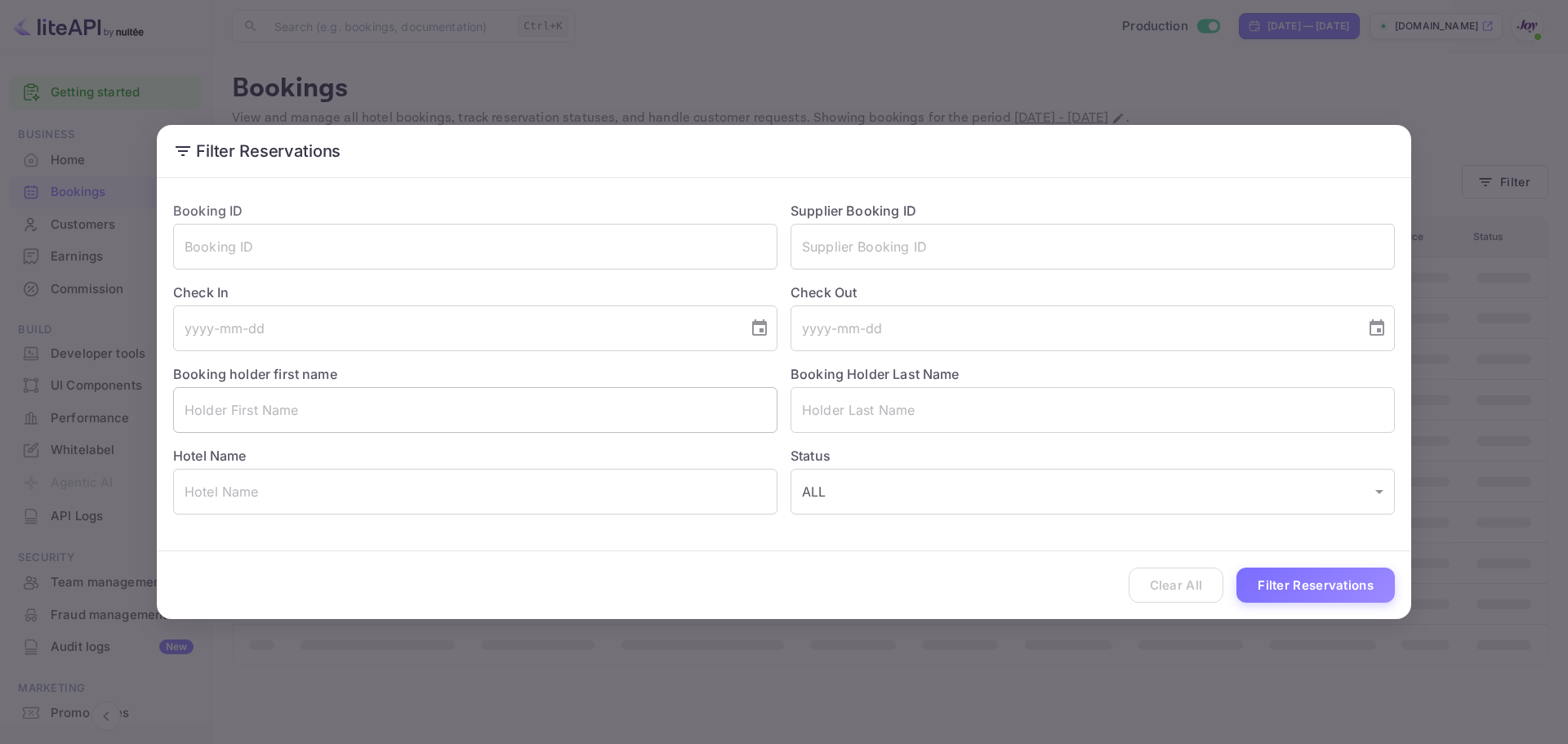
click at [326, 418] on input "text" at bounding box center [475, 410] width 604 height 46
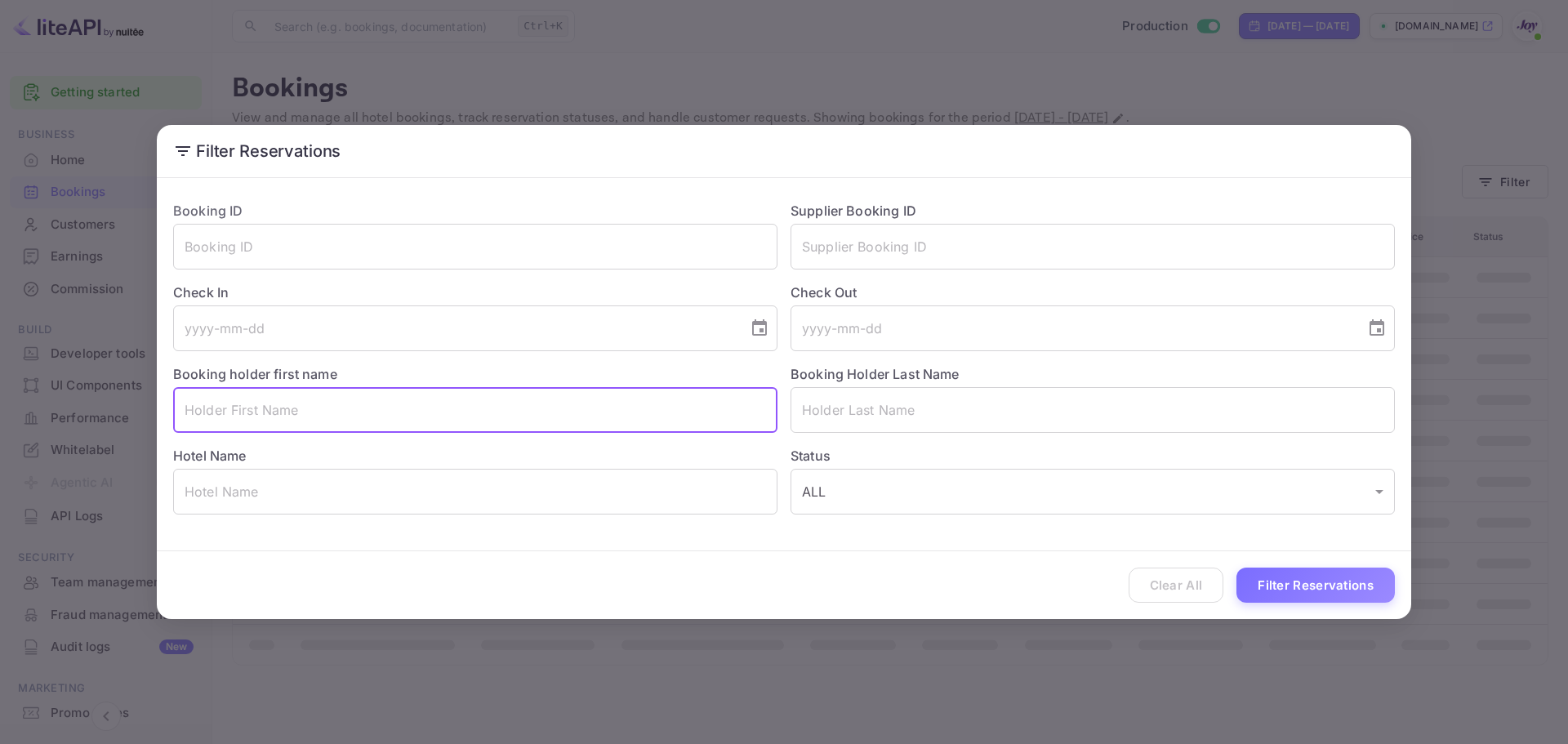
paste input "[PERSON_NAME]"
click at [261, 408] on input "[PERSON_NAME]" at bounding box center [475, 410] width 604 height 46
type input "[PERSON_NAME]"
click at [932, 427] on input "text" at bounding box center [1092, 410] width 604 height 46
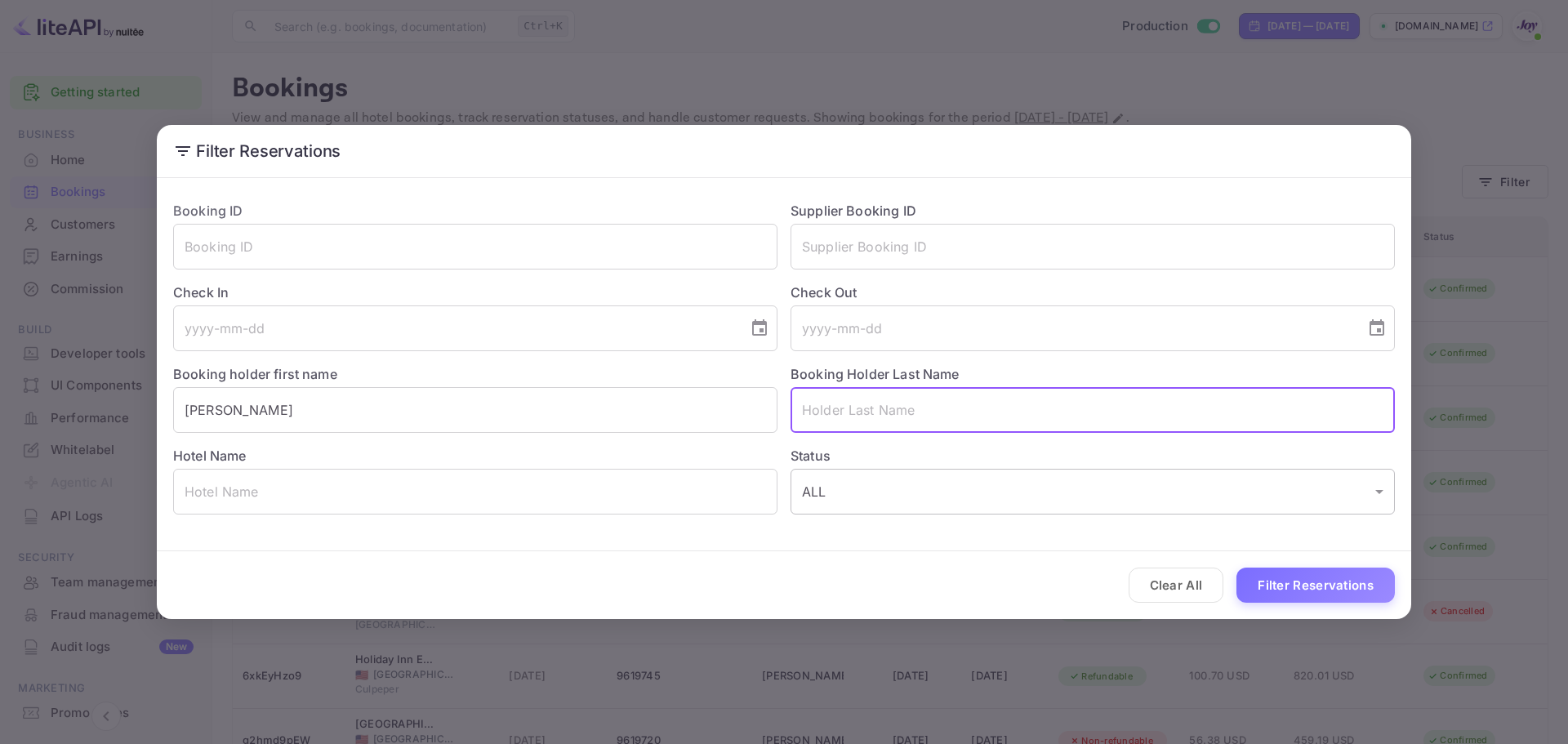
paste input "Charlotte"
type input "Charlotte"
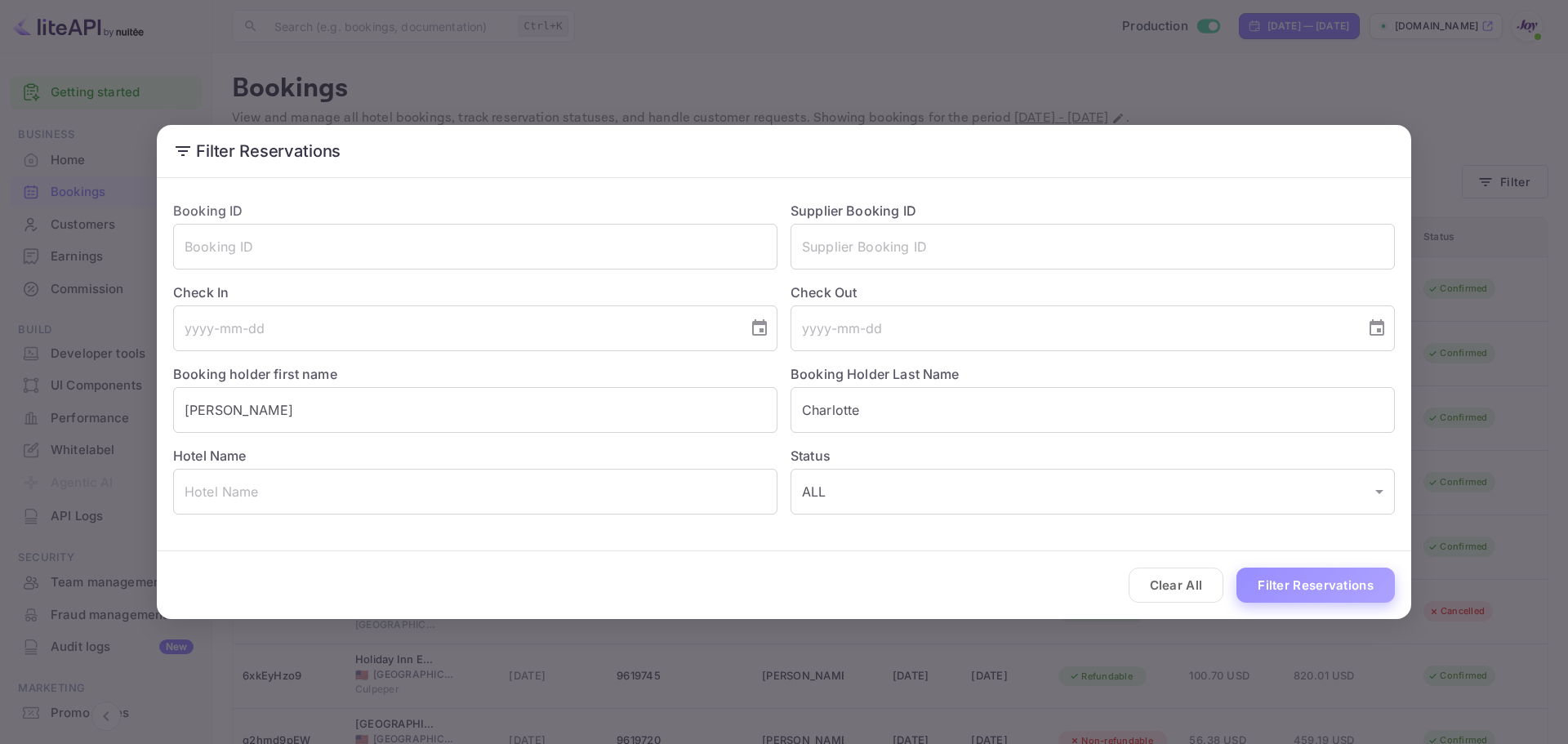
click at [1345, 576] on button "Filter Reservations" at bounding box center [1315, 585] width 158 height 35
